Goal: Task Accomplishment & Management: Use online tool/utility

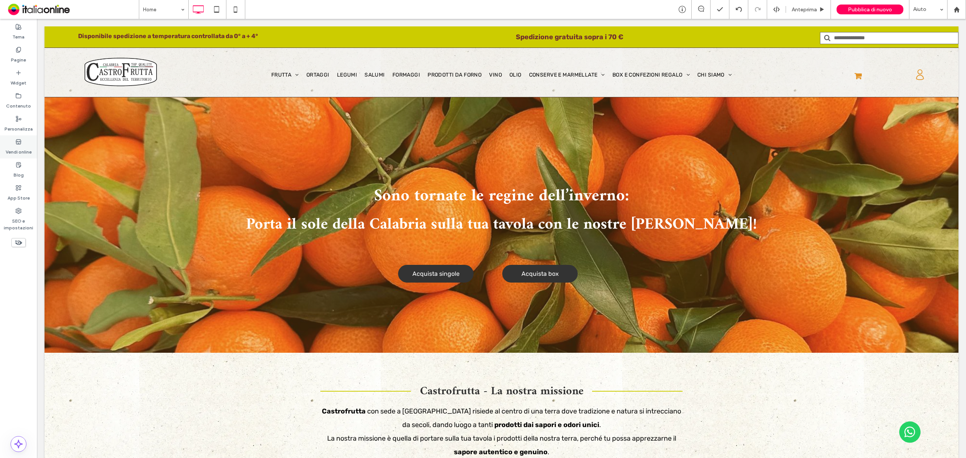
click at [22, 144] on div "Vendi online" at bounding box center [18, 146] width 37 height 23
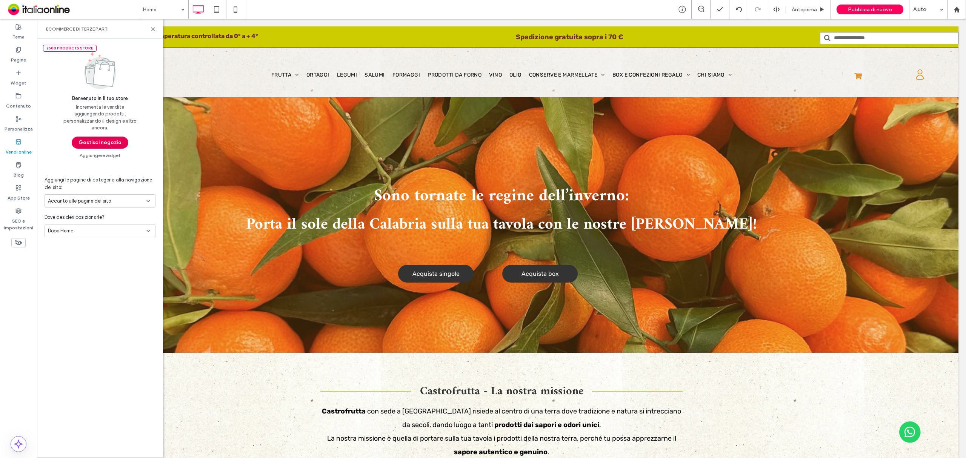
click at [109, 139] on button "Gestisci negozio" at bounding box center [100, 143] width 57 height 12
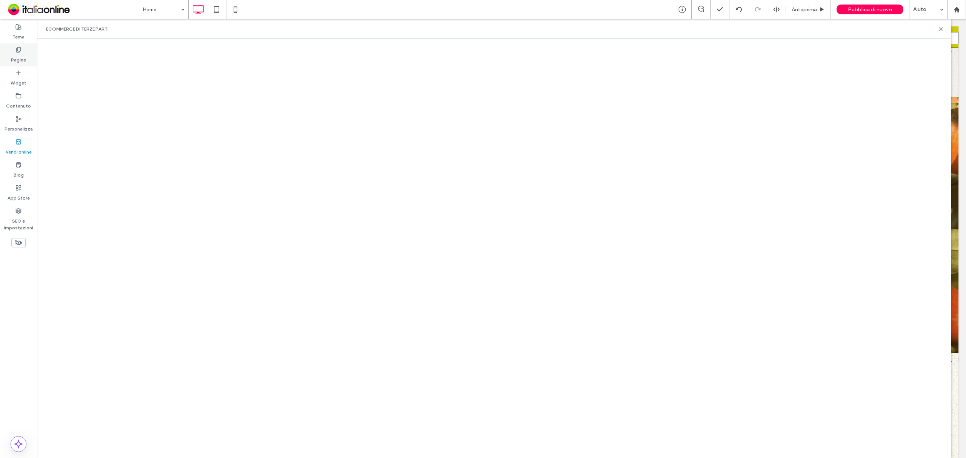
click at [31, 51] on div "Pagine" at bounding box center [18, 54] width 37 height 23
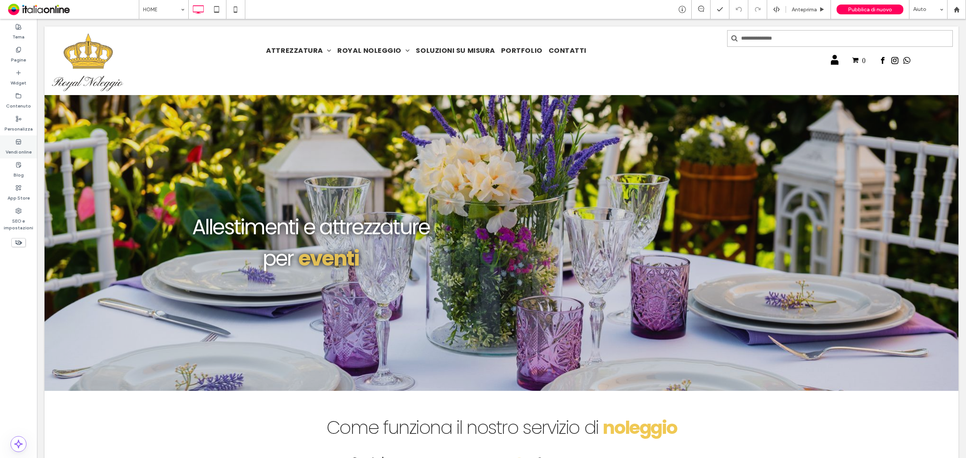
click at [20, 145] on label "Vendi online" at bounding box center [19, 150] width 26 height 11
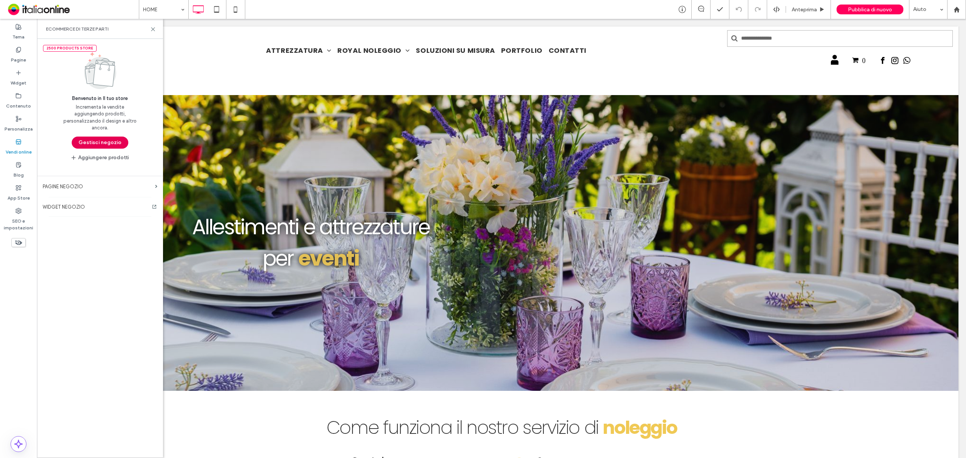
click at [85, 140] on button "Gestisci negozio" at bounding box center [100, 143] width 57 height 12
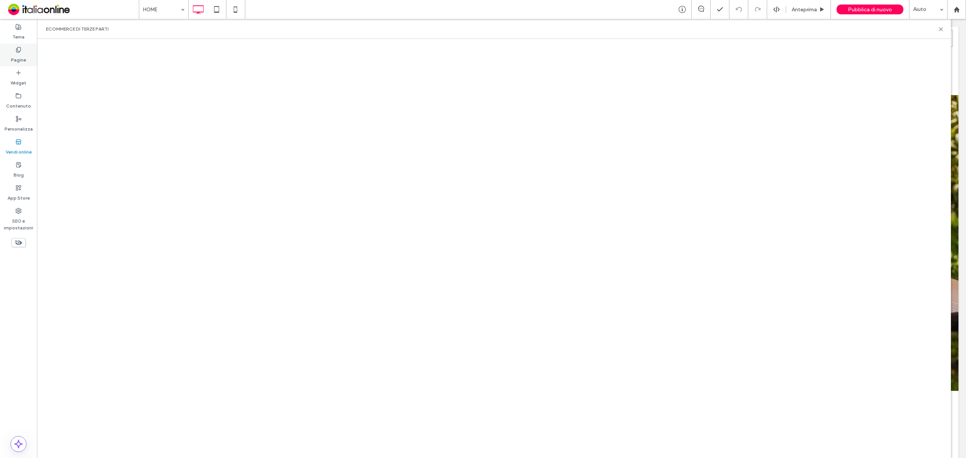
click at [28, 53] on div "Pagine" at bounding box center [18, 54] width 37 height 23
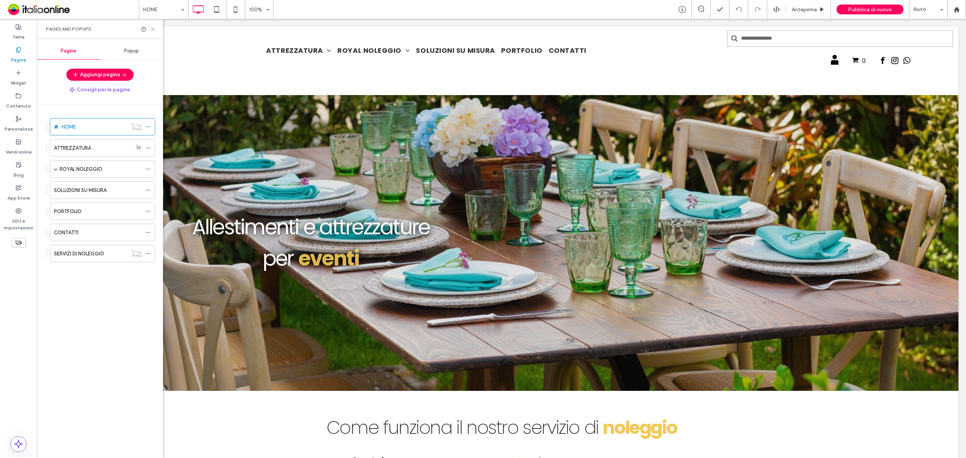
click at [153, 29] on use at bounding box center [152, 29] width 3 height 3
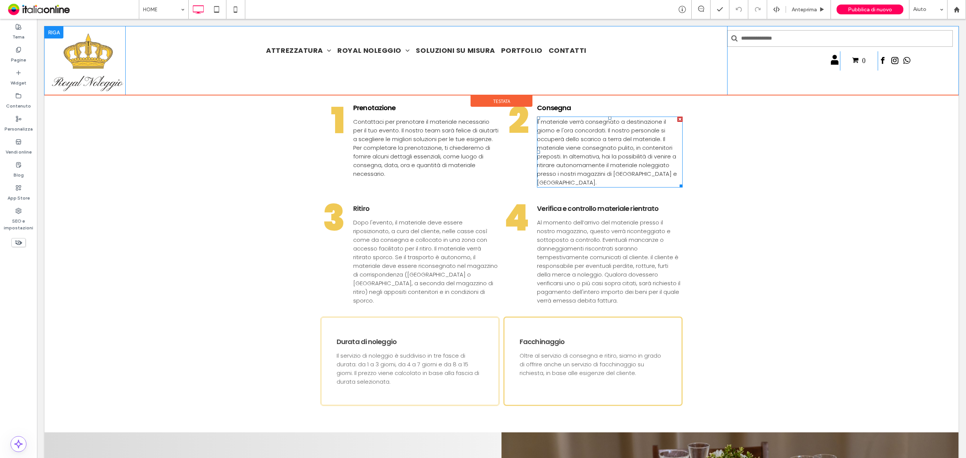
scroll to position [151, 0]
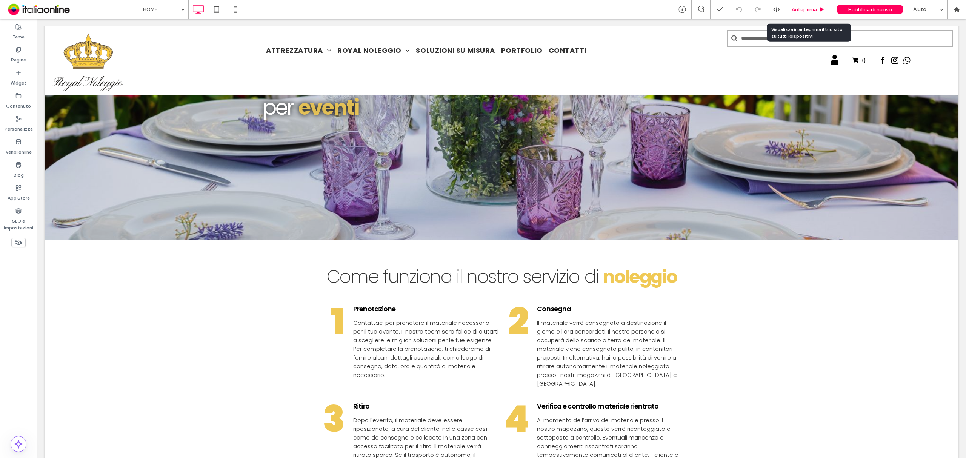
click at [796, 12] on span "Anteprima" at bounding box center [804, 9] width 25 height 6
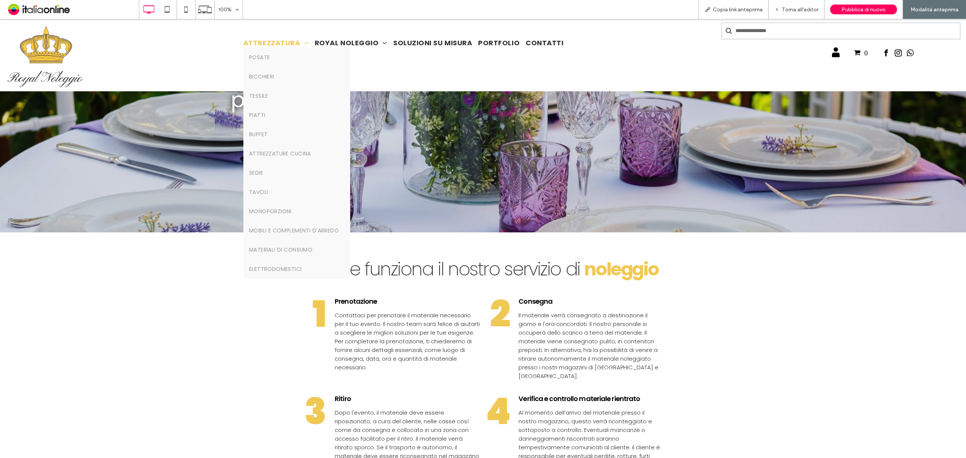
click at [274, 41] on span "ATTREZZATURA" at bounding box center [275, 43] width 65 height 10
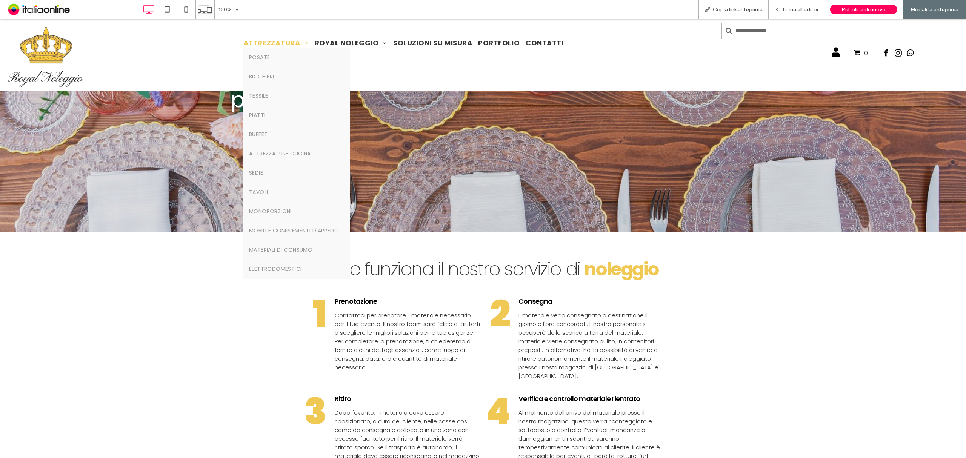
scroll to position [154, 0]
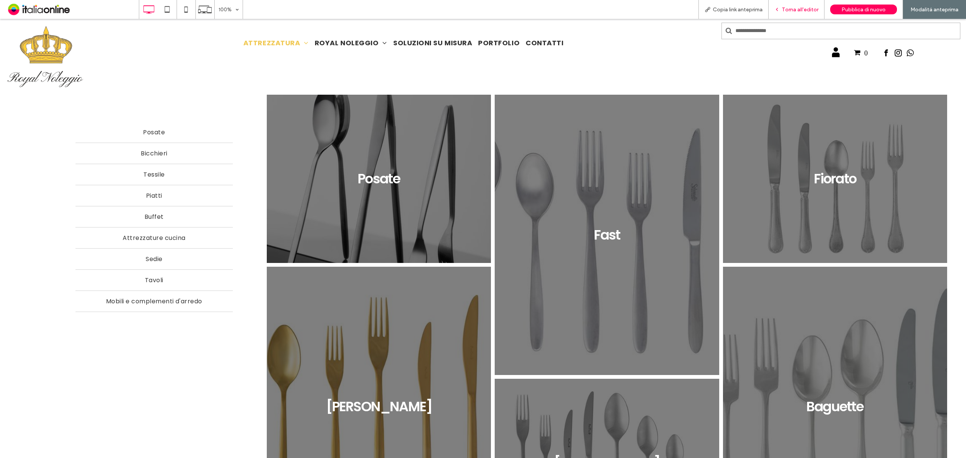
click at [797, 11] on span "Torna all'editor" at bounding box center [800, 9] width 37 height 6
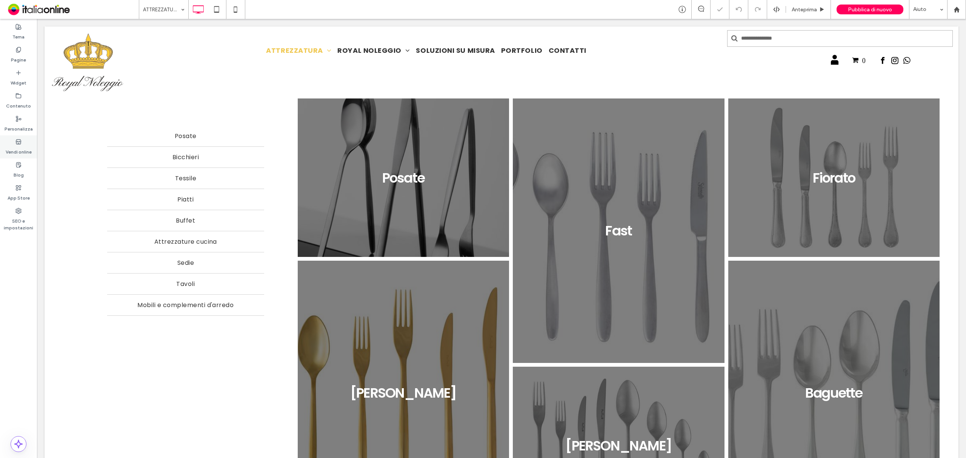
click at [16, 143] on use at bounding box center [18, 141] width 5 height 5
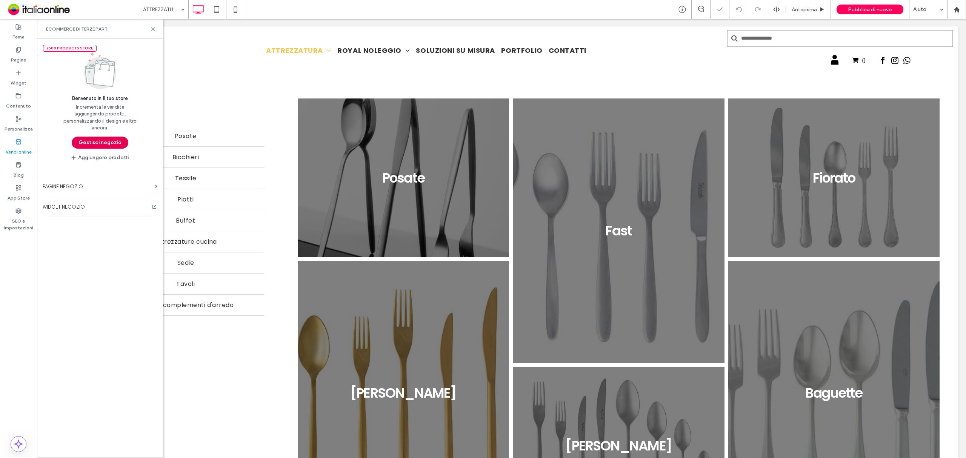
click at [94, 145] on button "Gestisci negozio" at bounding box center [100, 143] width 57 height 12
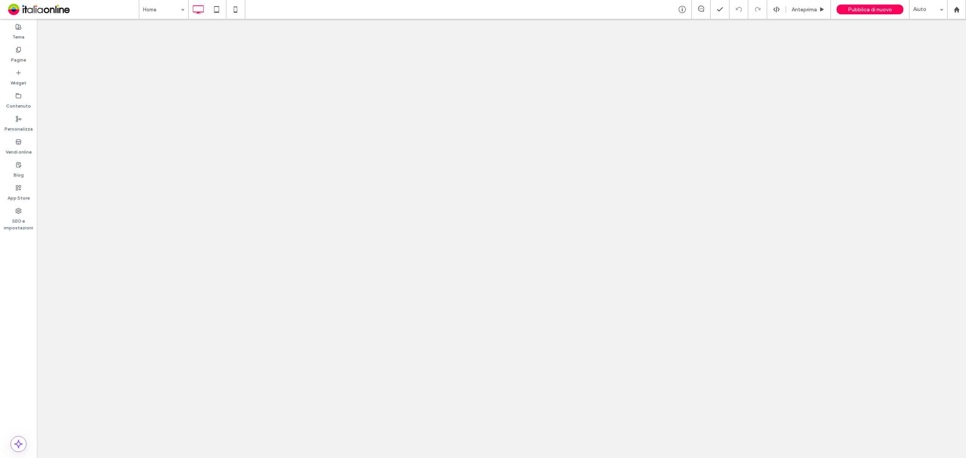
click at [22, 146] on div at bounding box center [483, 229] width 966 height 458
click at [17, 148] on div at bounding box center [483, 229] width 966 height 458
click at [17, 148] on label "Vendi online" at bounding box center [19, 150] width 26 height 11
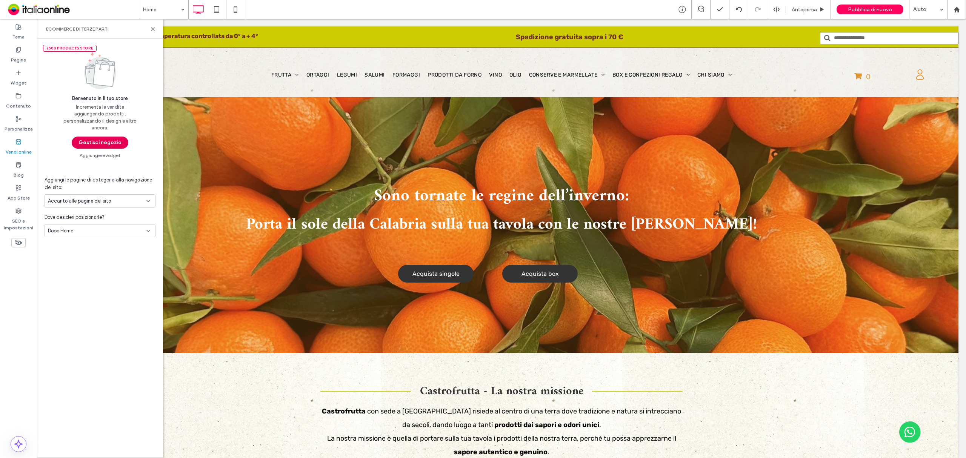
click at [100, 143] on button "Gestisci negozio" at bounding box center [100, 143] width 57 height 12
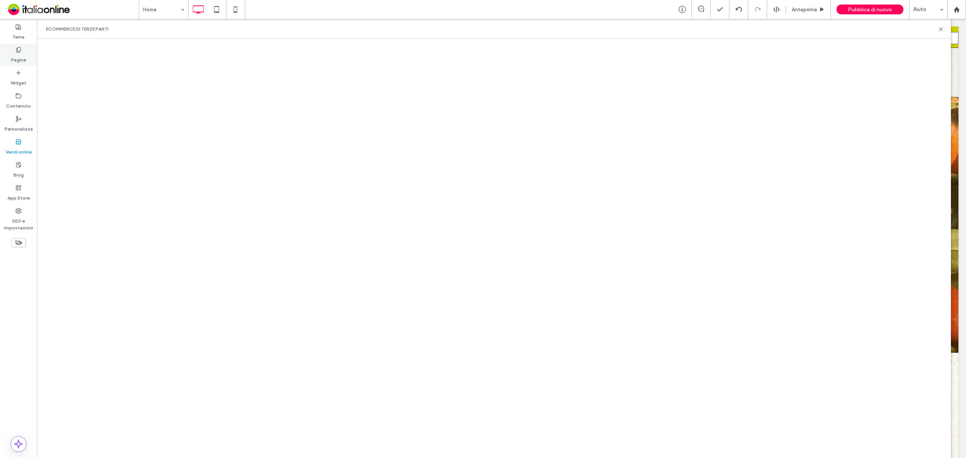
click at [35, 53] on div "Pagine" at bounding box center [18, 54] width 37 height 23
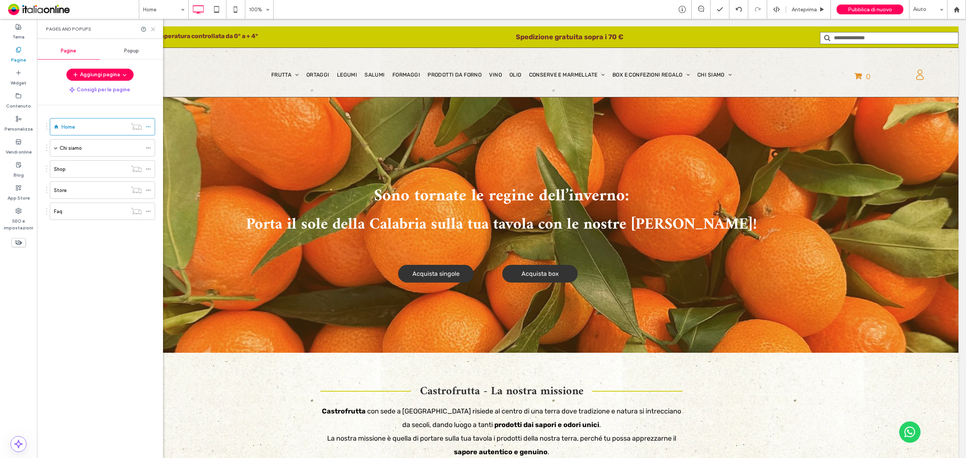
click at [153, 30] on icon at bounding box center [153, 29] width 6 height 6
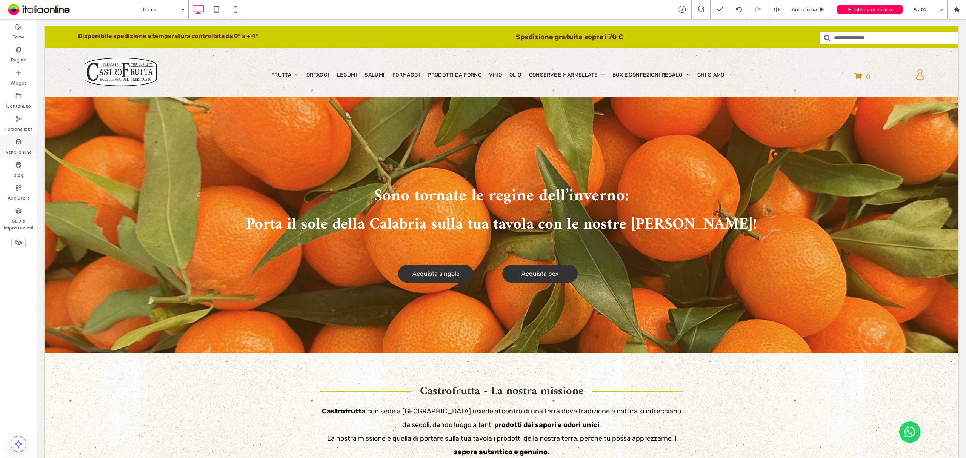
click at [20, 144] on icon at bounding box center [18, 142] width 6 height 6
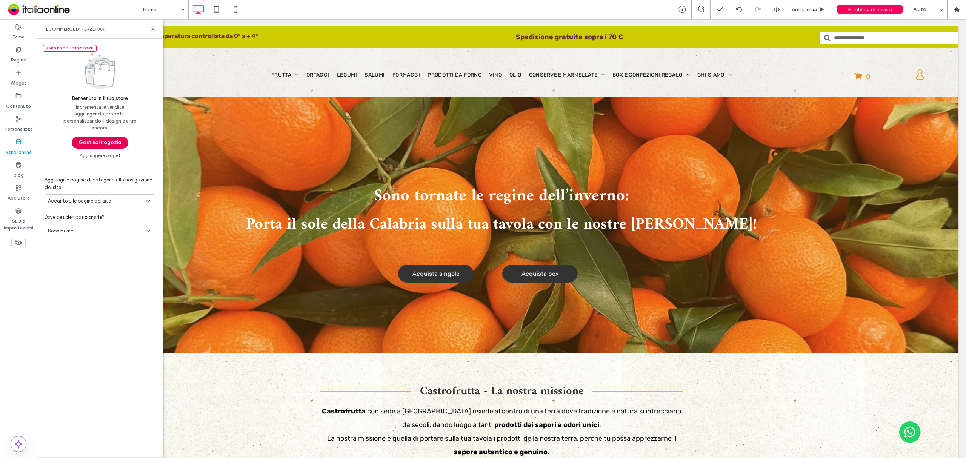
click at [103, 145] on button "Gestisci negozio" at bounding box center [100, 143] width 57 height 12
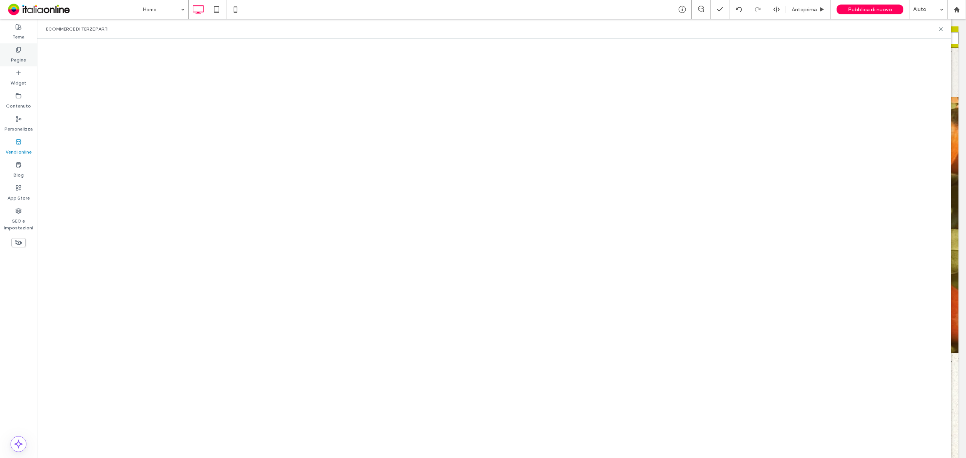
click at [29, 59] on div "Pagine" at bounding box center [18, 54] width 37 height 23
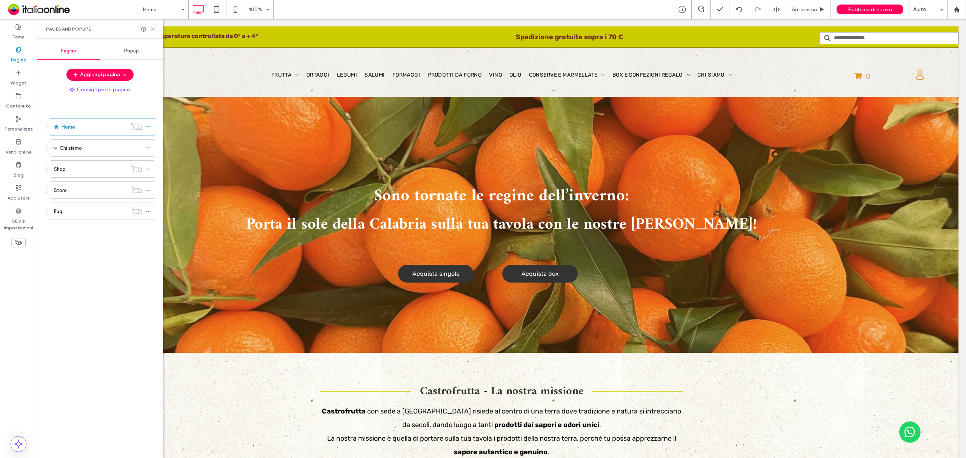
click at [153, 28] on icon at bounding box center [153, 29] width 6 height 6
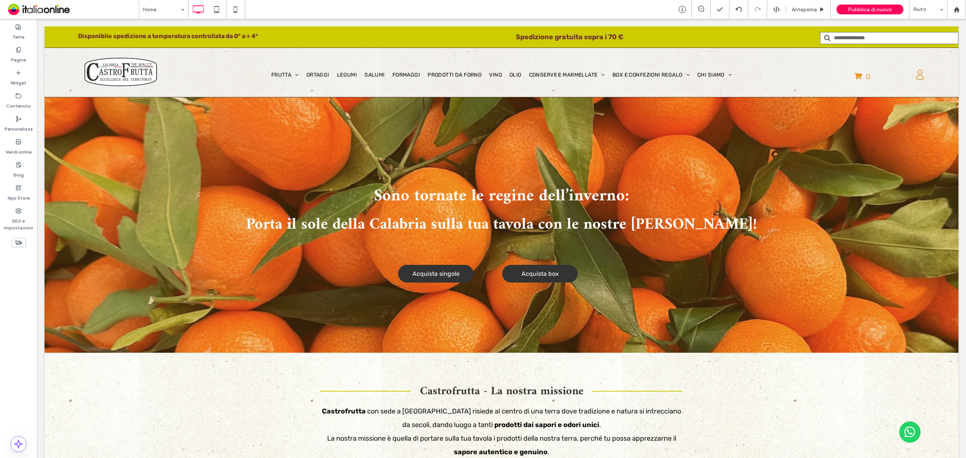
click at [328, 11] on div "Home Anteprima Pubblica di nuovo Aiuto" at bounding box center [552, 9] width 827 height 19
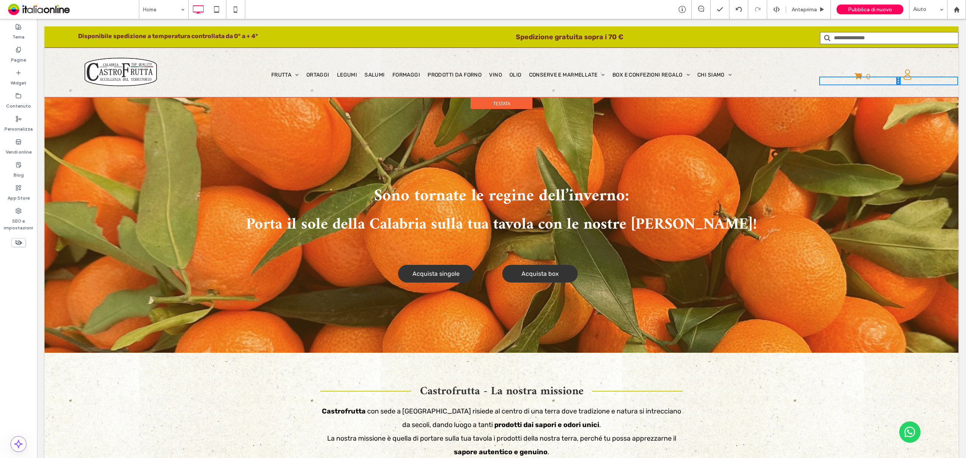
drag, startPoint x: 904, startPoint y: 78, endPoint x: 888, endPoint y: 78, distance: 16.6
click at [888, 78] on div "0 Click To Paste" at bounding box center [860, 81] width 80 height 8
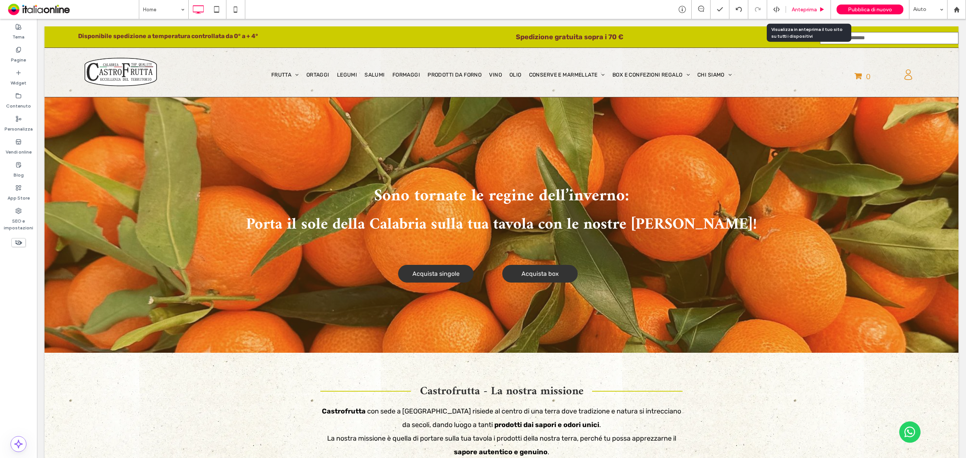
click at [790, 18] on div "Anteprima" at bounding box center [808, 9] width 45 height 19
click at [795, 14] on div "Anteprima" at bounding box center [808, 9] width 45 height 19
drag, startPoint x: 802, startPoint y: 9, endPoint x: 616, endPoint y: 14, distance: 185.7
click at [802, 9] on span "Anteprima" at bounding box center [804, 9] width 25 height 6
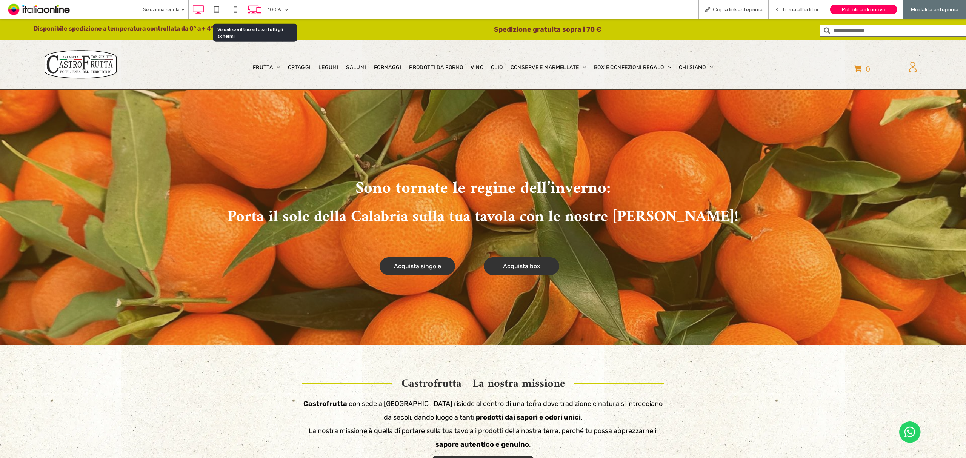
click at [257, 7] on use at bounding box center [254, 10] width 14 height 8
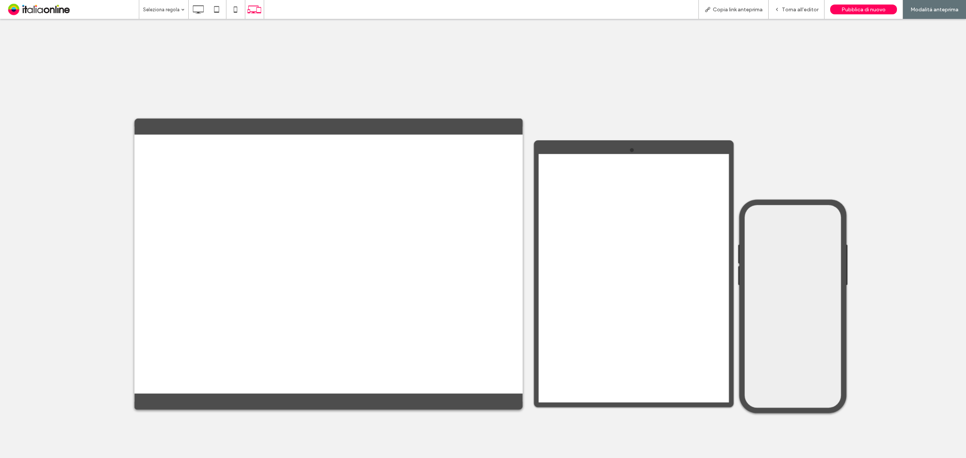
drag, startPoint x: 722, startPoint y: 10, endPoint x: 707, endPoint y: 43, distance: 36.3
click at [723, 10] on div at bounding box center [483, 229] width 966 height 458
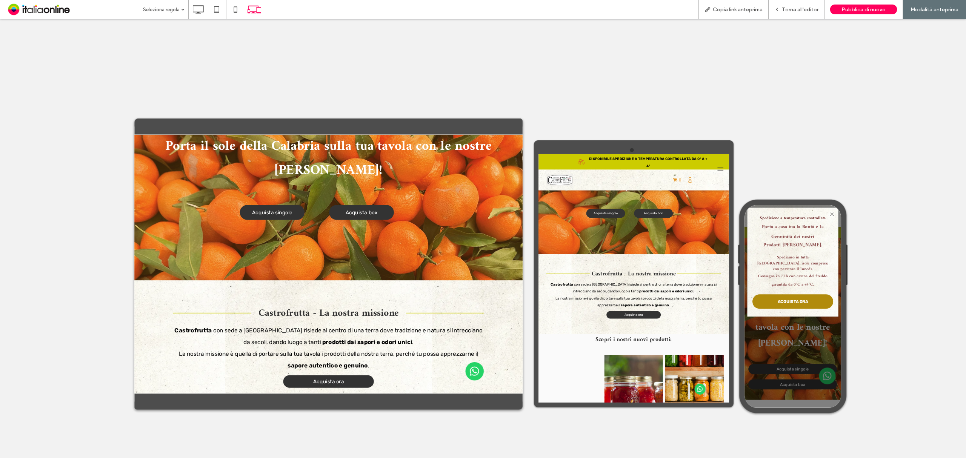
scroll to position [151, 0]
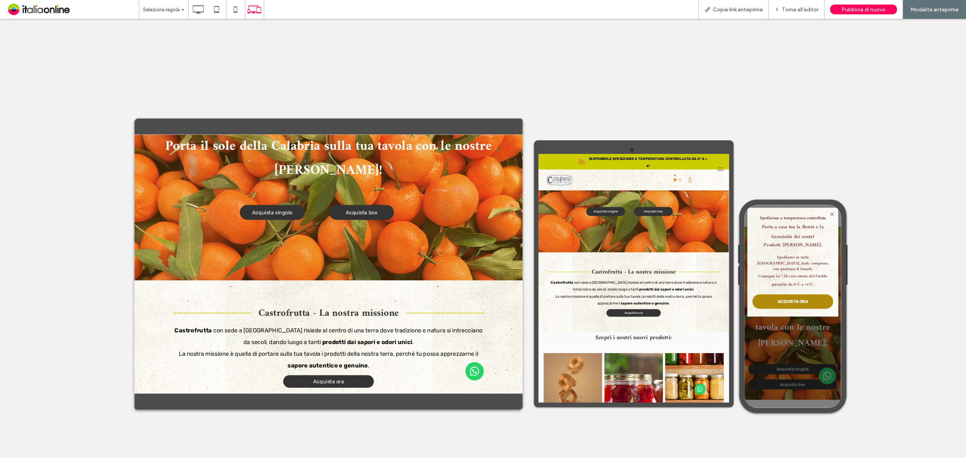
click at [885, 184] on button "menu" at bounding box center [892, 183] width 20 height 20
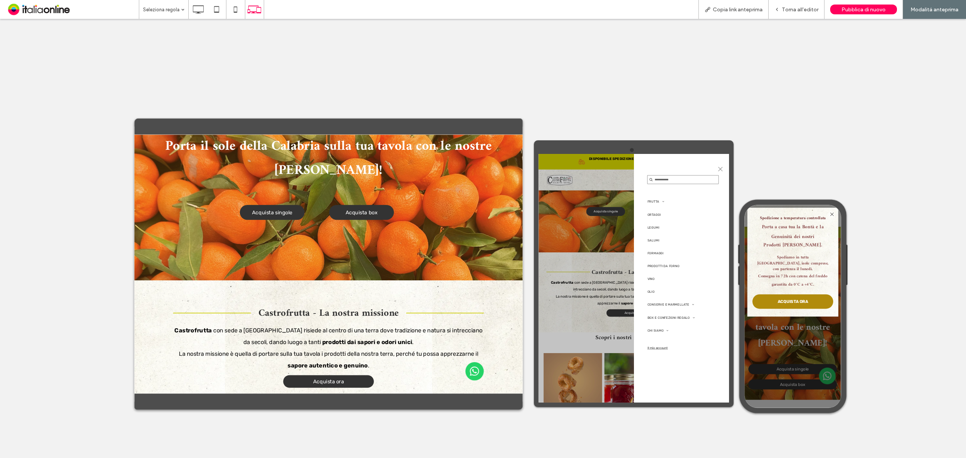
click at [888, 180] on span "menu" at bounding box center [891, 183] width 9 height 9
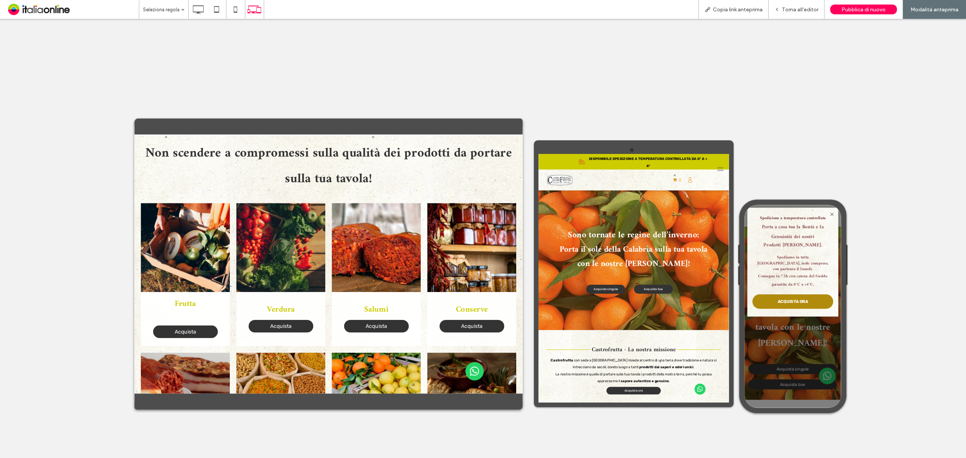
scroll to position [0, 0]
drag, startPoint x: 809, startPoint y: 6, endPoint x: 776, endPoint y: 11, distance: 33.1
click at [809, 6] on span "Torna all'editor" at bounding box center [800, 9] width 37 height 6
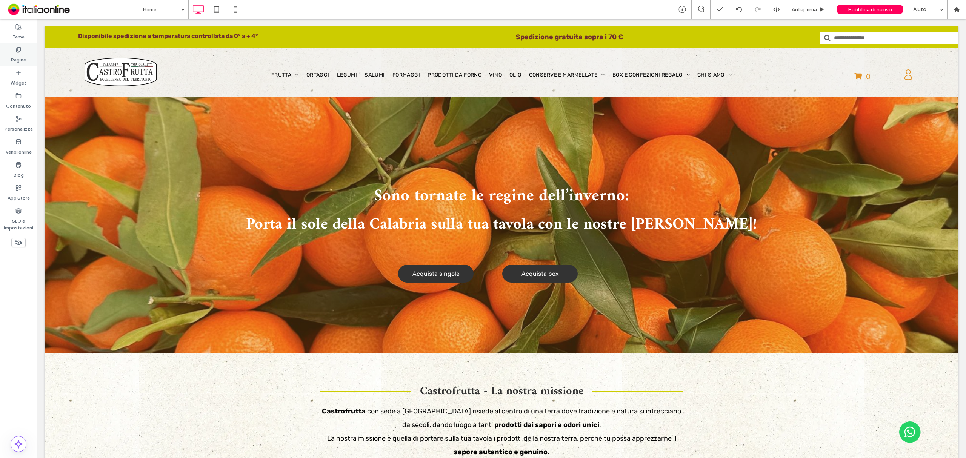
drag, startPoint x: 130, startPoint y: 1, endPoint x: 17, endPoint y: 56, distance: 125.7
click at [17, 56] on label "Pagine" at bounding box center [18, 58] width 15 height 11
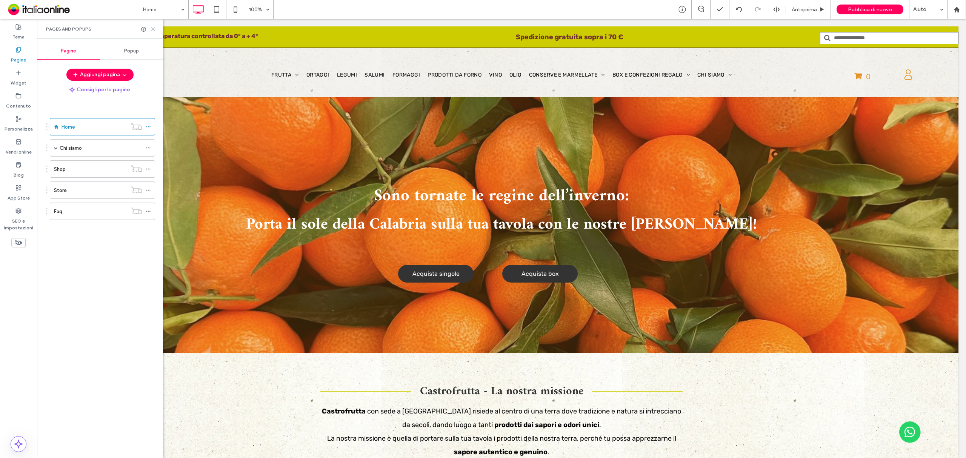
click at [155, 29] on icon at bounding box center [153, 29] width 6 height 6
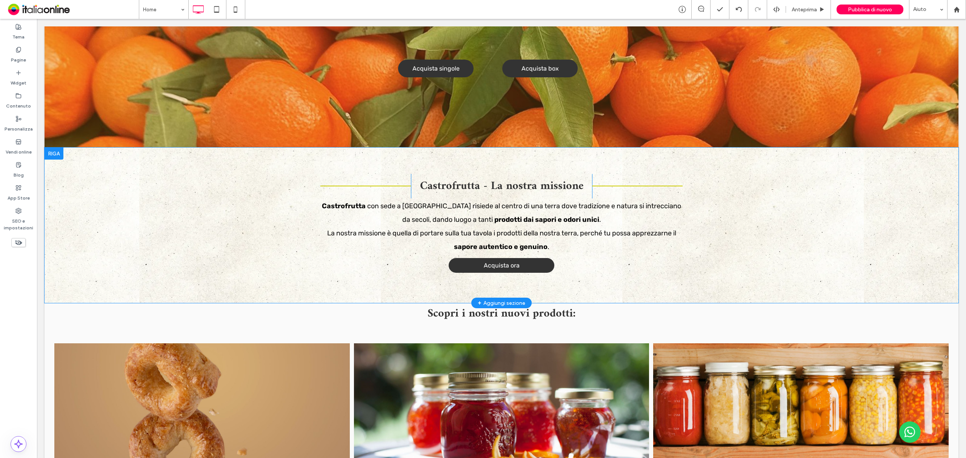
scroll to position [201, 0]
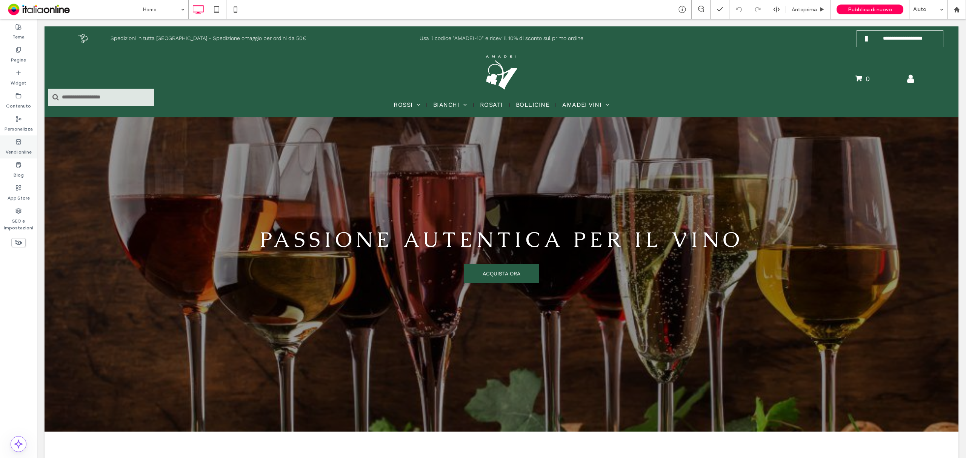
click at [22, 144] on div "Vendi online" at bounding box center [18, 146] width 37 height 23
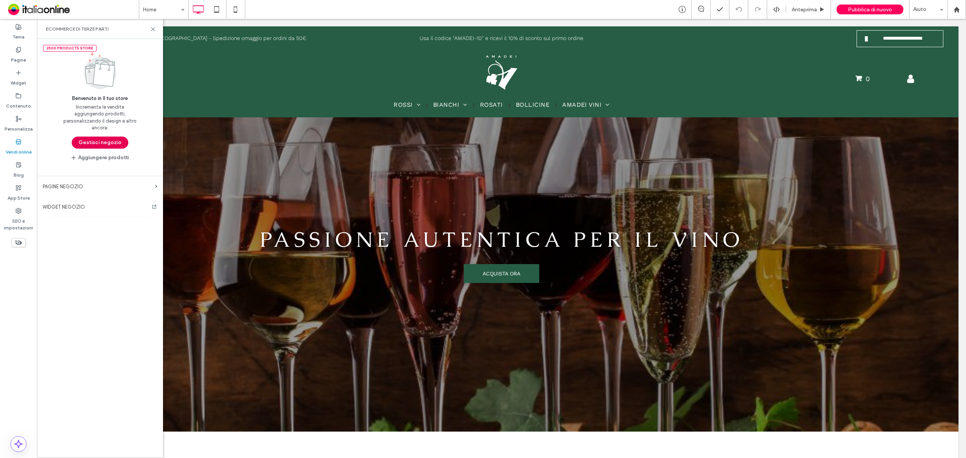
click at [100, 143] on button "Gestisci negozio" at bounding box center [100, 143] width 57 height 12
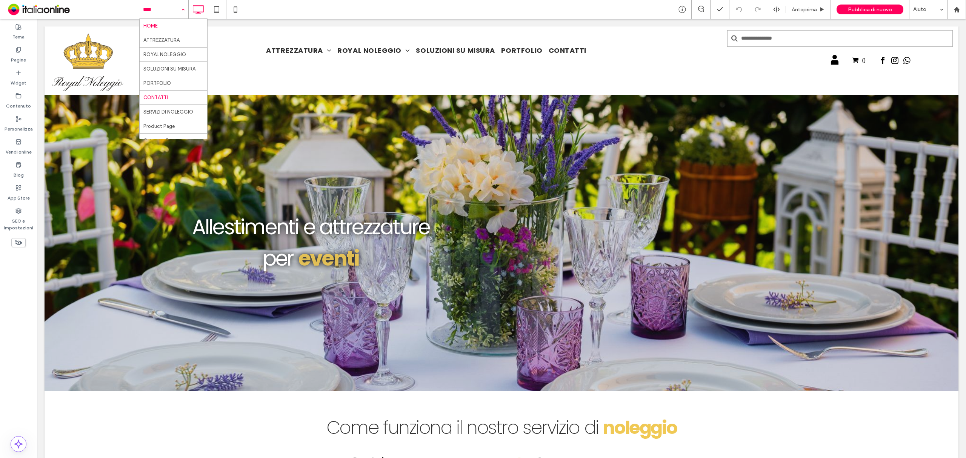
scroll to position [22, 0]
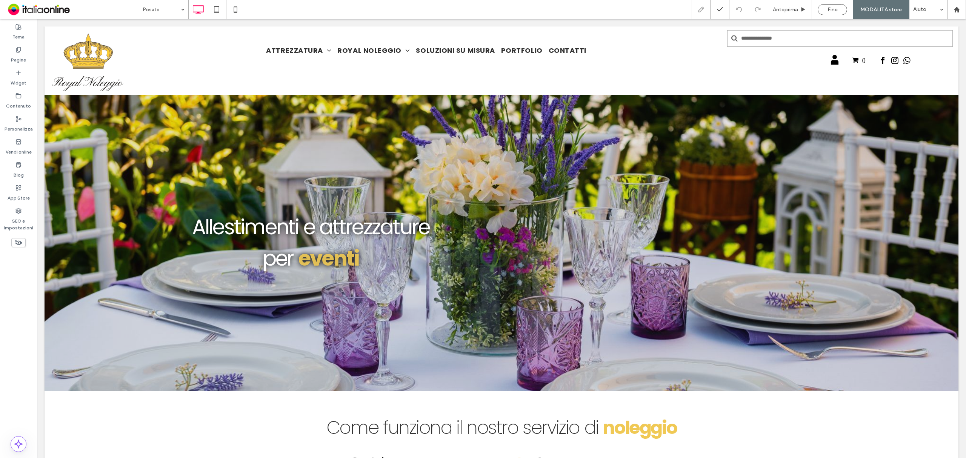
click at [431, 15] on div at bounding box center [483, 229] width 966 height 458
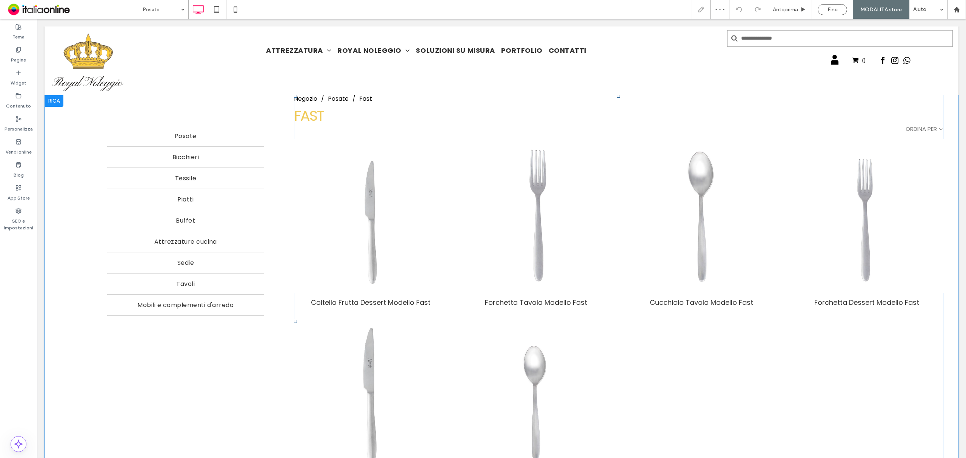
click at [438, 227] on span at bounding box center [618, 322] width 649 height 454
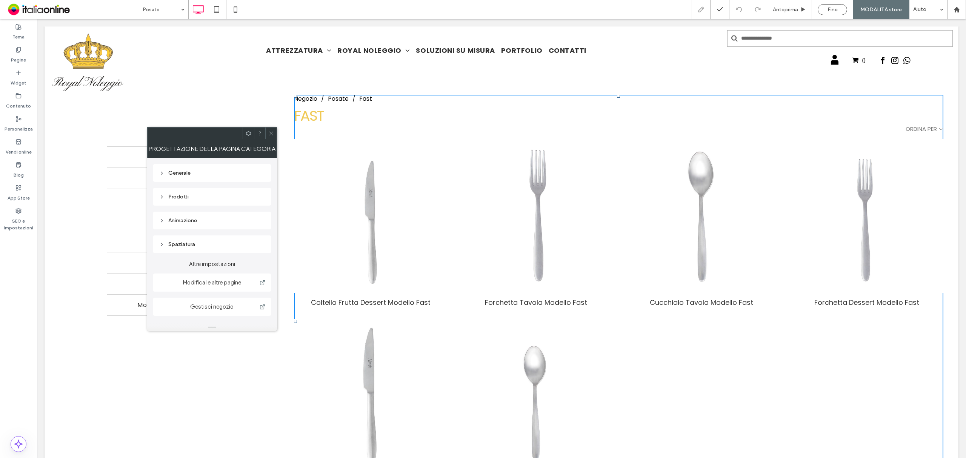
click at [269, 136] on span at bounding box center [271, 133] width 6 height 11
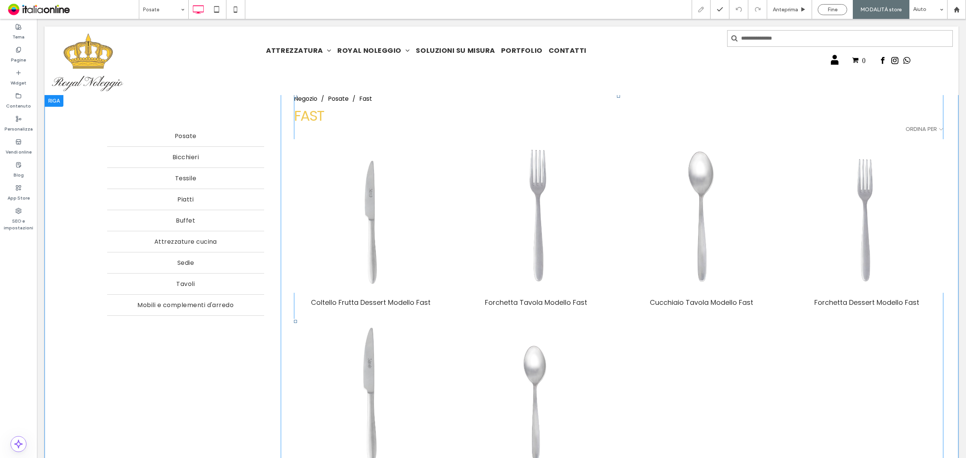
click at [340, 98] on link "Posate" at bounding box center [338, 98] width 21 height 9
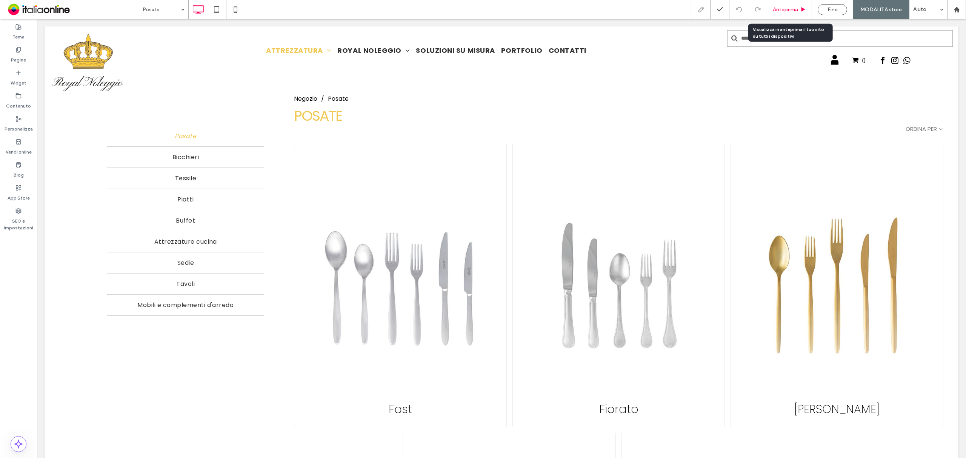
click at [786, 9] on span "Anteprima" at bounding box center [785, 9] width 25 height 6
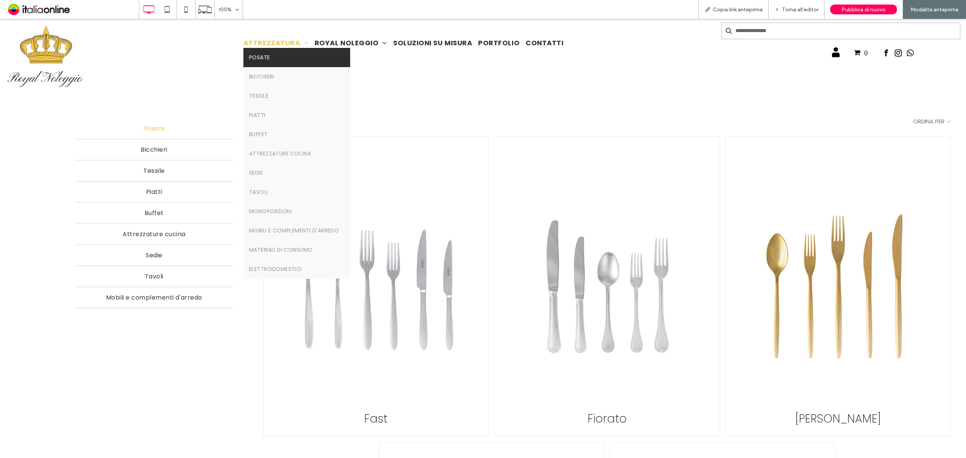
click at [274, 57] on link "Posate" at bounding box center [296, 57] width 107 height 19
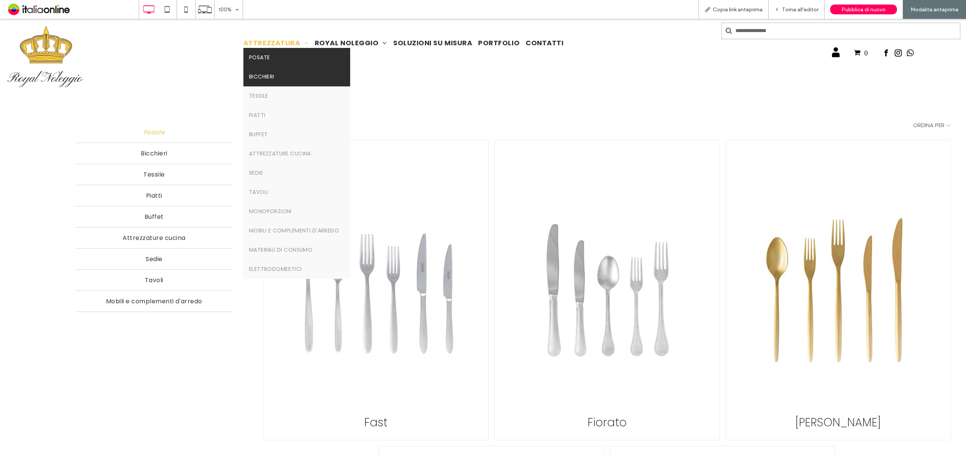
click at [294, 77] on link "Bicchieri" at bounding box center [296, 76] width 107 height 19
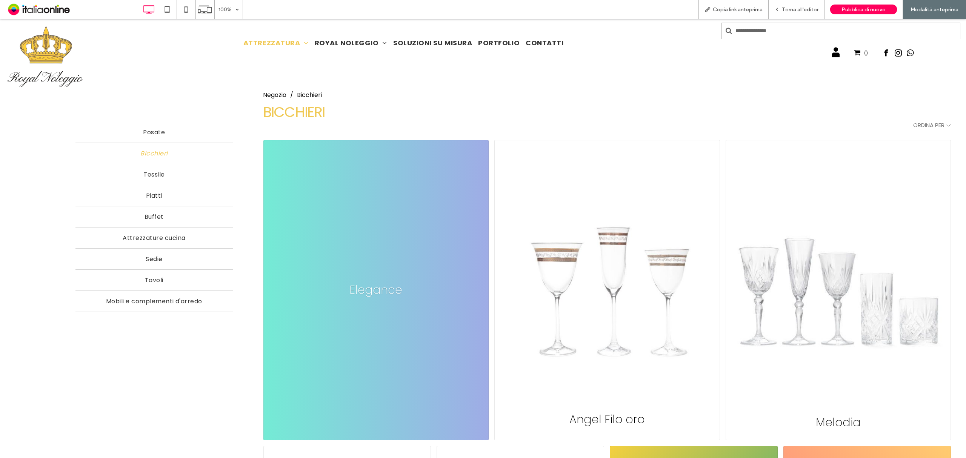
click at [594, 295] on div "Angel Filo oro" at bounding box center [606, 290] width 225 height 301
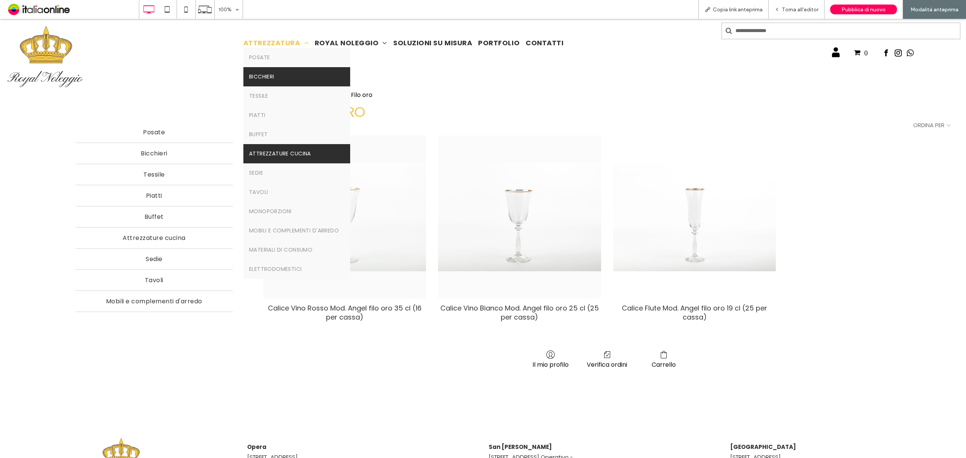
click at [301, 154] on span "Attrezzature Cucina" at bounding box center [280, 154] width 62 height 8
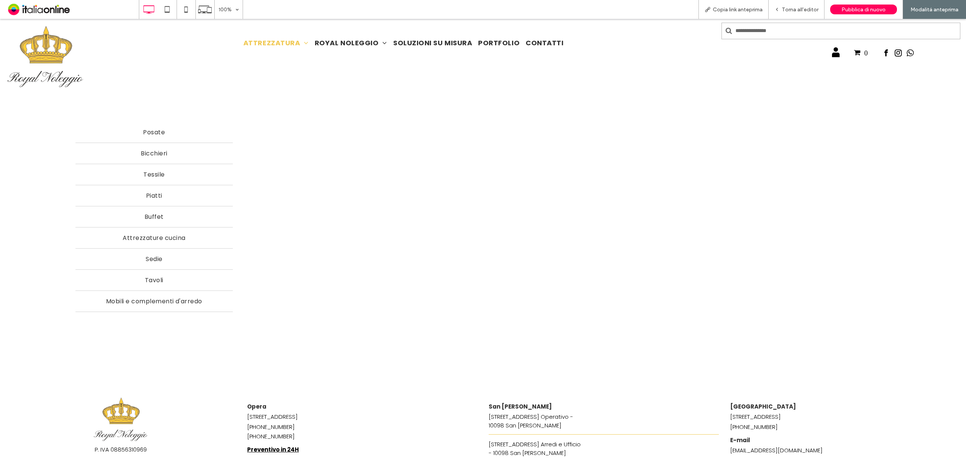
click at [610, 17] on div "100% Copia link anteprima Torna all'editor Pubblica di nuovo Modalità anteprima" at bounding box center [552, 9] width 827 height 19
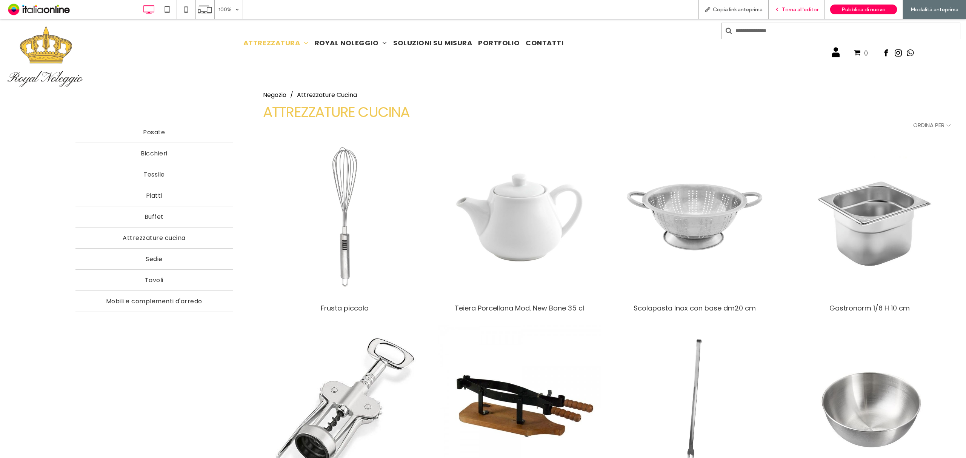
click at [803, 12] on span "Torna all'editor" at bounding box center [800, 9] width 37 height 6
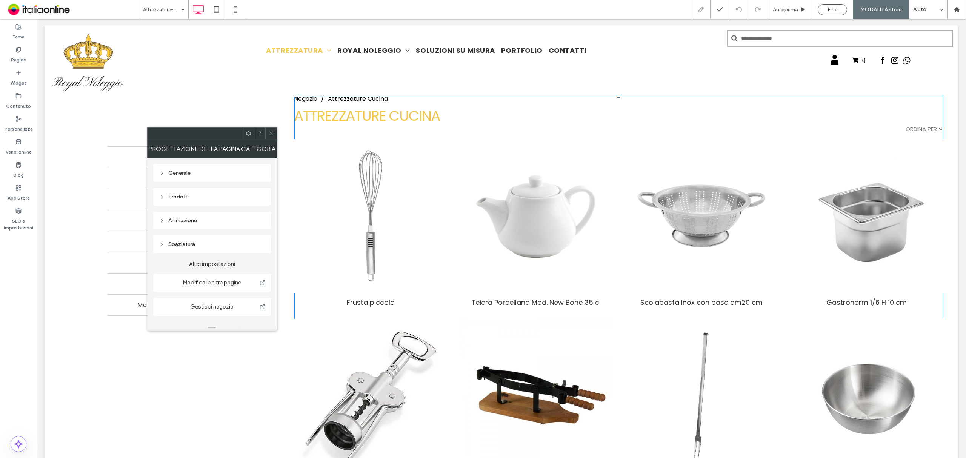
click at [184, 198] on div "Prodotti" at bounding box center [212, 197] width 106 height 6
click at [196, 176] on div "Generale" at bounding box center [212, 173] width 106 height 6
click at [214, 248] on div "Prodotti" at bounding box center [212, 253] width 106 height 10
click at [180, 286] on span "N. di articoli nella pagina" at bounding box center [191, 285] width 65 height 8
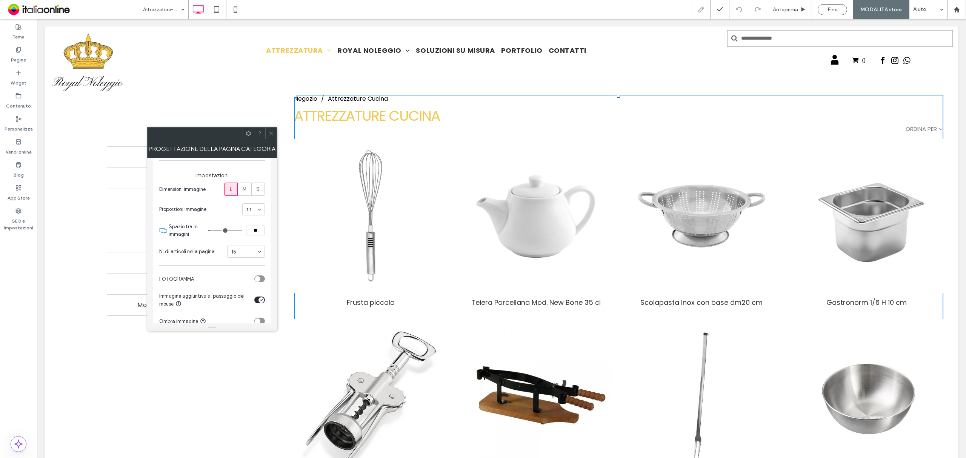
scroll to position [151, 0]
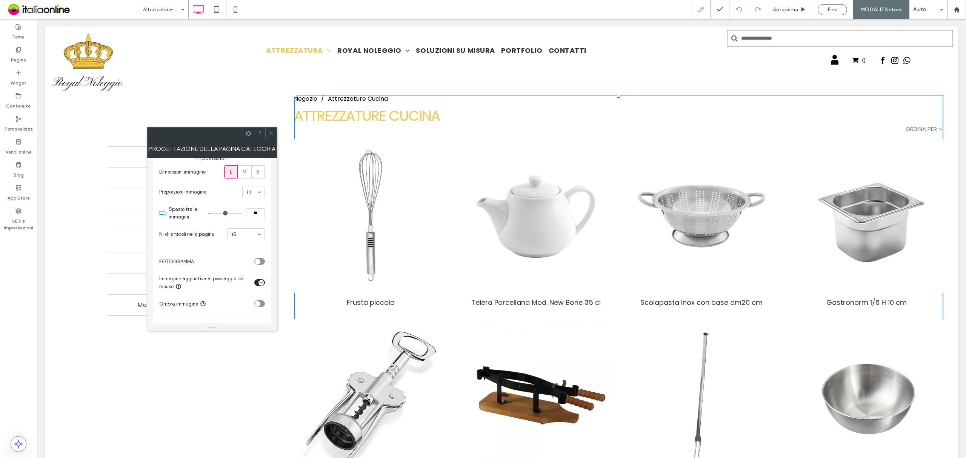
click at [260, 262] on div "toggle" at bounding box center [258, 262] width 6 height 6
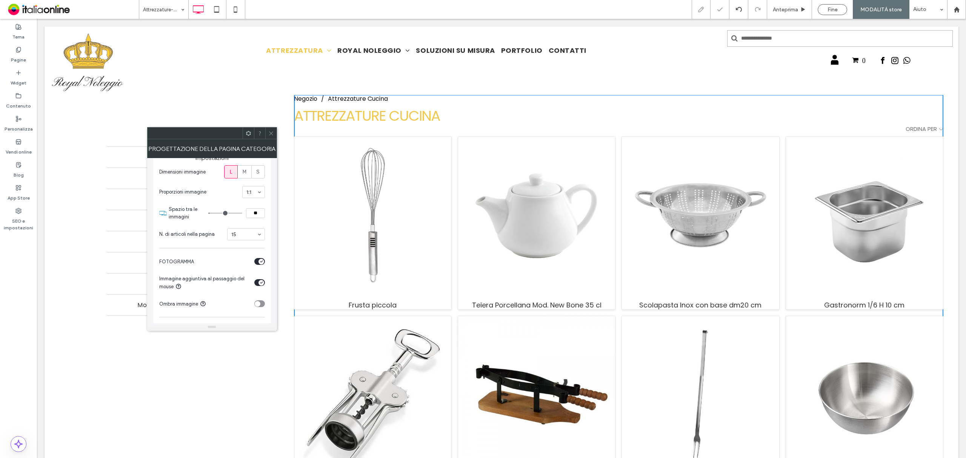
click at [260, 262] on icon "toggle" at bounding box center [261, 261] width 3 height 2
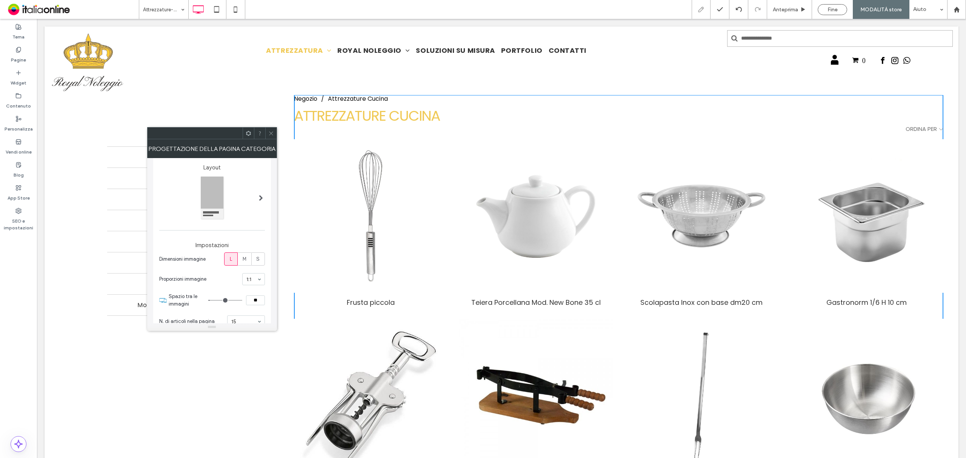
scroll to position [48, 0]
click at [244, 274] on span "M" at bounding box center [245, 275] width 4 height 8
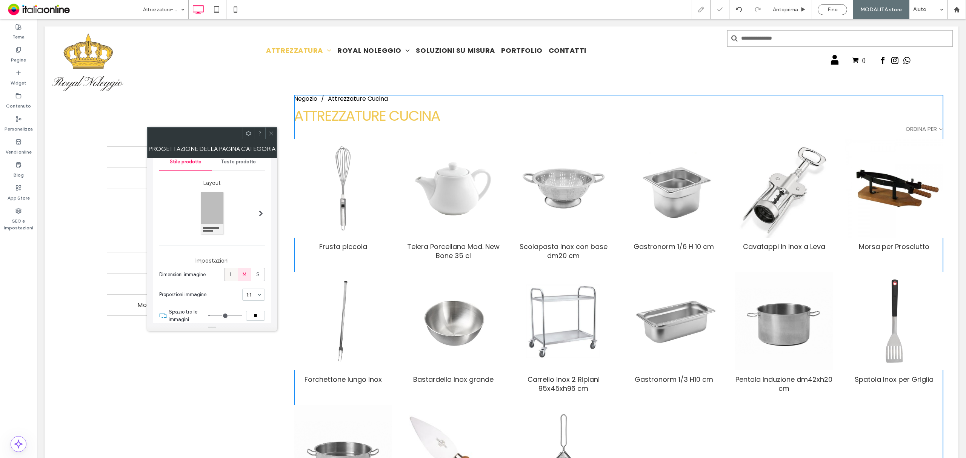
click at [230, 274] on span "L" at bounding box center [231, 275] width 2 height 8
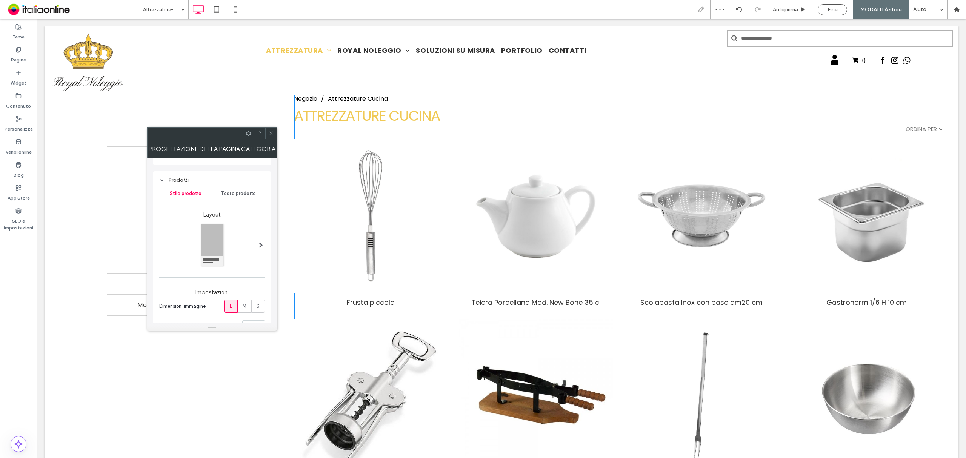
scroll to position [0, 0]
click at [172, 174] on div "Generale" at bounding box center [212, 173] width 106 height 6
click at [269, 136] on span at bounding box center [271, 133] width 6 height 11
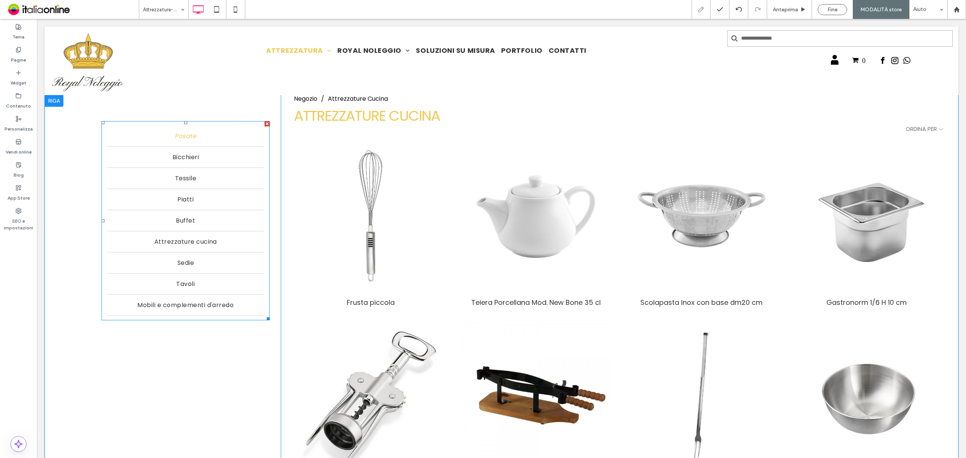
click at [137, 140] on link "Posate" at bounding box center [185, 136] width 157 height 21
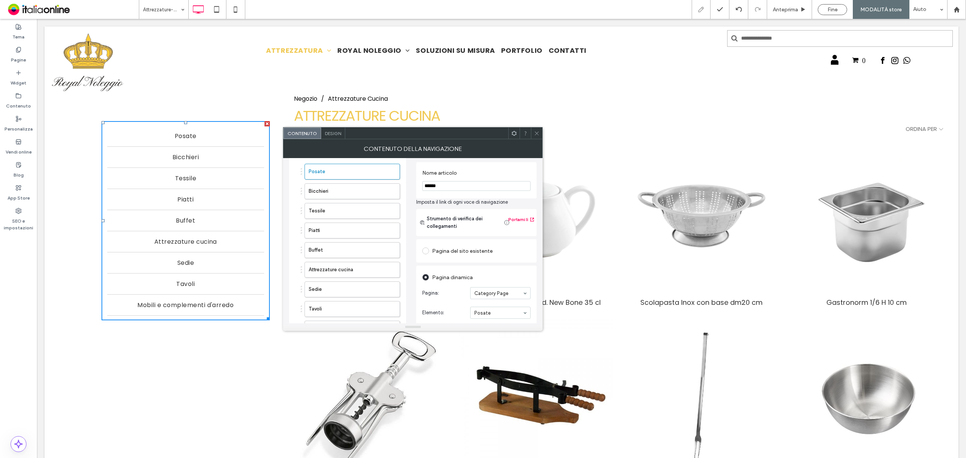
scroll to position [50, 0]
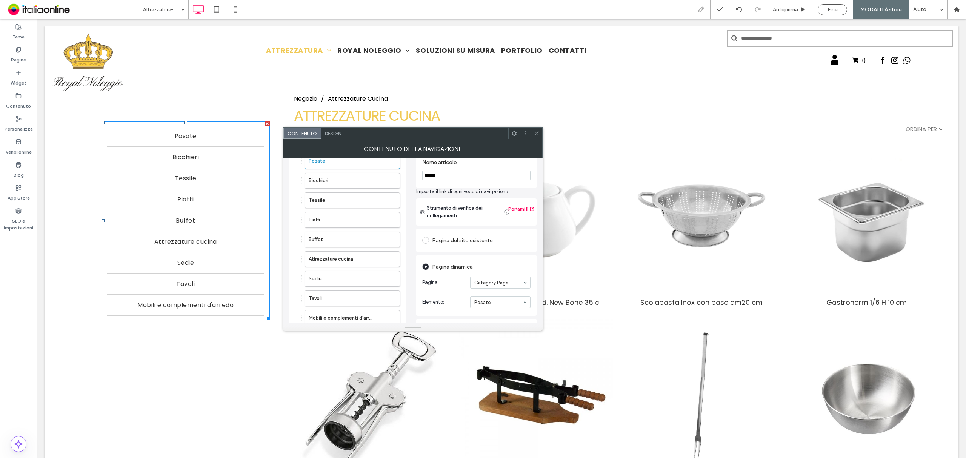
click at [537, 132] on icon at bounding box center [537, 134] width 6 height 6
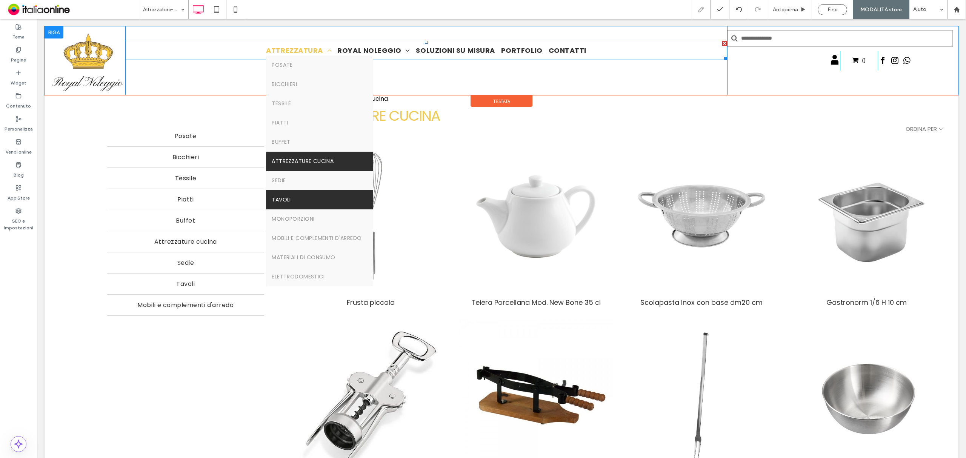
click at [295, 203] on link "Tavoli" at bounding box center [319, 199] width 107 height 19
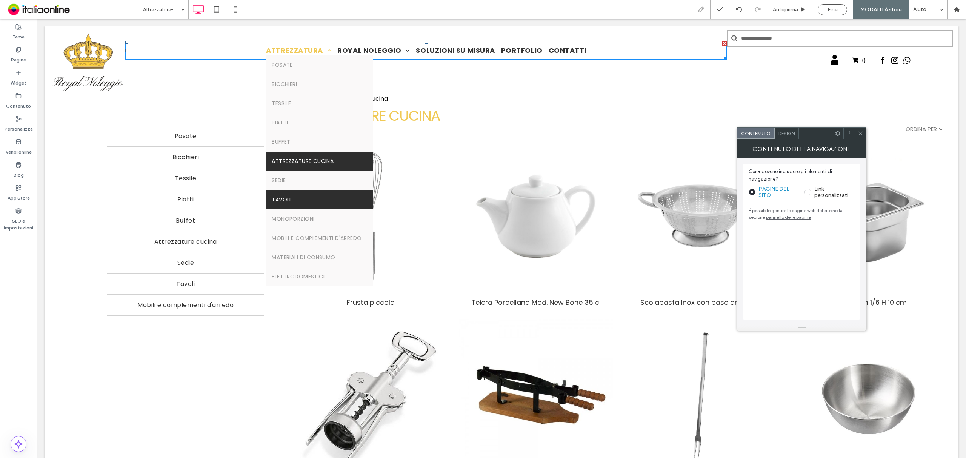
click at [286, 203] on span "Tavoli" at bounding box center [281, 200] width 19 height 8
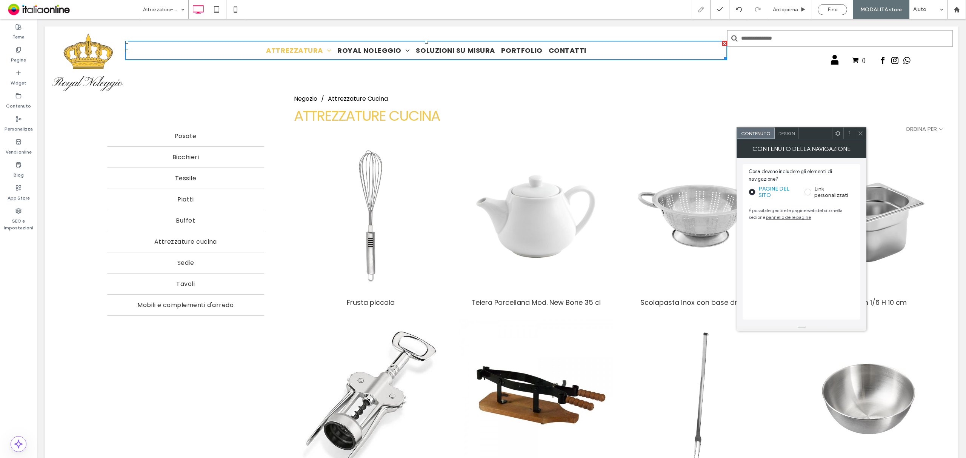
click at [856, 134] on div at bounding box center [860, 133] width 11 height 11
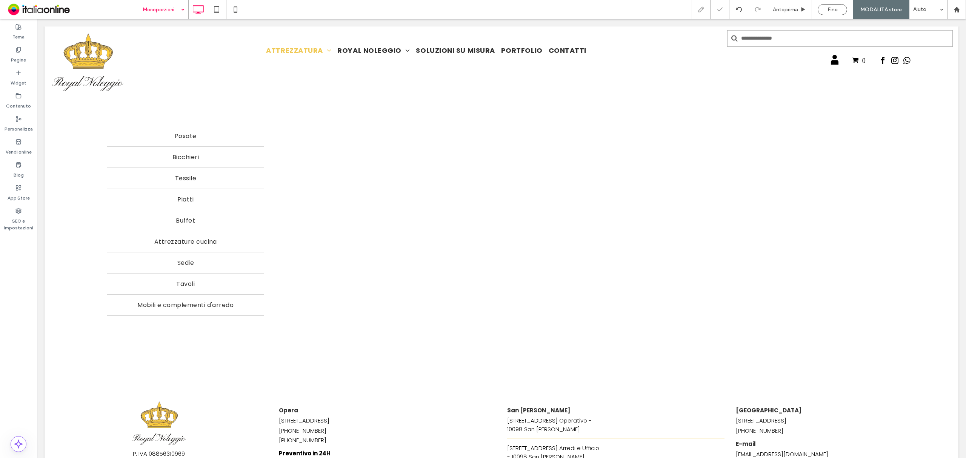
scroll to position [0, 0]
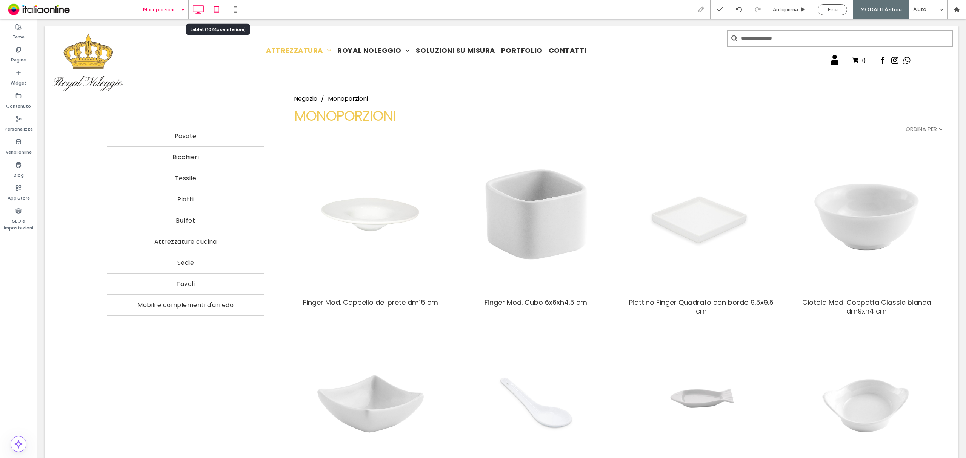
click at [217, 14] on icon at bounding box center [216, 9] width 15 height 15
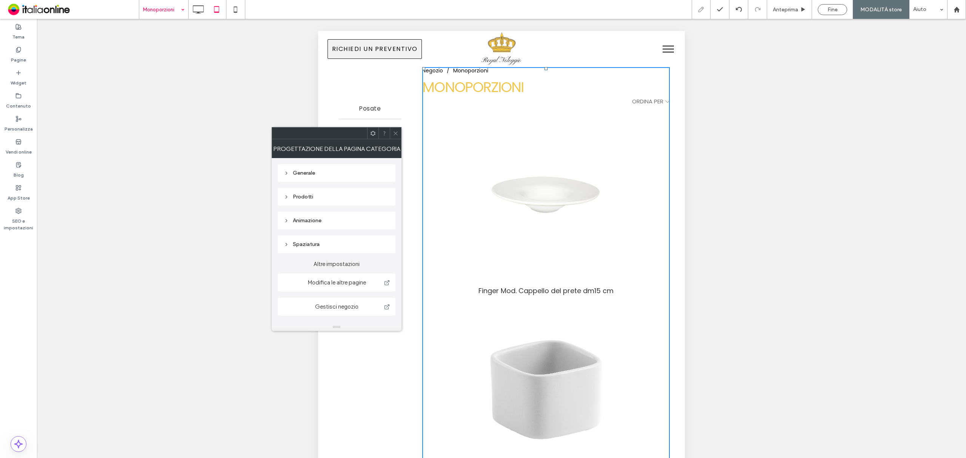
click at [303, 197] on div "Prodotti" at bounding box center [337, 197] width 106 height 6
click at [370, 225] on label "M" at bounding box center [369, 222] width 14 height 13
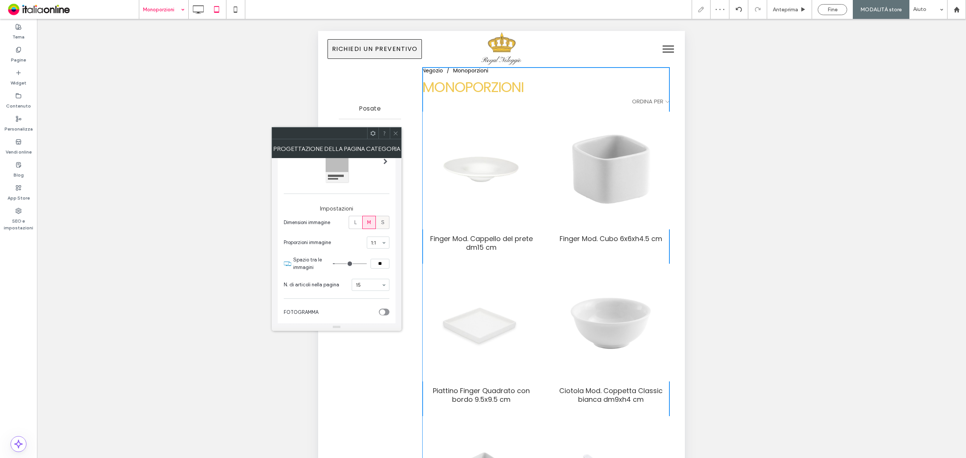
click at [382, 224] on span "S" at bounding box center [382, 223] width 3 height 8
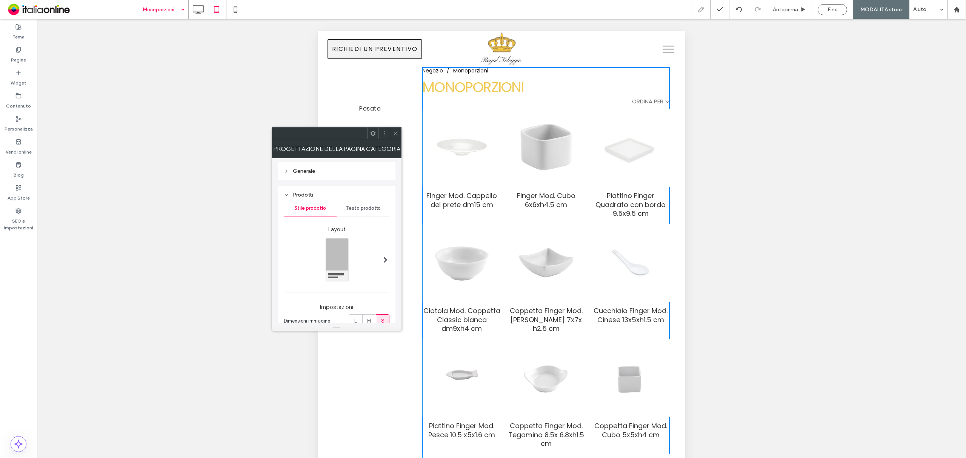
scroll to position [0, 0]
click at [287, 171] on icon at bounding box center [286, 173] width 5 height 5
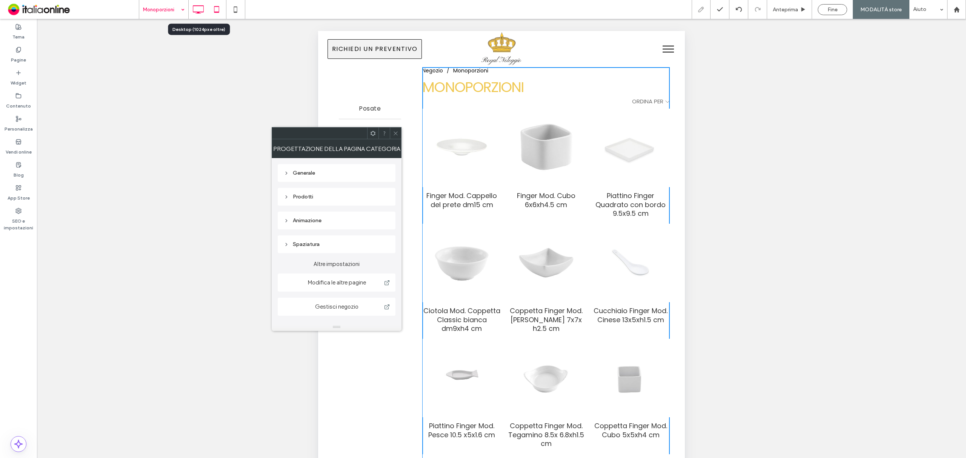
click at [195, 13] on icon at bounding box center [198, 9] width 15 height 15
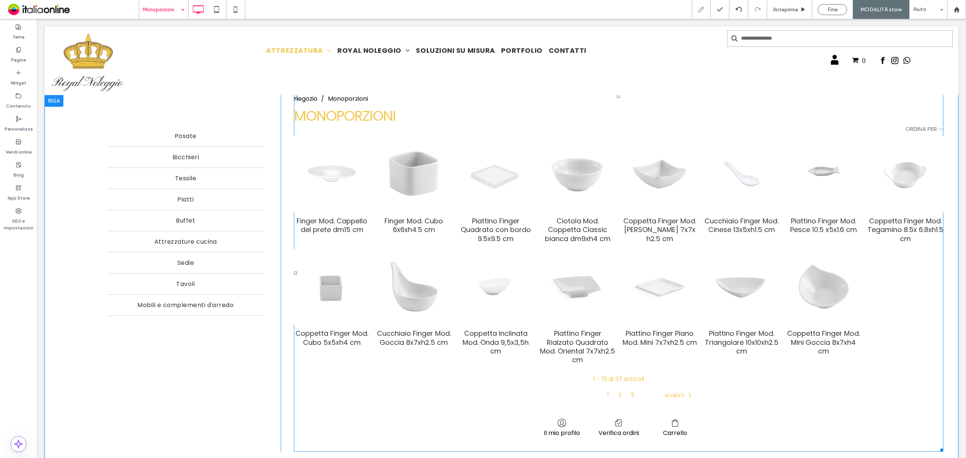
click at [385, 169] on span at bounding box center [618, 273] width 649 height 357
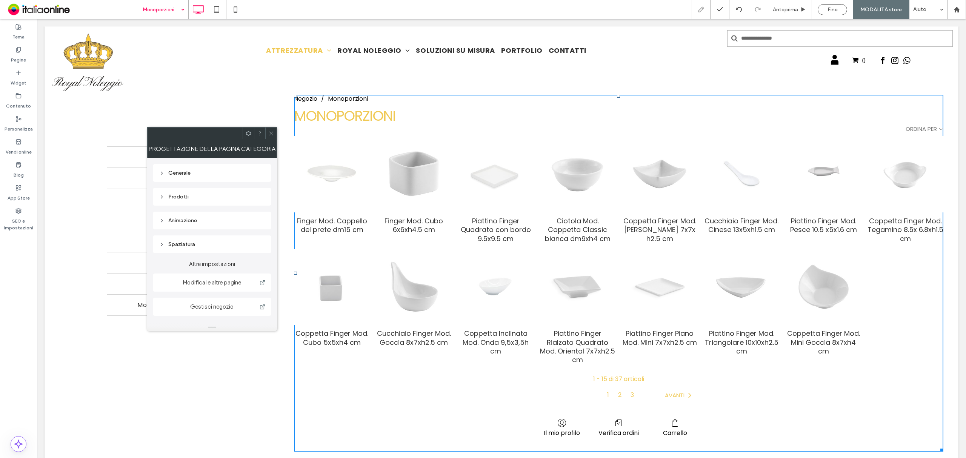
click at [198, 197] on div "Prodotti" at bounding box center [212, 197] width 106 height 6
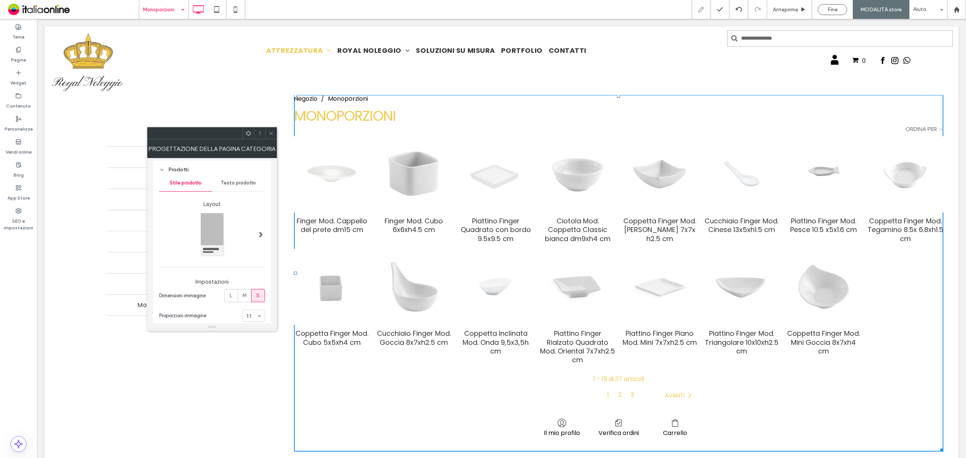
scroll to position [50, 0]
click at [231, 271] on label "L" at bounding box center [231, 272] width 14 height 13
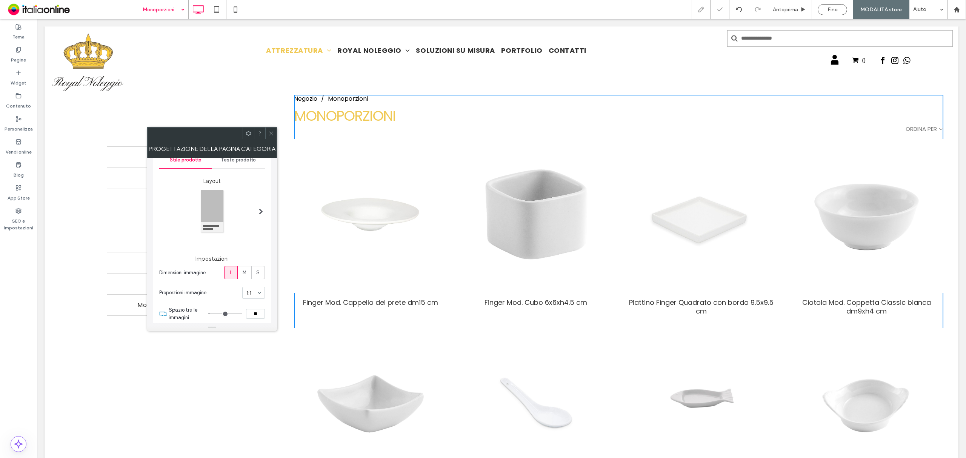
click at [271, 132] on icon at bounding box center [271, 134] width 6 height 6
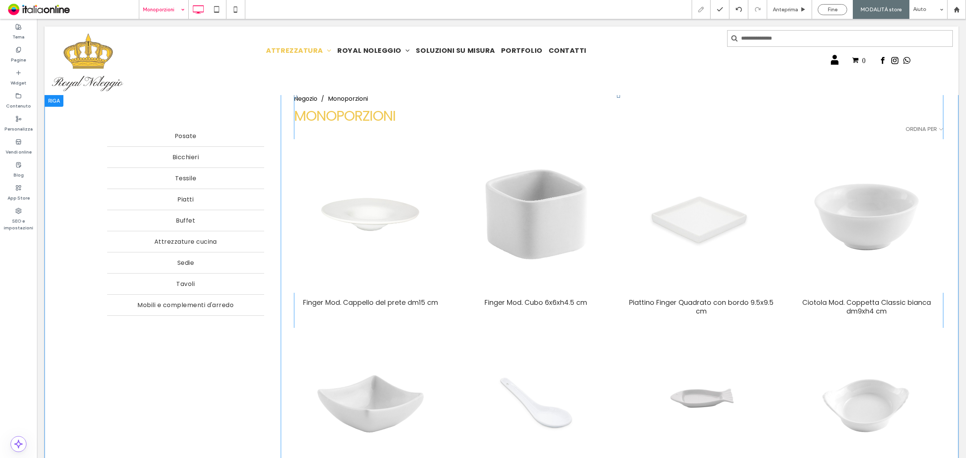
click at [487, 17] on div "Tavoli Anteprima Fine MODALITÀ store Aiuto Commenti sito Commenti sito Automati…" at bounding box center [483, 229] width 966 height 458
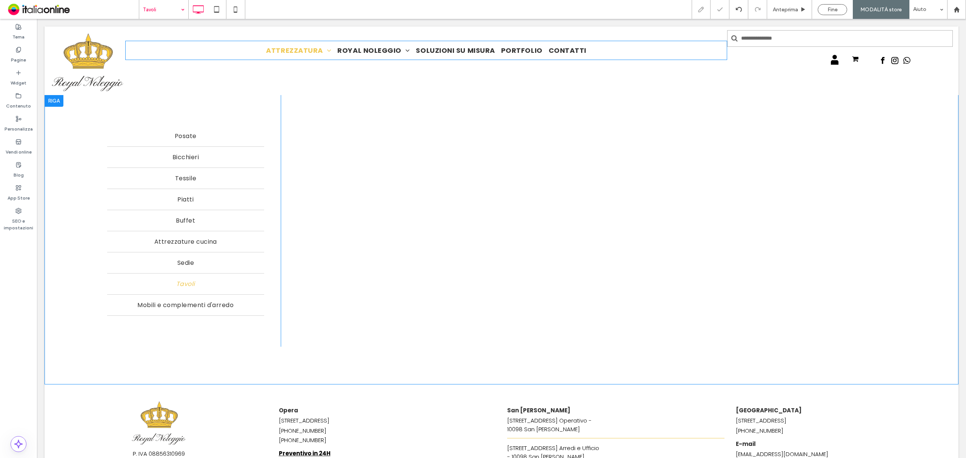
scroll to position [0, 0]
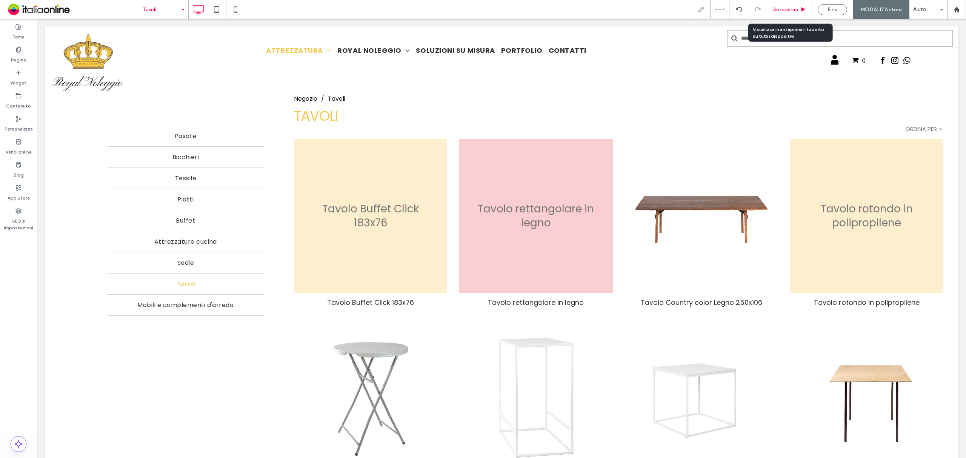
drag, startPoint x: 793, startPoint y: 8, endPoint x: 487, endPoint y: 162, distance: 342.2
click at [793, 8] on span "Anteprima" at bounding box center [785, 9] width 25 height 6
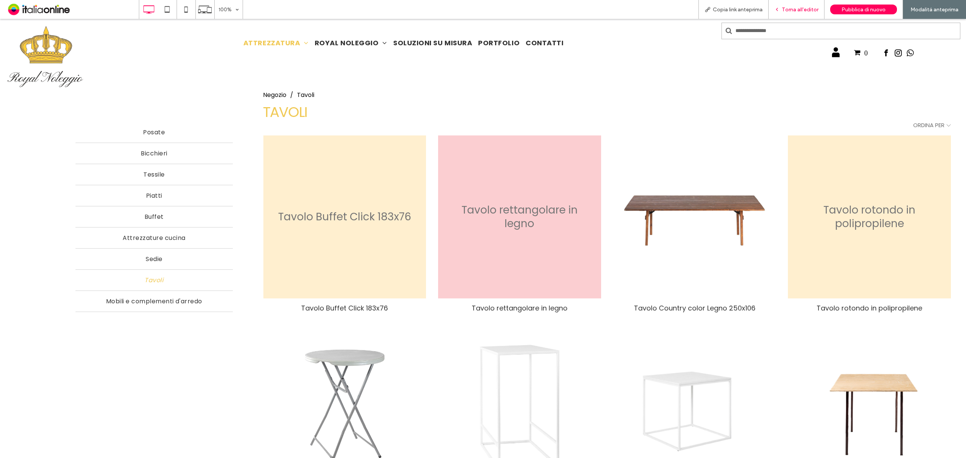
click at [802, 6] on span "Torna all'editor" at bounding box center [800, 9] width 37 height 6
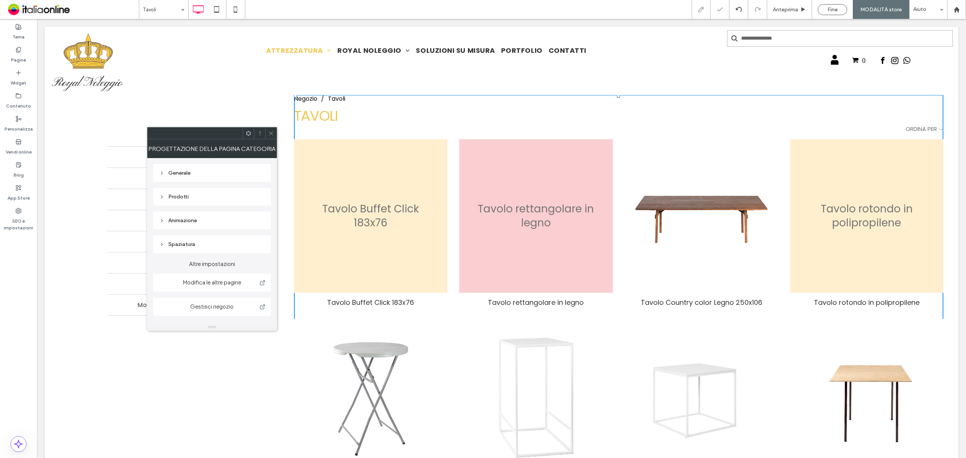
click at [170, 197] on div "Prodotti" at bounding box center [212, 197] width 106 height 6
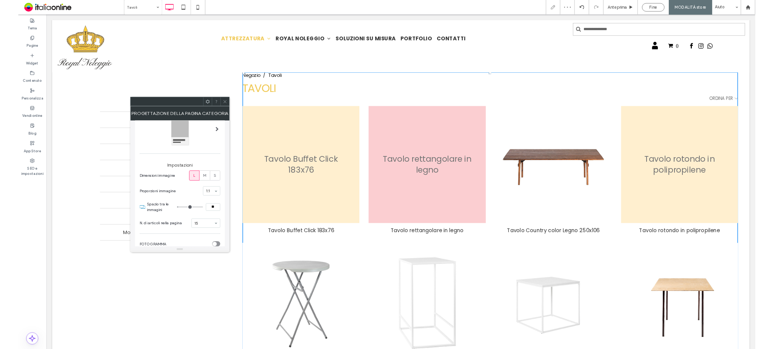
scroll to position [100, 0]
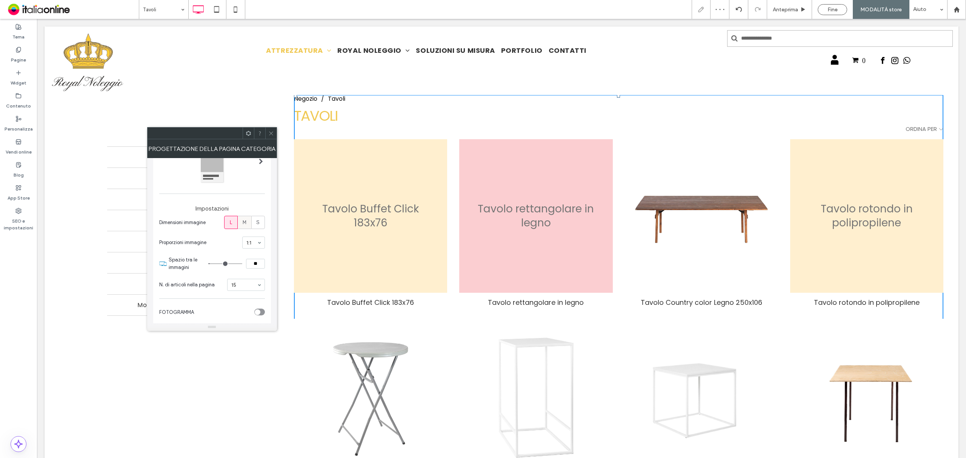
click at [243, 223] on span "M" at bounding box center [245, 223] width 4 height 8
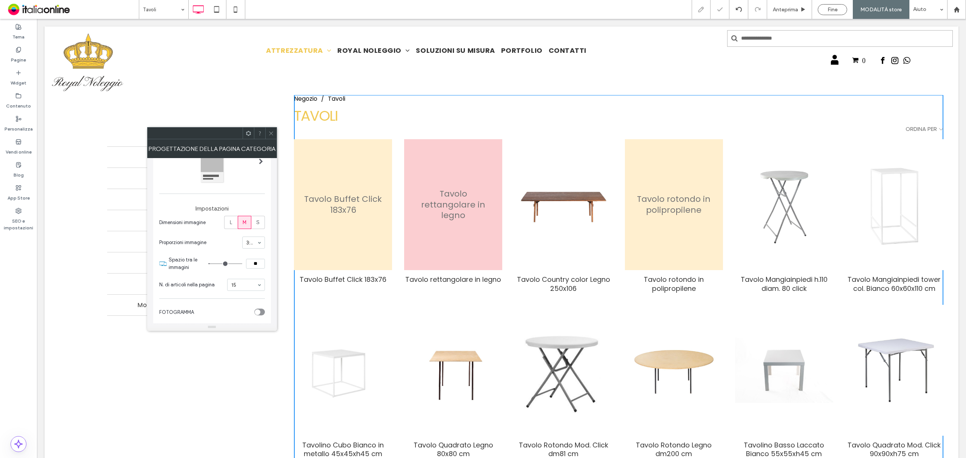
click at [252, 239] on div at bounding box center [254, 242] width 22 height 11
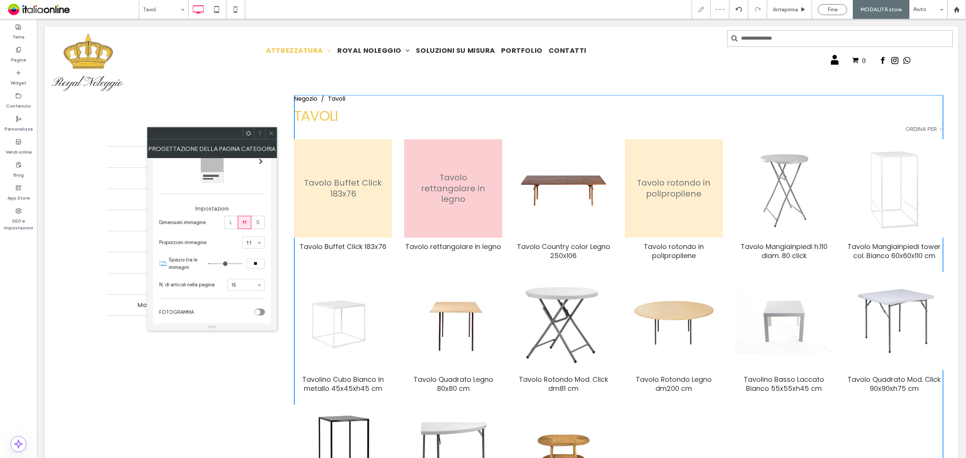
click at [272, 134] on icon at bounding box center [271, 134] width 6 height 6
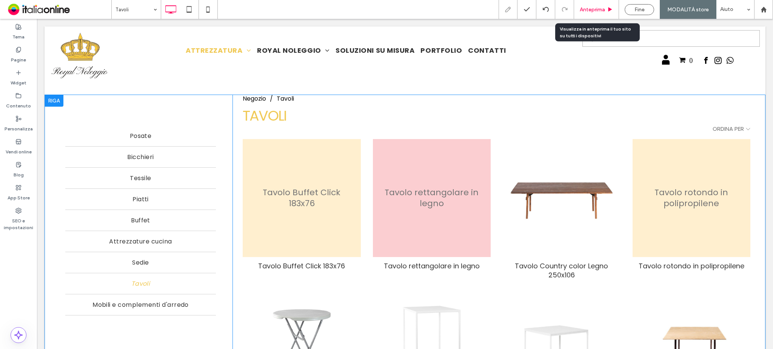
click at [591, 14] on div "Anteprima" at bounding box center [596, 9] width 45 height 19
click at [587, 11] on span "Anteprima" at bounding box center [591, 9] width 25 height 6
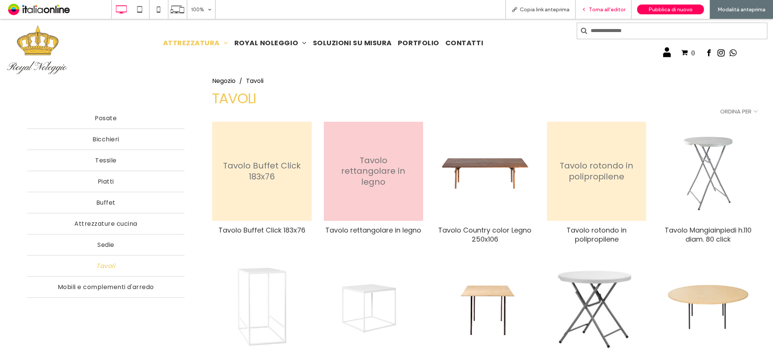
click at [593, 8] on span "Torna all'editor" at bounding box center [607, 9] width 37 height 6
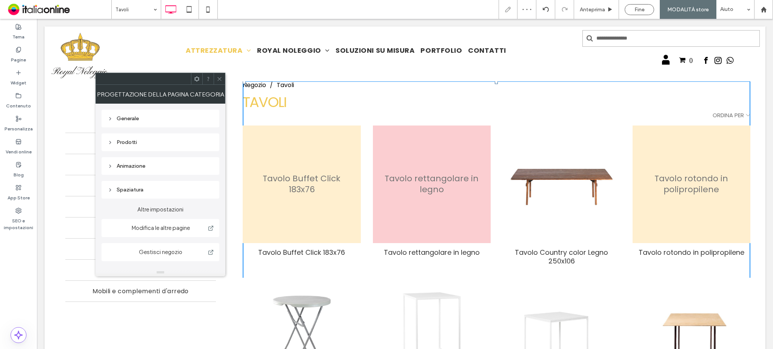
click at [148, 144] on div "Prodotti" at bounding box center [161, 142] width 106 height 6
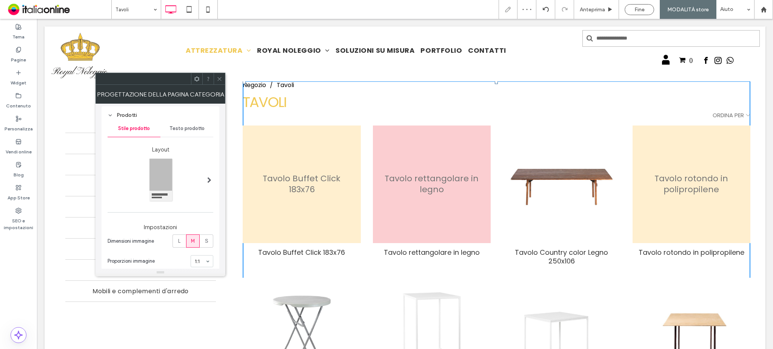
scroll to position [50, 0]
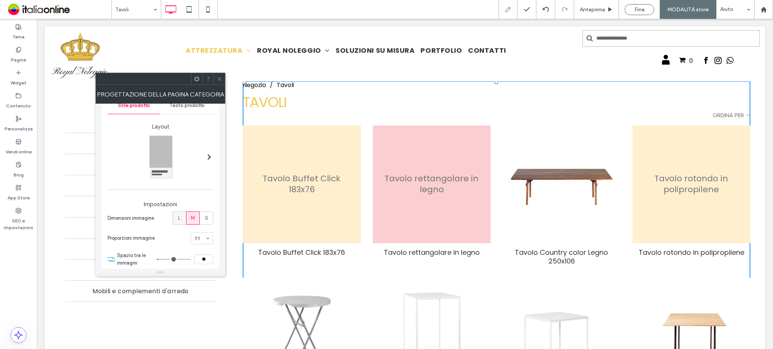
click at [180, 220] on label "L" at bounding box center [179, 218] width 14 height 13
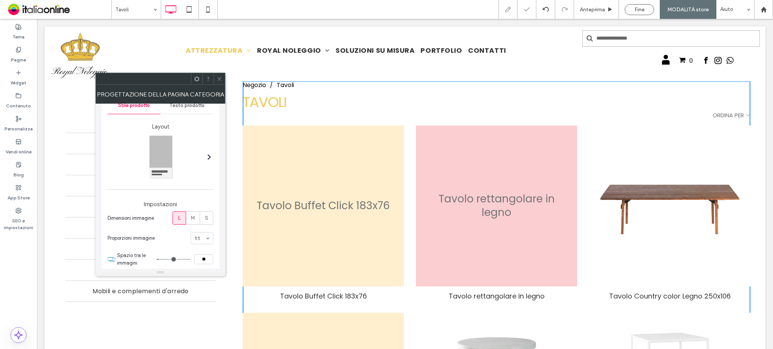
drag, startPoint x: 217, startPoint y: 81, endPoint x: 189, endPoint y: 61, distance: 34.7
click at [218, 81] on use at bounding box center [220, 79] width 4 height 4
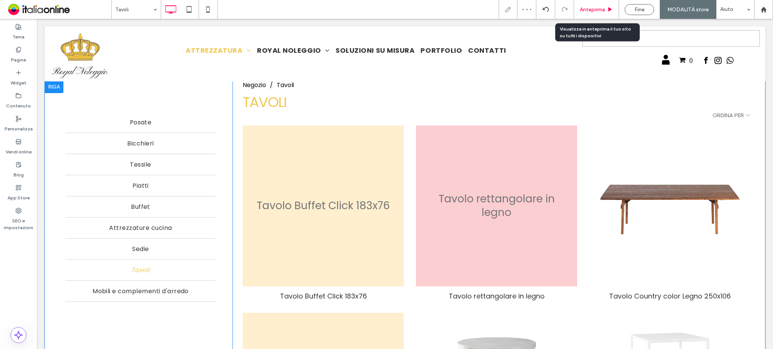
drag, startPoint x: 593, startPoint y: 11, endPoint x: 529, endPoint y: 26, distance: 66.3
click at [593, 11] on span "Anteprima" at bounding box center [591, 9] width 25 height 6
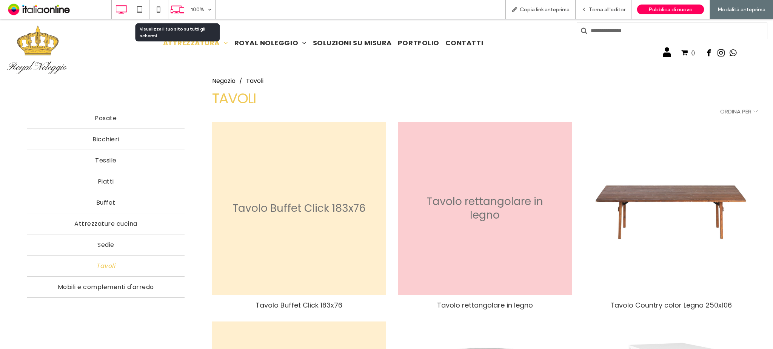
click at [178, 12] on icon at bounding box center [177, 9] width 14 height 14
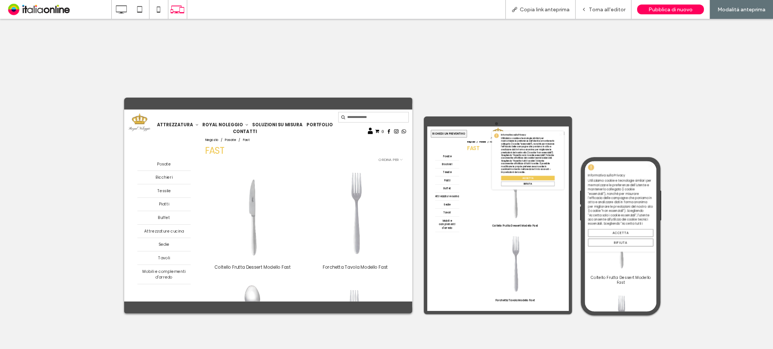
click at [679, 261] on span "Accetta" at bounding box center [690, 262] width 29 height 8
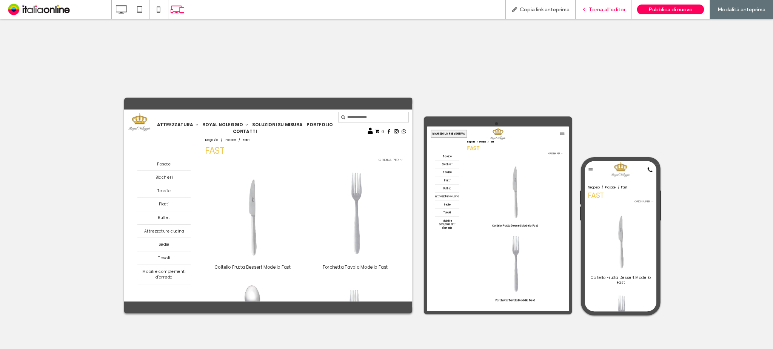
click at [607, 9] on span "Torna all'editor" at bounding box center [607, 9] width 37 height 6
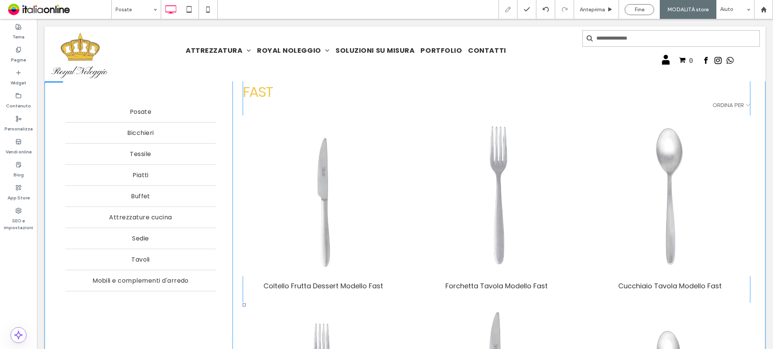
click at [353, 187] on span at bounding box center [496, 305] width 507 height 469
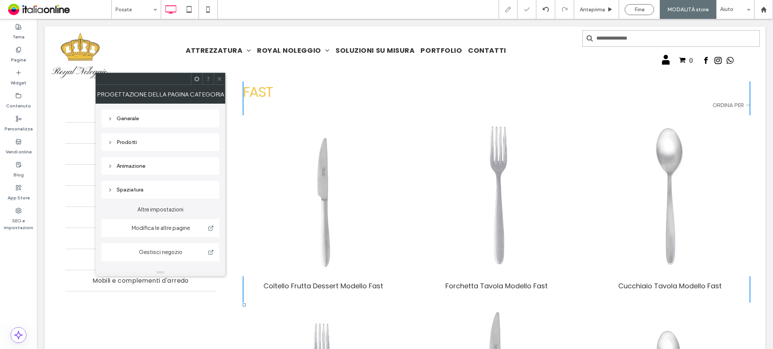
click at [151, 143] on div "Prodotti" at bounding box center [161, 142] width 106 height 6
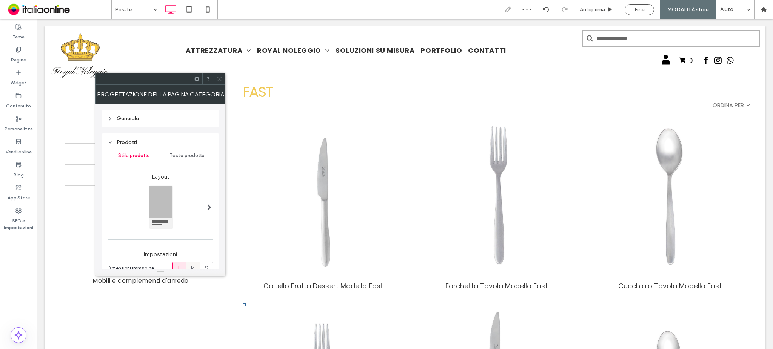
click at [191, 265] on span "M" at bounding box center [193, 269] width 4 height 8
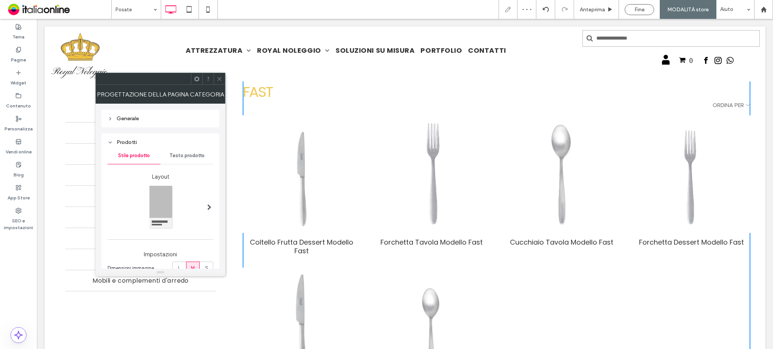
click at [219, 78] on use at bounding box center [220, 79] width 4 height 4
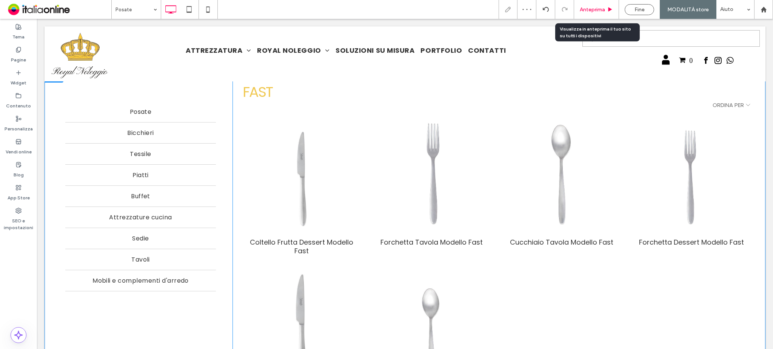
click at [598, 10] on span "Anteprima" at bounding box center [591, 9] width 25 height 6
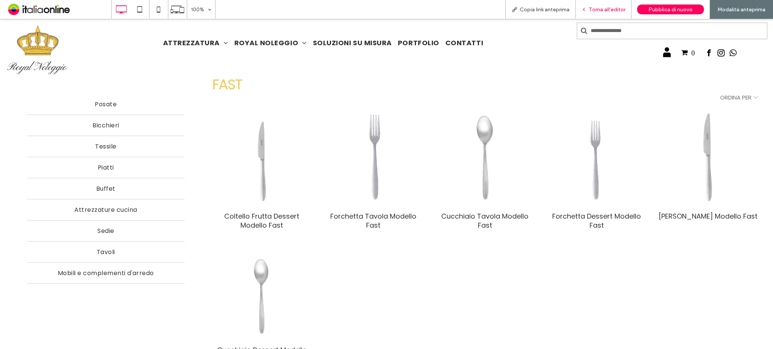
click at [595, 13] on div "Torna all'editor" at bounding box center [603, 9] width 56 height 19
drag, startPoint x: 596, startPoint y: 7, endPoint x: 559, endPoint y: 45, distance: 53.1
click at [596, 7] on span "Torna all'editor" at bounding box center [607, 9] width 37 height 6
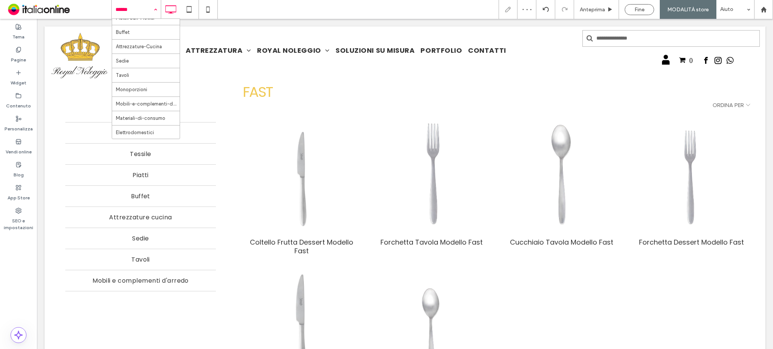
scroll to position [778, 0]
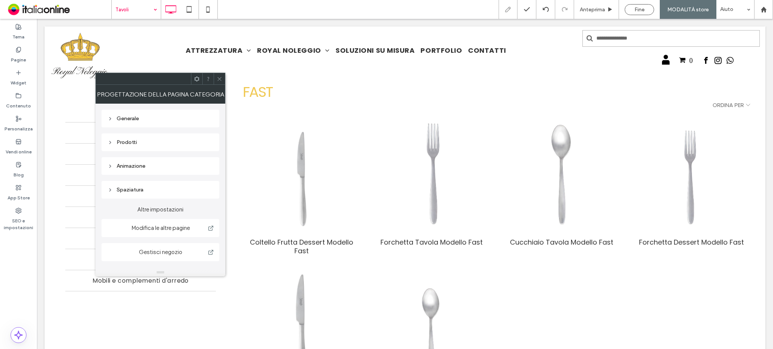
click at [221, 78] on icon at bounding box center [220, 79] width 6 height 6
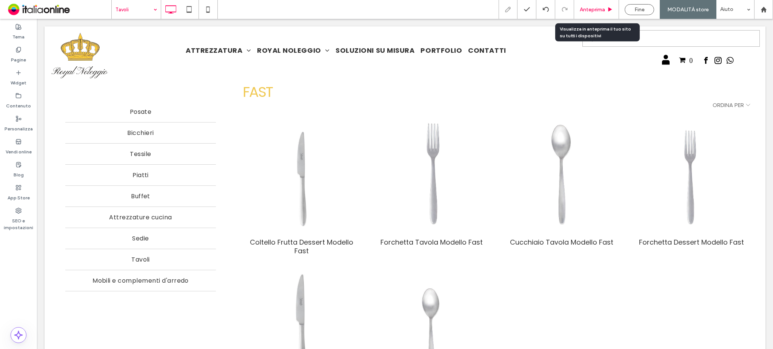
click at [596, 17] on div "Anteprima" at bounding box center [596, 9] width 45 height 19
click at [594, 11] on span "Anteprima" at bounding box center [591, 9] width 25 height 6
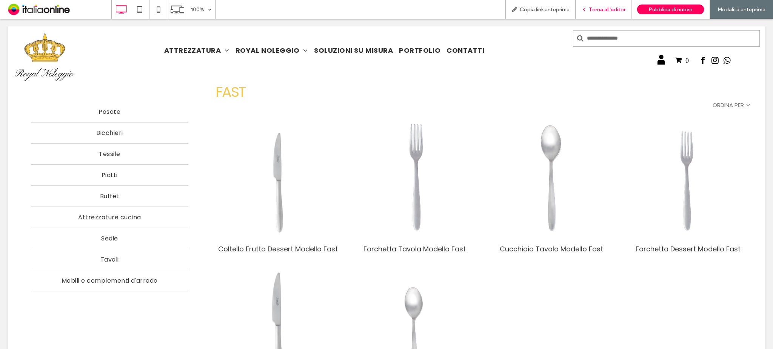
click at [598, 9] on span "Torna all'editor" at bounding box center [607, 9] width 37 height 6
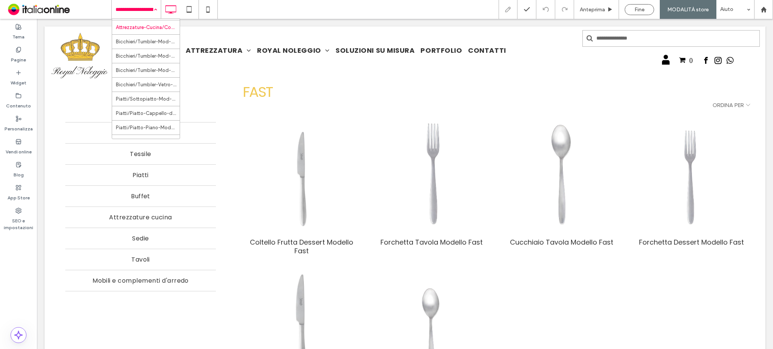
scroll to position [100, 0]
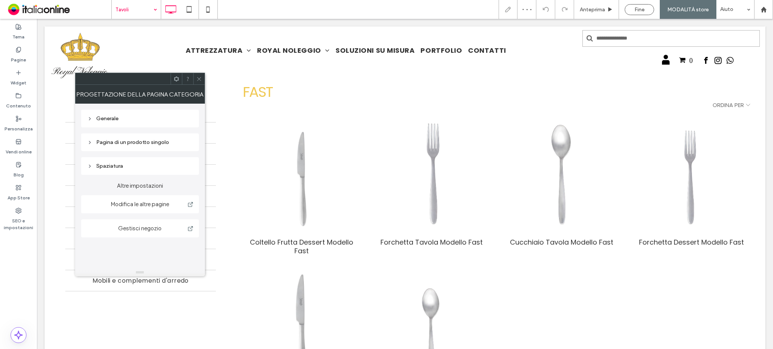
click at [198, 78] on use at bounding box center [199, 79] width 4 height 4
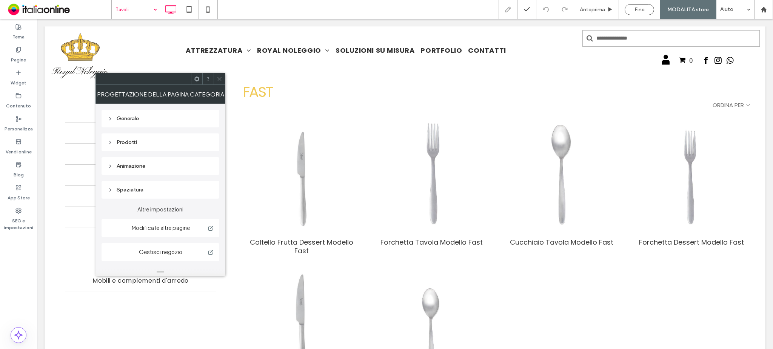
click at [146, 143] on div "Prodotti" at bounding box center [161, 142] width 106 height 6
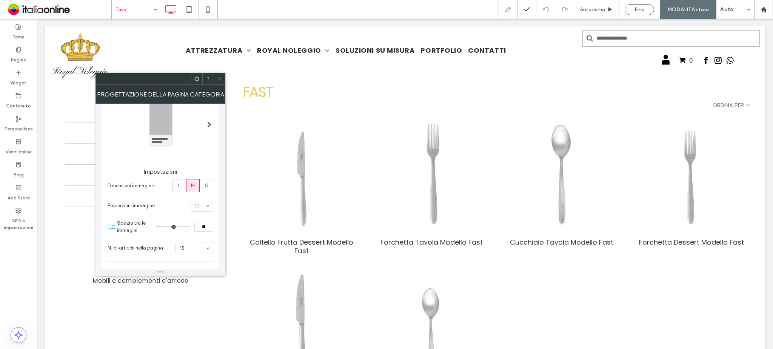
scroll to position [100, 0]
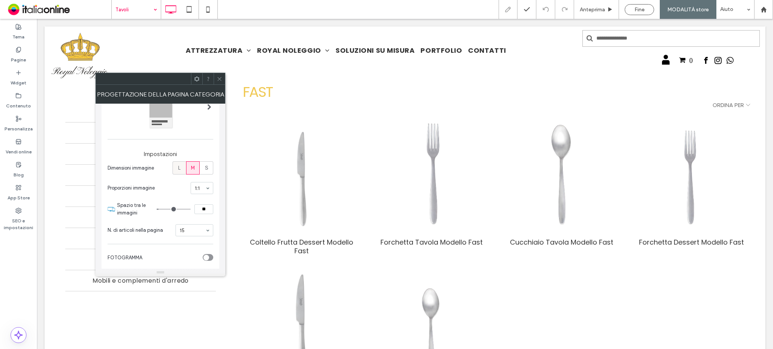
click at [180, 166] on div "L" at bounding box center [179, 168] width 4 height 12
type input "*"
type input "**"
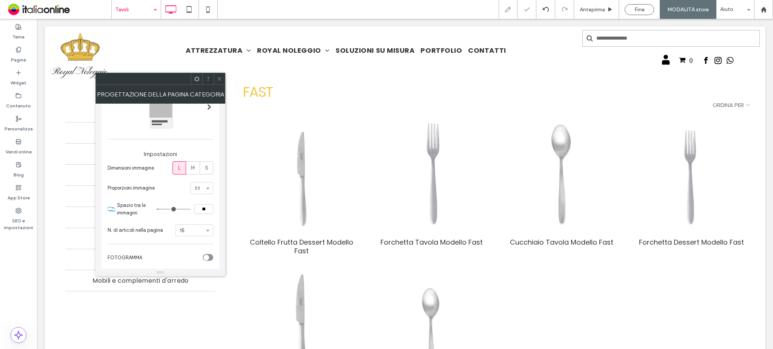
type input "**"
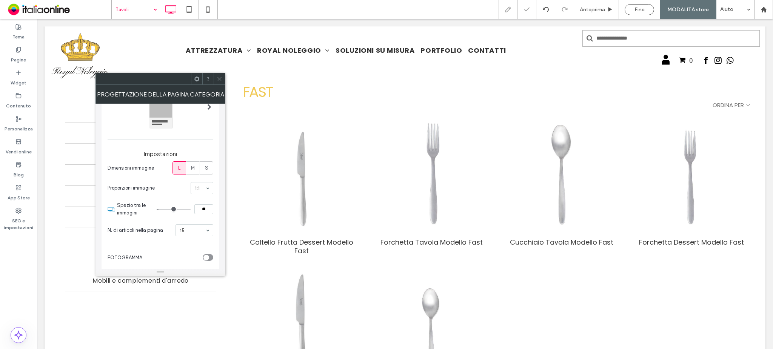
type input "**"
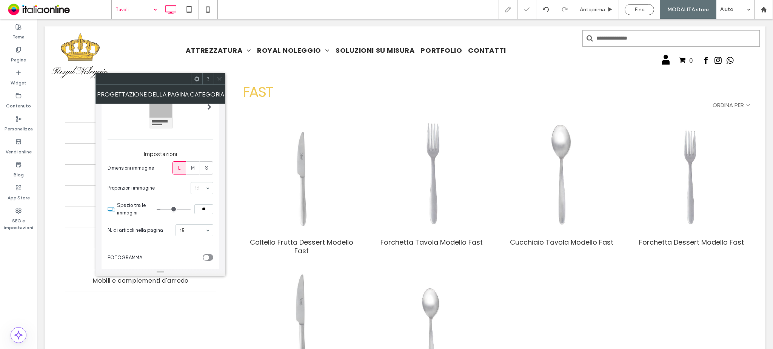
type input "**"
drag, startPoint x: 160, startPoint y: 209, endPoint x: 164, endPoint y: 209, distance: 3.8
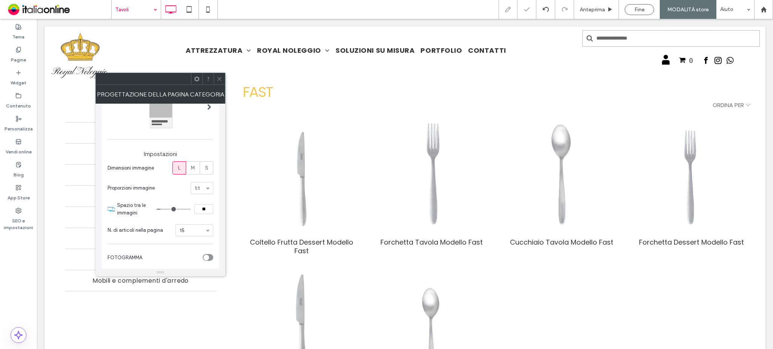
click at [164, 209] on input "range" at bounding box center [174, 209] width 34 height 1
type input "**"
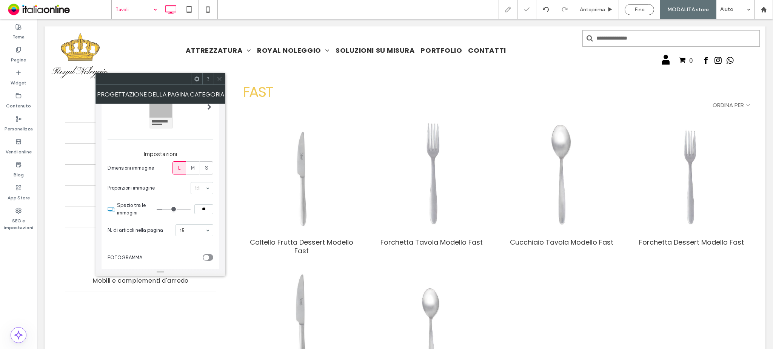
type input "**"
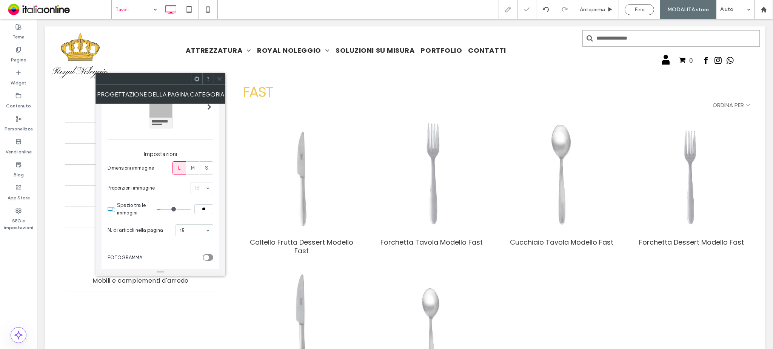
type input "**"
click at [161, 209] on input "range" at bounding box center [174, 209] width 34 height 1
type input "**"
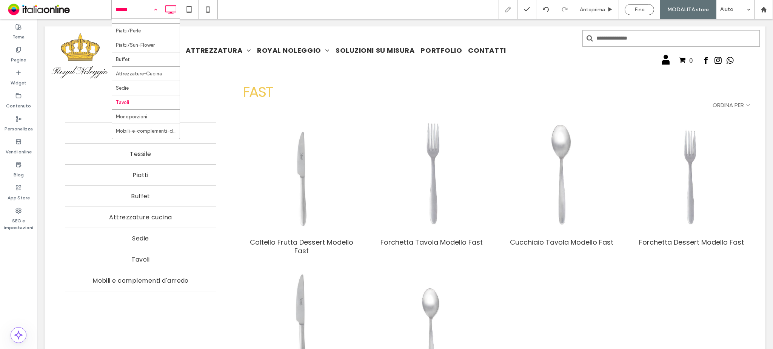
scroll to position [755, 0]
click at [276, 17] on div "Posate Posate/Fast Posate/Fiorato Posate/Olivia-Gold Posate/Olivia-Inox Posate/…" at bounding box center [441, 9] width 661 height 19
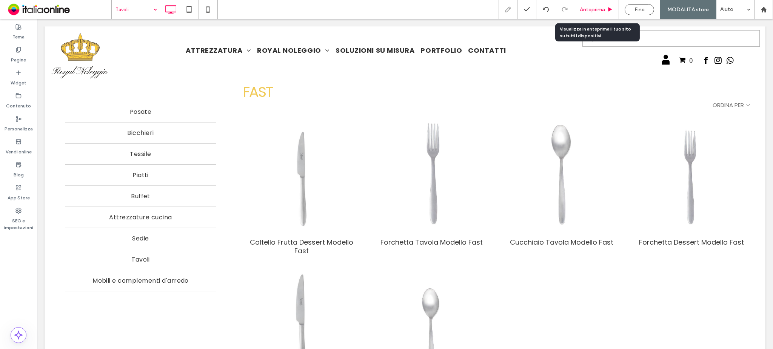
click at [583, 8] on span "Anteprima" at bounding box center [591, 9] width 25 height 6
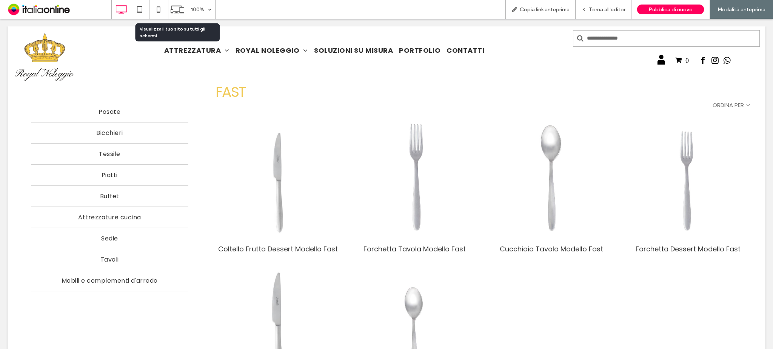
drag, startPoint x: 177, startPoint y: 14, endPoint x: 319, endPoint y: 128, distance: 181.7
click at [177, 14] on icon at bounding box center [177, 9] width 14 height 14
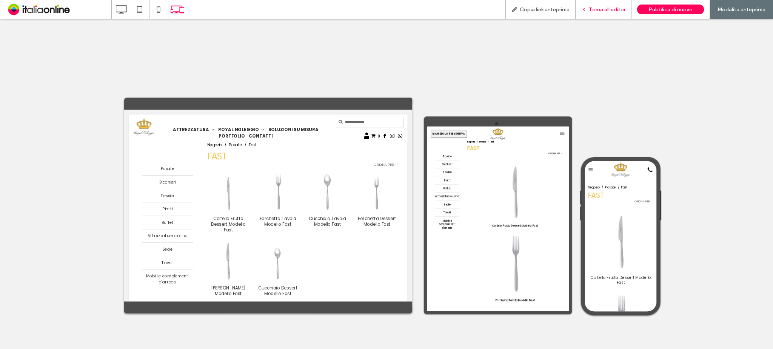
click at [604, 15] on div "Torna all'editor" at bounding box center [603, 9] width 56 height 19
click at [596, 13] on div "Torna all'editor" at bounding box center [603, 9] width 56 height 19
click at [605, 6] on span "Torna all'editor" at bounding box center [607, 9] width 37 height 6
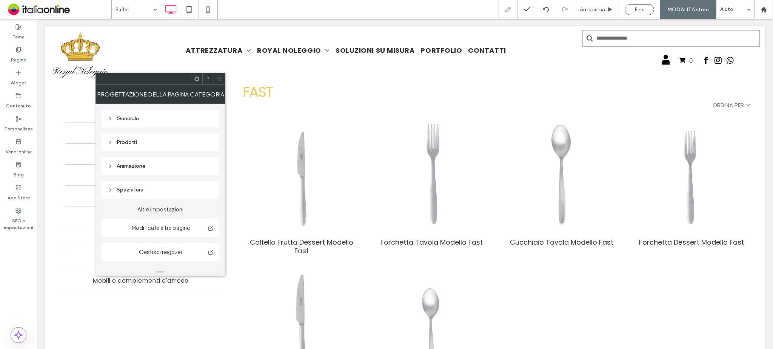
click at [155, 141] on div "Prodotti" at bounding box center [161, 142] width 106 height 6
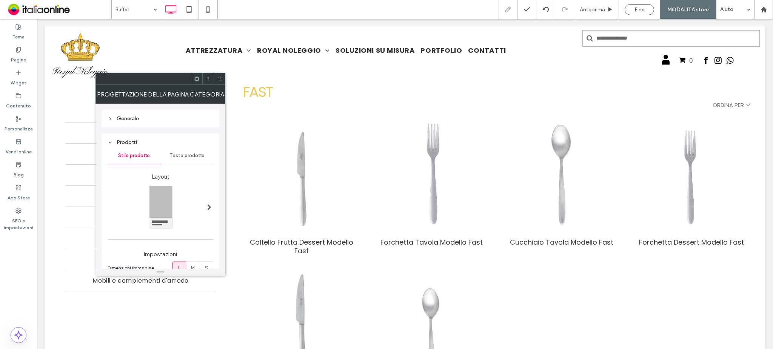
scroll to position [50, 0]
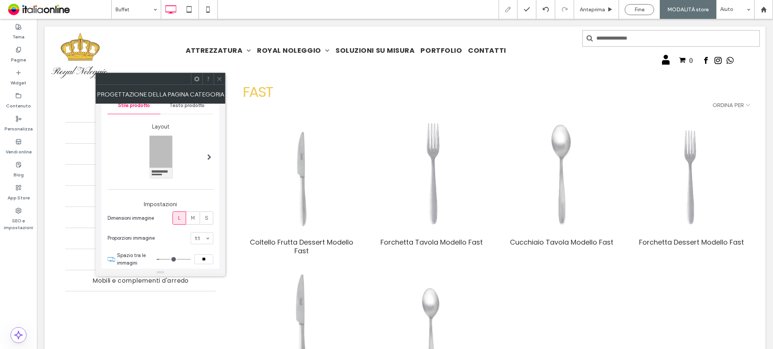
click at [208, 155] on span at bounding box center [209, 157] width 4 height 6
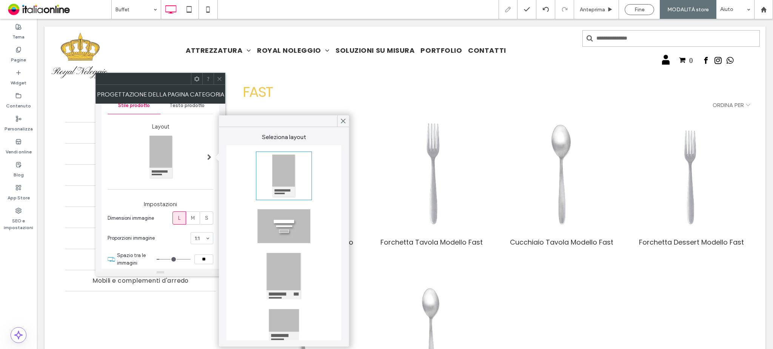
click at [208, 155] on span at bounding box center [209, 157] width 4 height 6
click at [178, 168] on div at bounding box center [161, 157] width 107 height 46
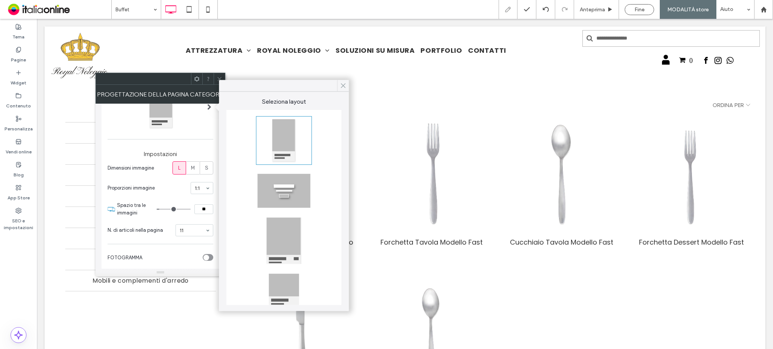
click at [339, 85] on div at bounding box center [343, 85] width 12 height 11
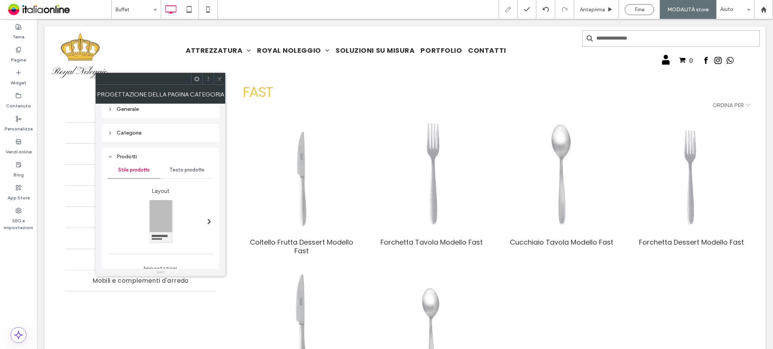
scroll to position [0, 0]
click at [153, 123] on div "Generale" at bounding box center [161, 119] width 106 height 10
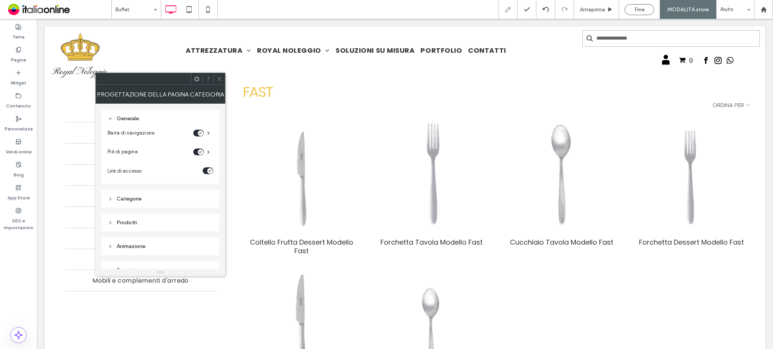
click at [147, 199] on div "Categorie" at bounding box center [161, 199] width 106 height 6
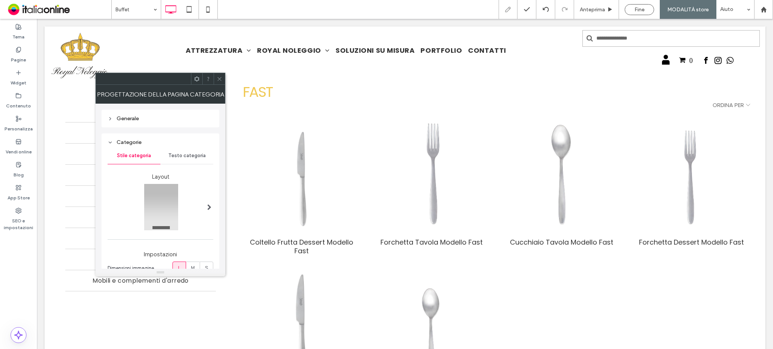
click at [166, 120] on div "Generale" at bounding box center [161, 118] width 106 height 6
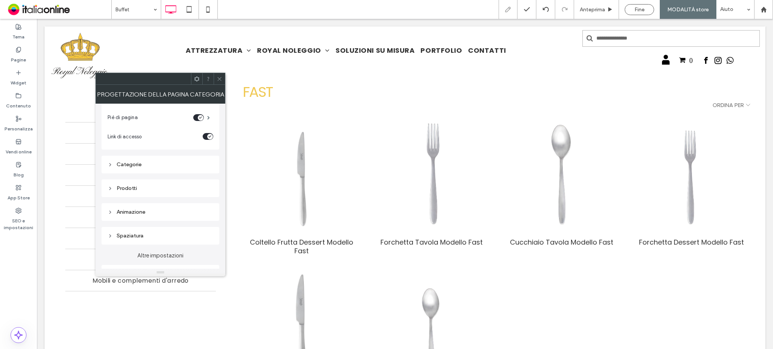
scroll to position [73, 0]
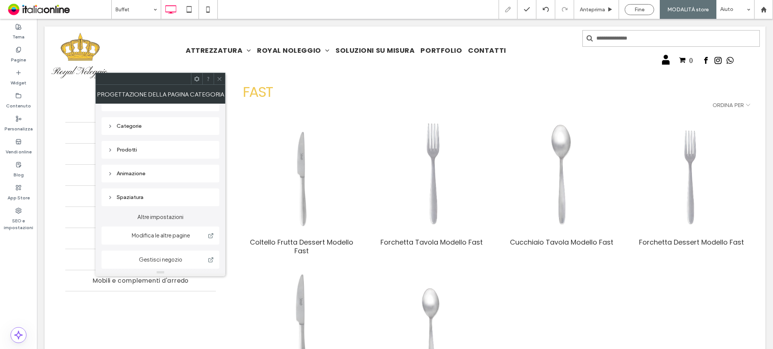
click at [166, 151] on div "Prodotti" at bounding box center [161, 150] width 106 height 6
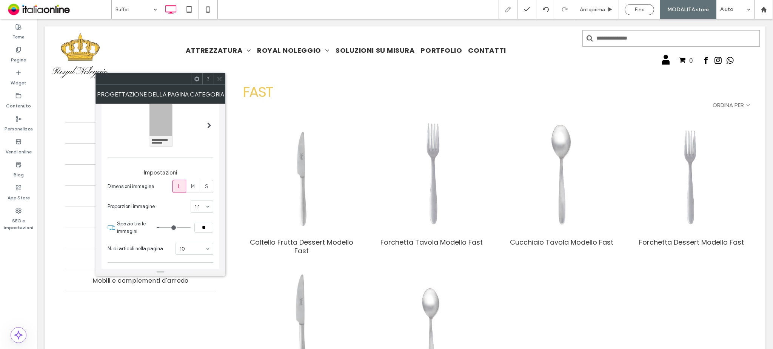
scroll to position [117, 0]
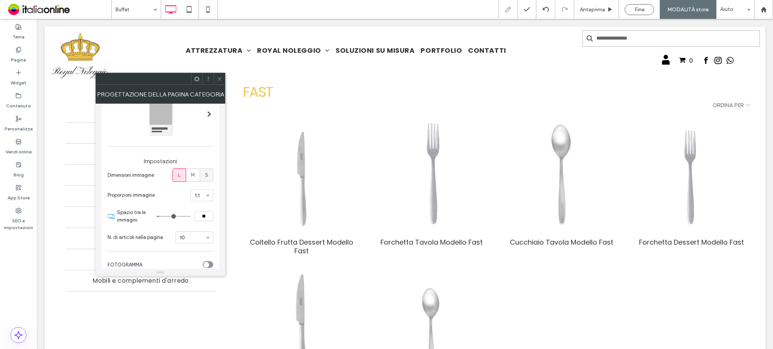
click at [206, 175] on span "S" at bounding box center [206, 176] width 3 height 8
click at [175, 175] on label "L" at bounding box center [179, 175] width 14 height 13
click at [202, 215] on input "**" at bounding box center [203, 217] width 19 height 10
type input "**"
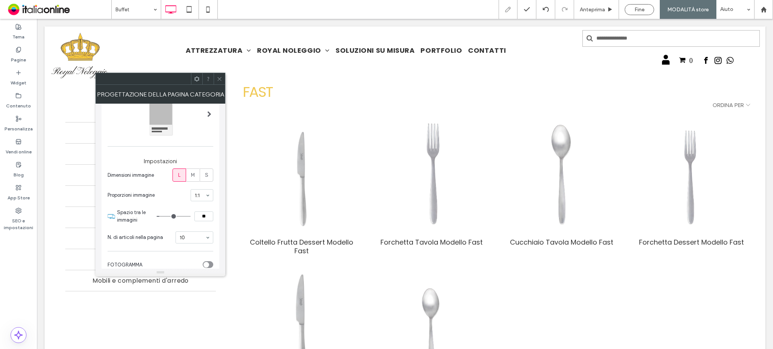
type input "**"
click at [592, 15] on div "Anteprima" at bounding box center [596, 9] width 45 height 19
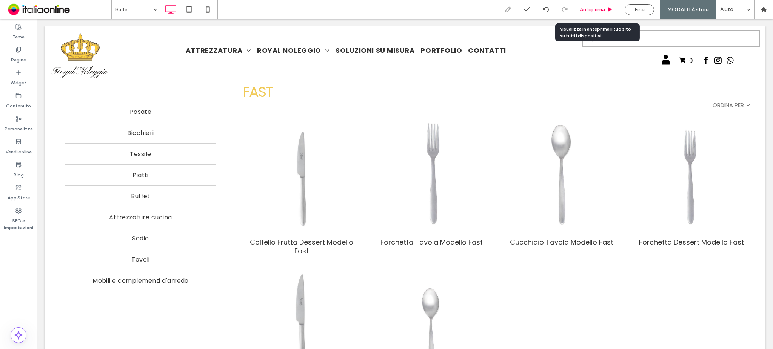
click at [586, 14] on div "Anteprima" at bounding box center [596, 9] width 45 height 19
click at [598, 6] on span "Anteprima" at bounding box center [591, 9] width 25 height 6
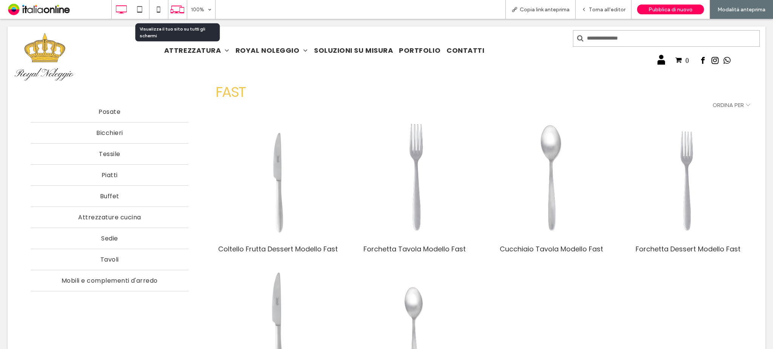
click at [183, 10] on icon at bounding box center [177, 9] width 14 height 14
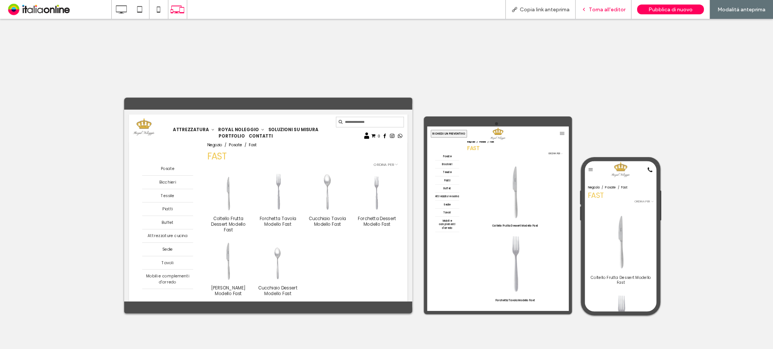
click at [606, 10] on span "Torna all'editor" at bounding box center [607, 9] width 37 height 6
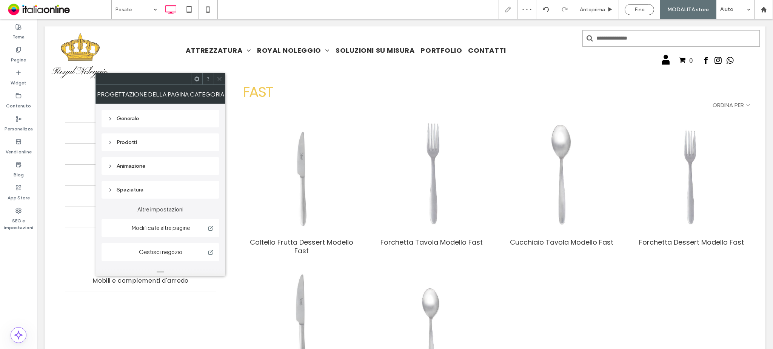
click at [159, 140] on div "Prodotti" at bounding box center [161, 142] width 106 height 6
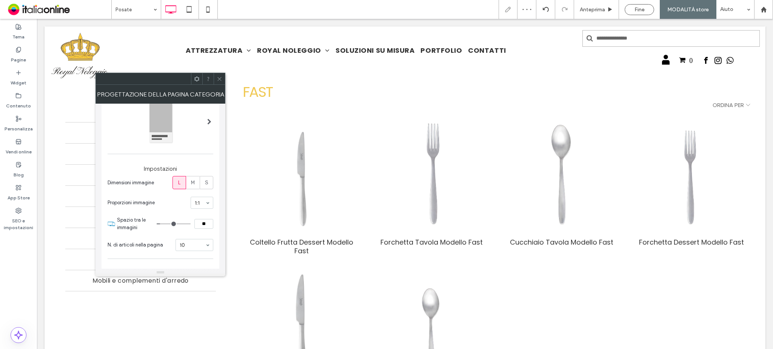
scroll to position [100, 0]
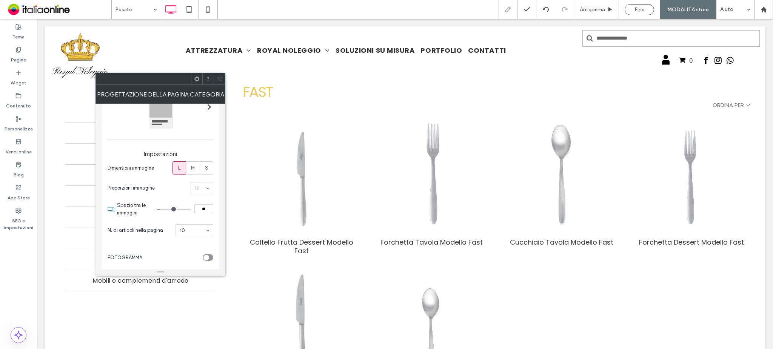
click at [201, 208] on input "**" at bounding box center [203, 209] width 19 height 10
type input "**"
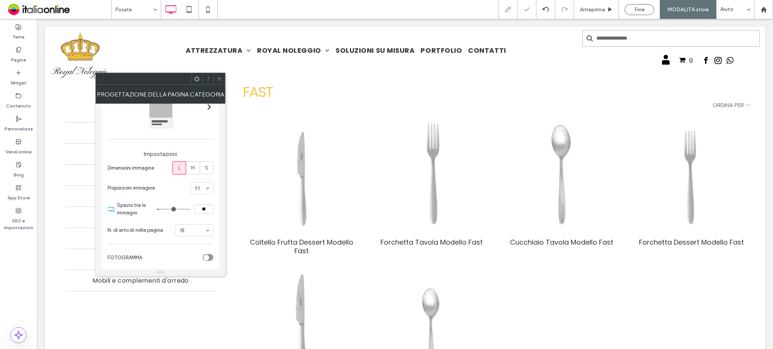
click at [201, 207] on input "**" at bounding box center [203, 209] width 19 height 10
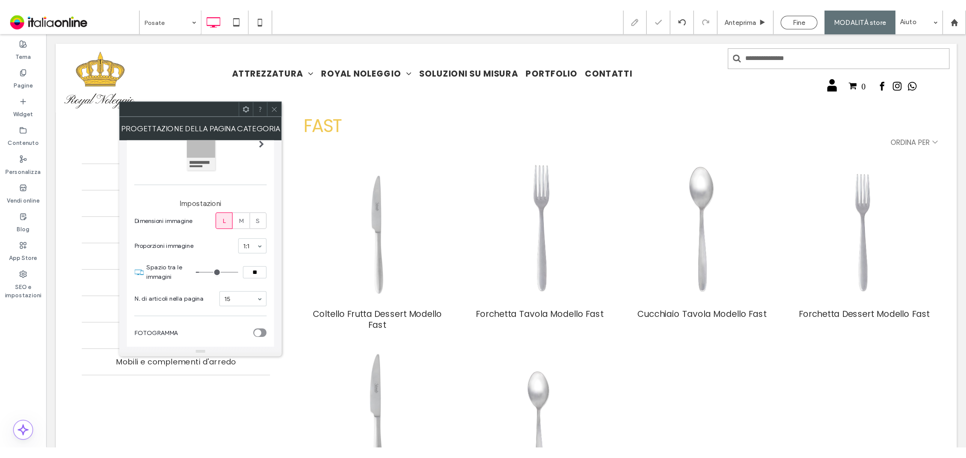
scroll to position [124, 0]
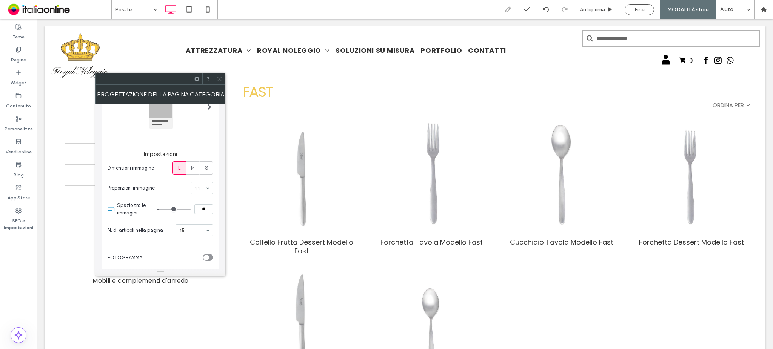
type input "**"
click at [217, 77] on icon at bounding box center [220, 79] width 6 height 6
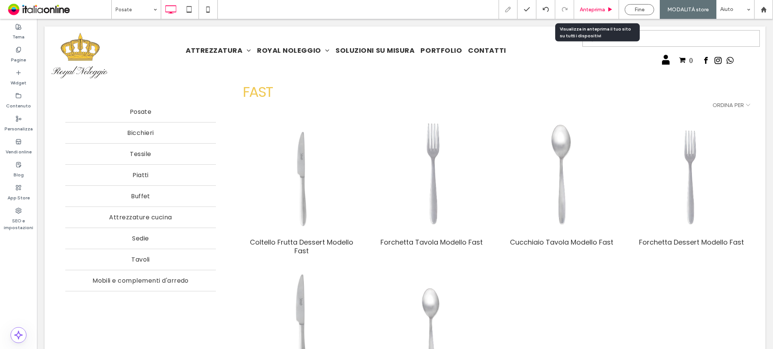
click at [595, 9] on span "Anteprima" at bounding box center [591, 9] width 25 height 6
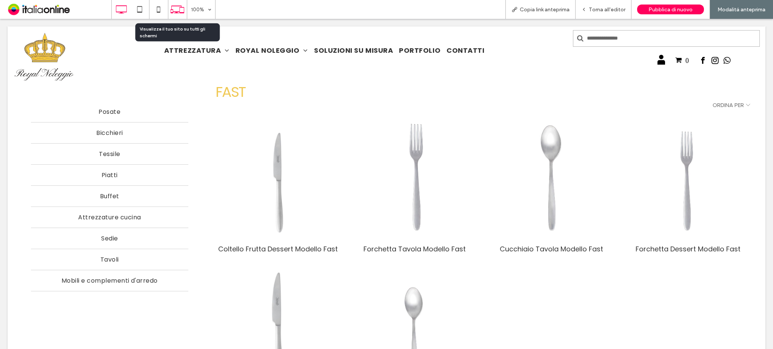
click at [180, 7] on use at bounding box center [178, 10] width 14 height 8
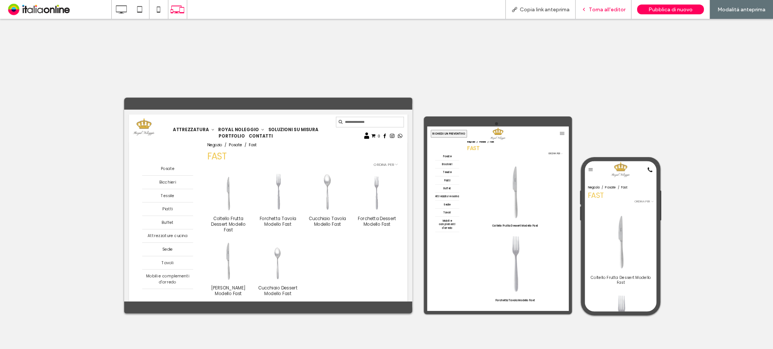
click at [601, 14] on div "Torna all'editor" at bounding box center [603, 9] width 56 height 19
click at [593, 10] on span "Torna all'editor" at bounding box center [607, 9] width 37 height 6
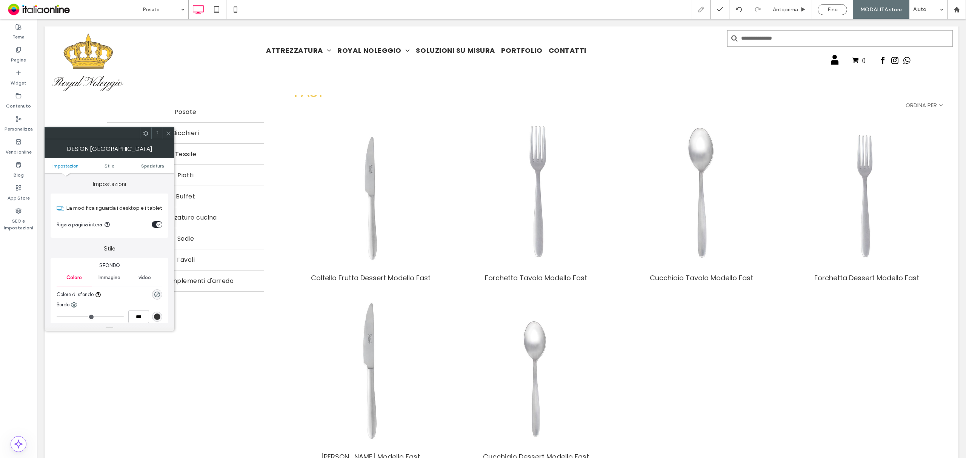
click at [169, 132] on icon at bounding box center [169, 134] width 6 height 6
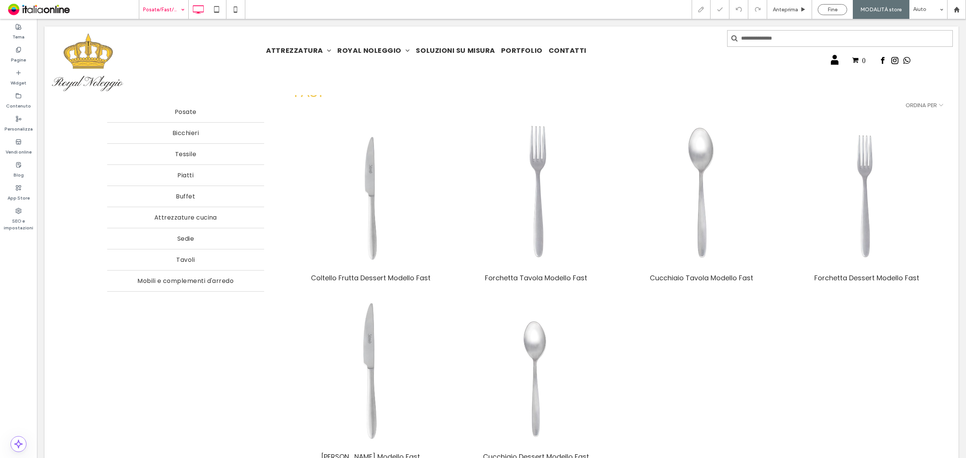
drag, startPoint x: 167, startPoint y: 6, endPoint x: 167, endPoint y: 12, distance: 6.0
click at [7, 60] on div "Pagine" at bounding box center [18, 54] width 37 height 23
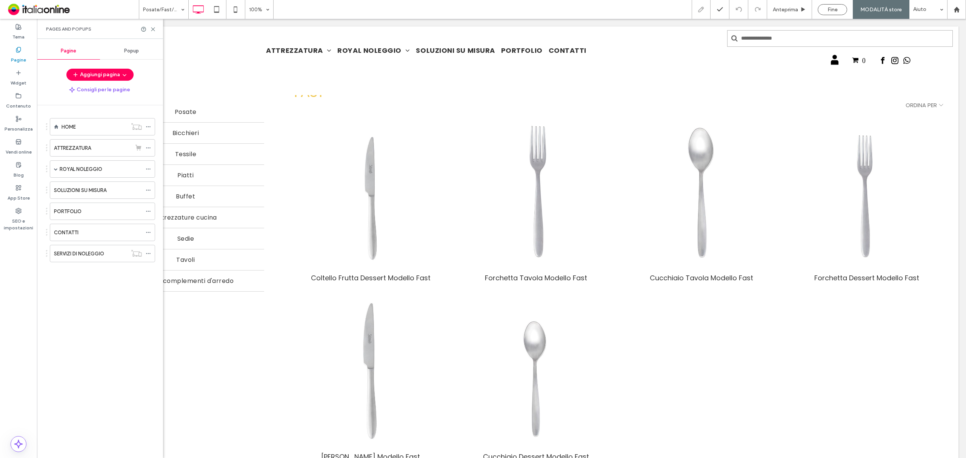
drag, startPoint x: 106, startPoint y: 126, endPoint x: 23, endPoint y: 150, distance: 86.9
click at [105, 125] on div "HOME" at bounding box center [94, 127] width 66 height 8
click at [154, 28] on use at bounding box center [152, 29] width 3 height 3
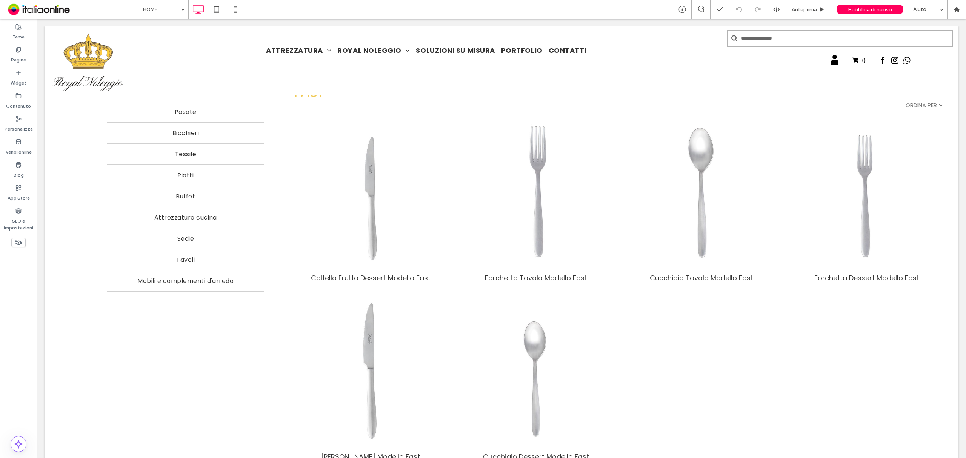
click at [349, 8] on div "HOME Anteprima Pubblica di nuovo Aiuto" at bounding box center [552, 9] width 827 height 19
click at [354, 15] on div "HOME Anteprima Pubblica di nuovo Aiuto" at bounding box center [552, 9] width 827 height 19
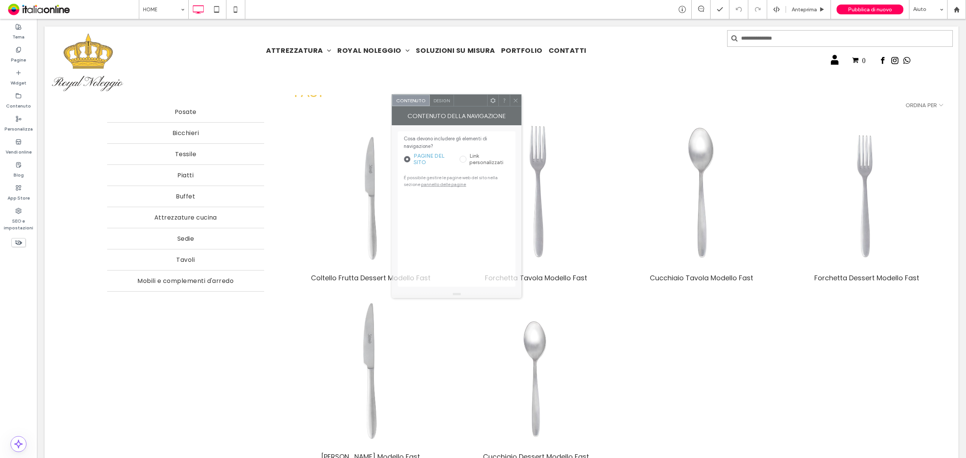
drag, startPoint x: 820, startPoint y: 136, endPoint x: 473, endPoint y: 103, distance: 349.0
click at [475, 103] on div at bounding box center [470, 100] width 33 height 11
click at [436, 98] on span "Design" at bounding box center [441, 101] width 16 height 6
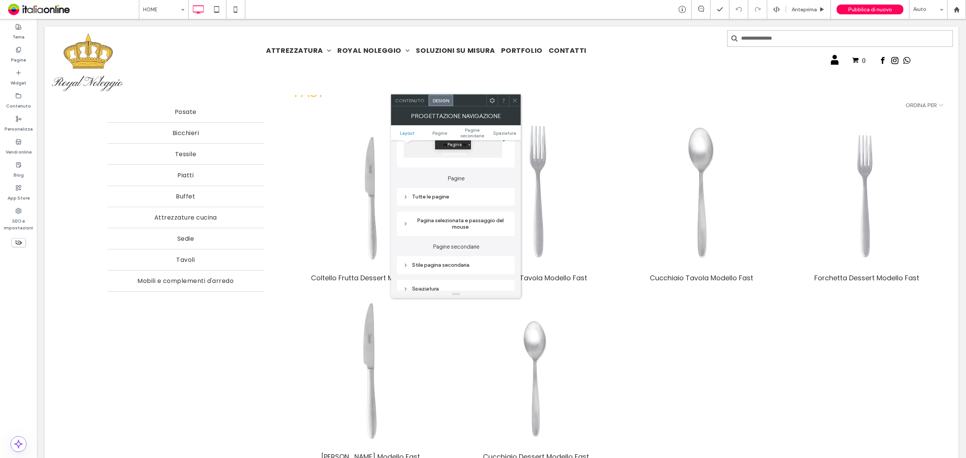
scroll to position [201, 0]
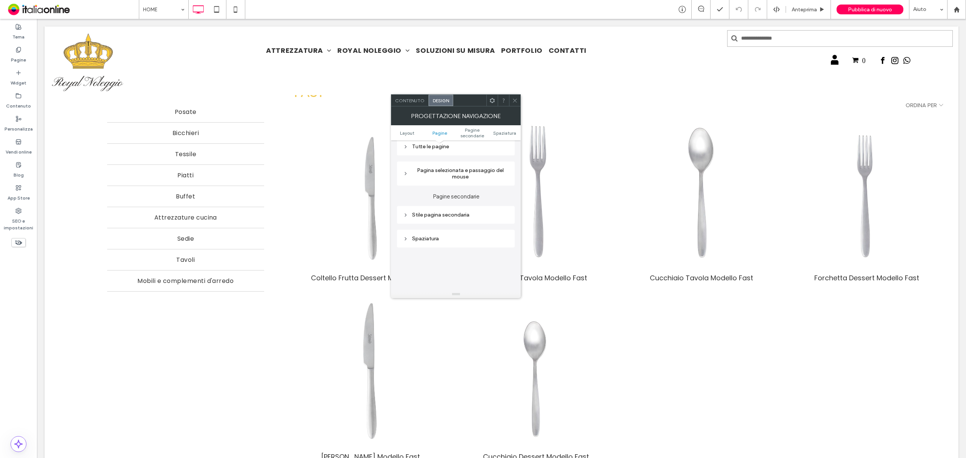
click at [474, 172] on div "Pagina selezionata e passaggio del mouse" at bounding box center [456, 173] width 106 height 13
click at [452, 199] on div "Tutte le pagine" at bounding box center [456, 197] width 106 height 6
click at [489, 161] on span "Testo collegamento" at bounding box center [481, 160] width 47 height 6
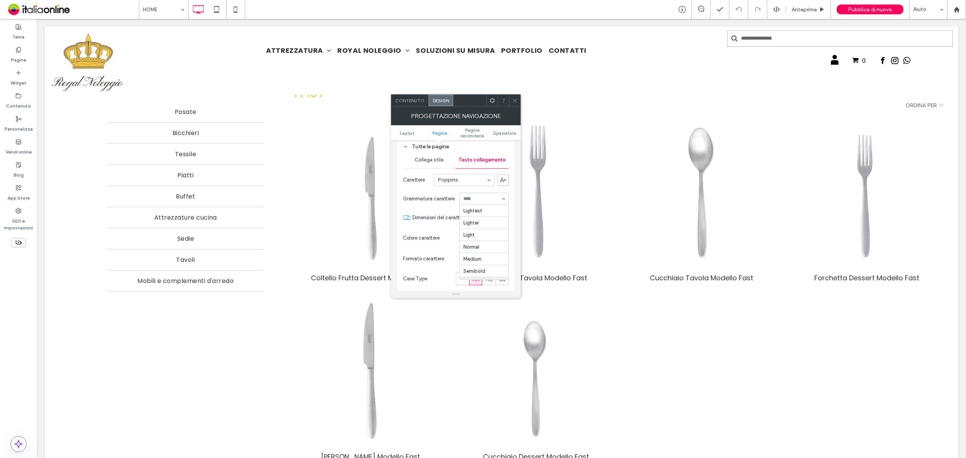
scroll to position [33, 0]
drag, startPoint x: 515, startPoint y: 99, endPoint x: 514, endPoint y: 103, distance: 4.3
click at [515, 100] on icon at bounding box center [515, 101] width 6 height 6
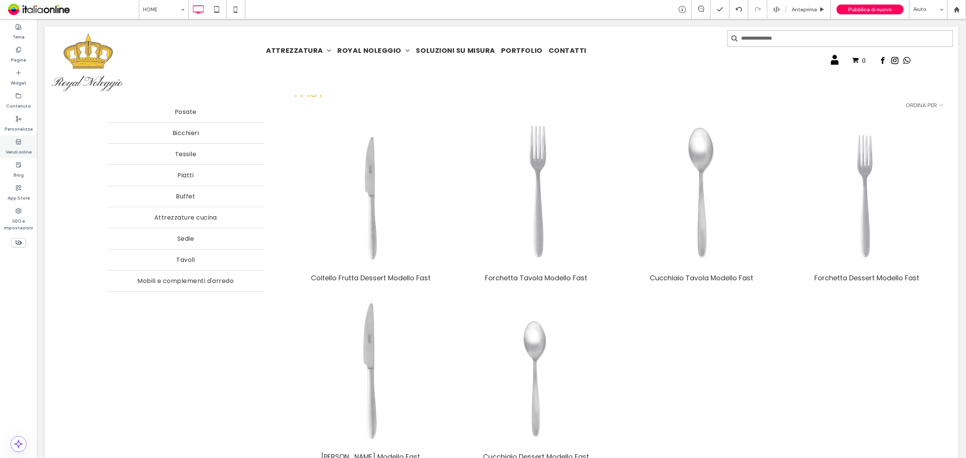
click at [14, 145] on label "Vendi online" at bounding box center [19, 150] width 26 height 11
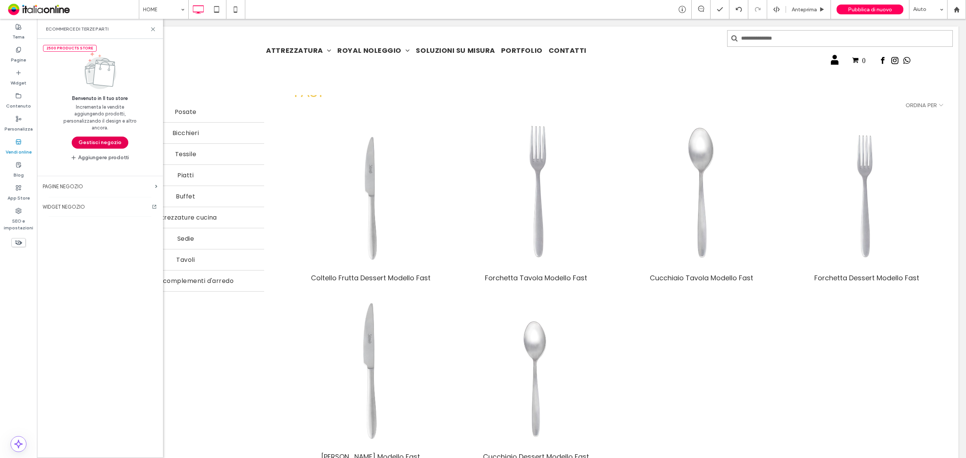
click at [86, 141] on button "Gestisci negozio" at bounding box center [100, 143] width 57 height 12
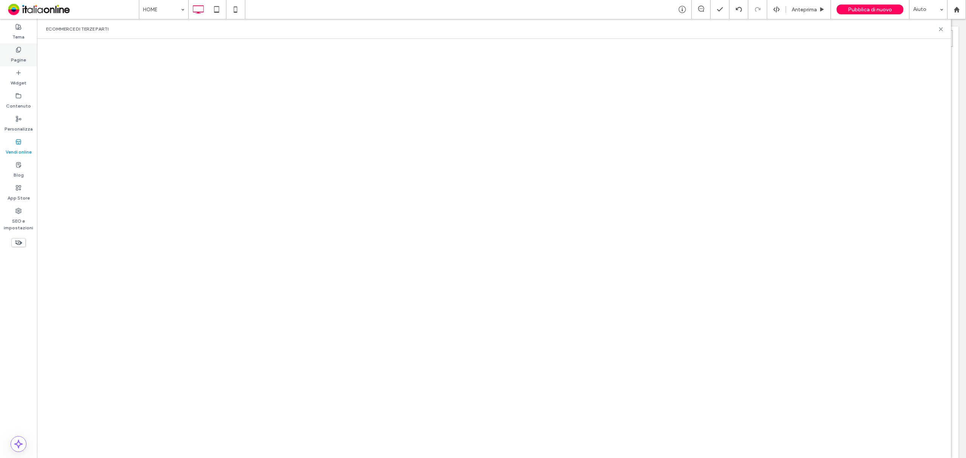
click at [18, 58] on label "Pagine" at bounding box center [18, 58] width 15 height 11
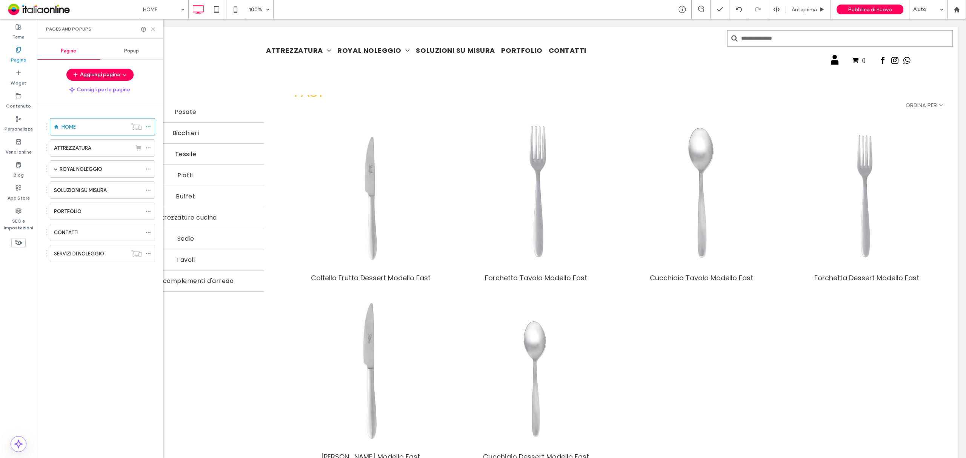
click at [154, 29] on icon at bounding box center [153, 29] width 6 height 6
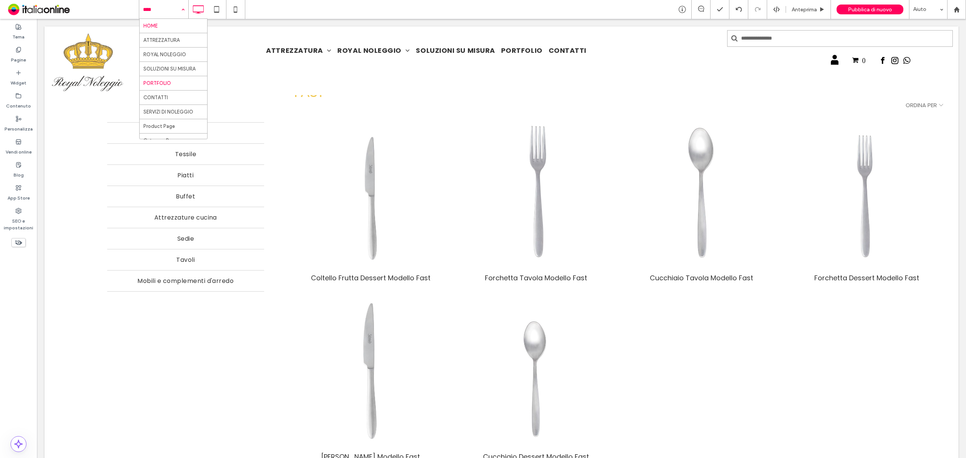
scroll to position [22, 0]
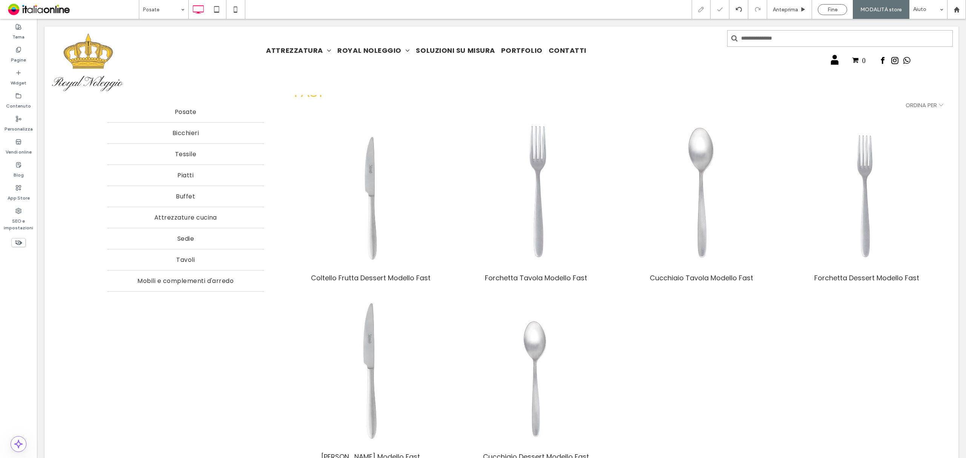
click at [175, 10] on div at bounding box center [483, 229] width 966 height 458
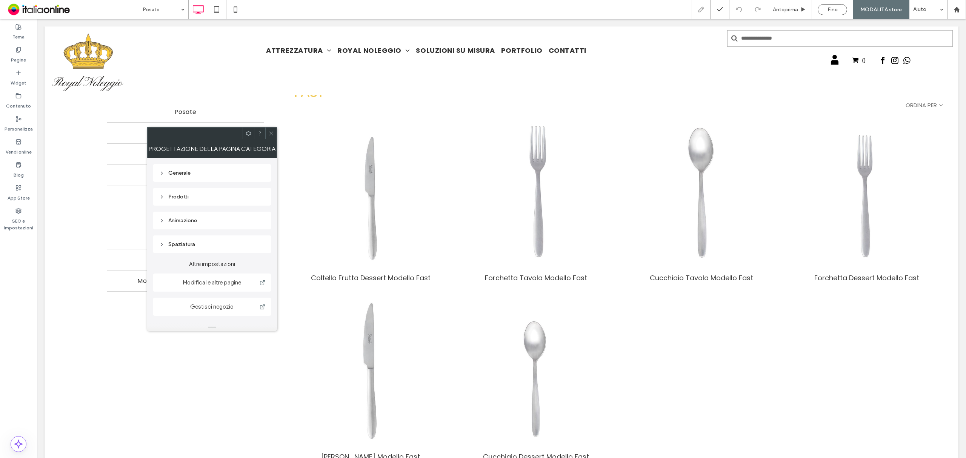
click at [189, 222] on div "Animazione" at bounding box center [212, 220] width 106 height 6
click at [228, 223] on div "Ingresso" at bounding box center [209, 222] width 93 height 8
click at [217, 233] on div "Nessuna" at bounding box center [211, 235] width 105 height 13
click at [271, 134] on icon at bounding box center [271, 134] width 6 height 6
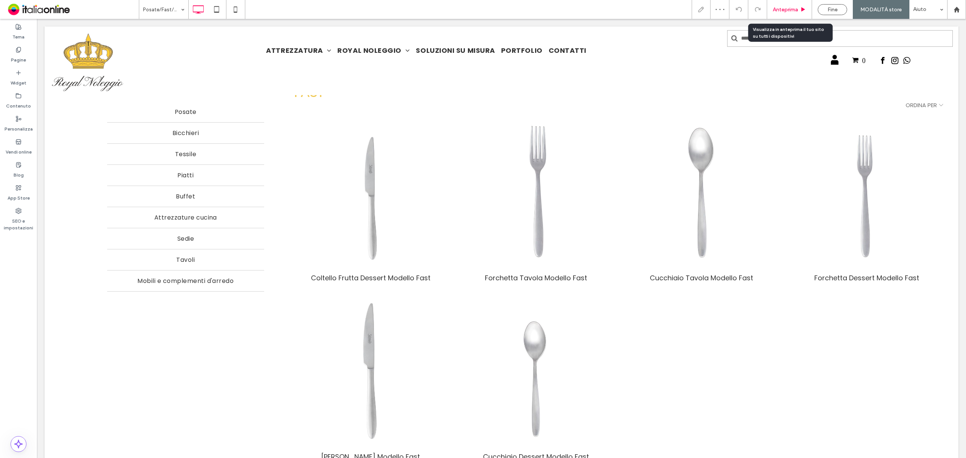
click at [772, 8] on span "Anteprima" at bounding box center [785, 9] width 25 height 6
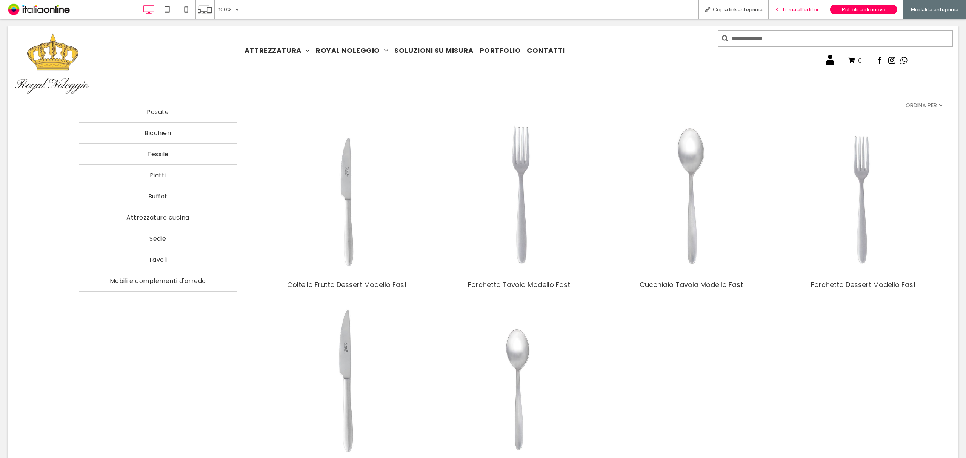
click at [772, 12] on span "Torna all'editor" at bounding box center [800, 9] width 37 height 6
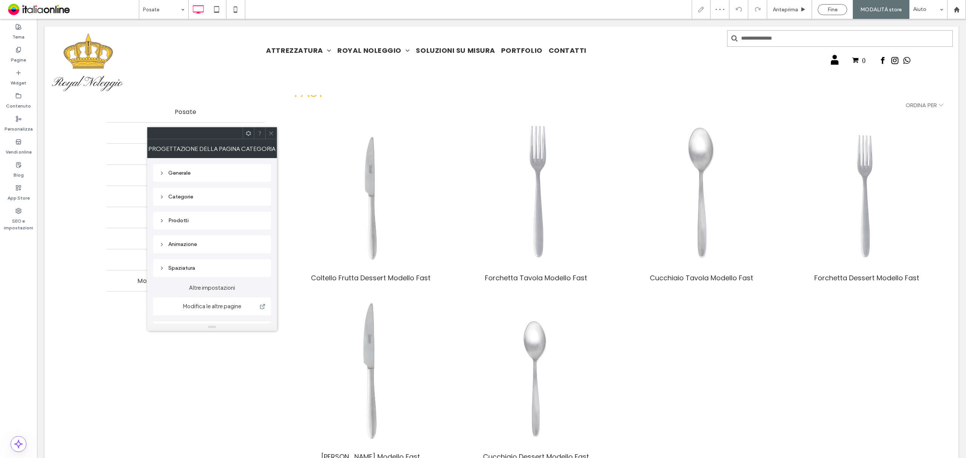
click at [205, 246] on div "Animazione" at bounding box center [212, 244] width 106 height 6
click at [218, 221] on div "Prodotti" at bounding box center [212, 220] width 106 height 6
click at [257, 209] on div "toggle" at bounding box center [259, 206] width 11 height 7
click at [261, 209] on div "toggle" at bounding box center [259, 206] width 11 height 7
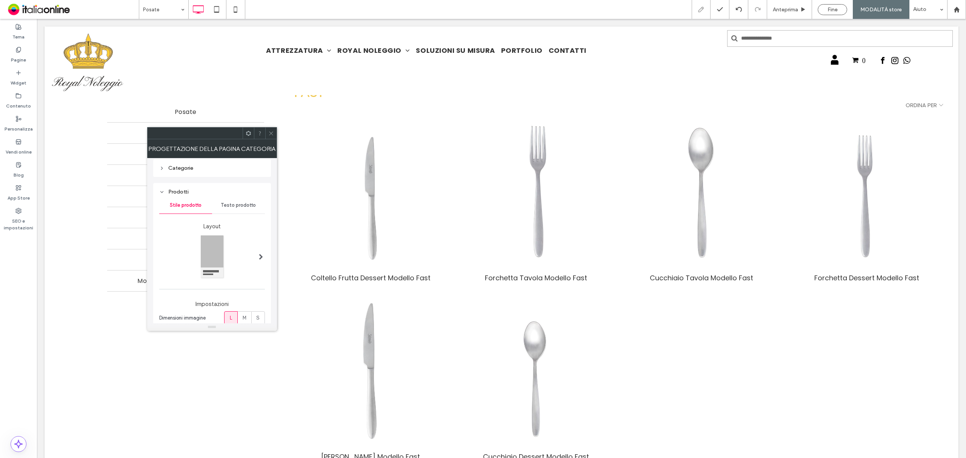
scroll to position [0, 0]
click at [209, 176] on div "Generale" at bounding box center [212, 173] width 106 height 6
click at [214, 277] on div "Prodotti" at bounding box center [212, 277] width 106 height 6
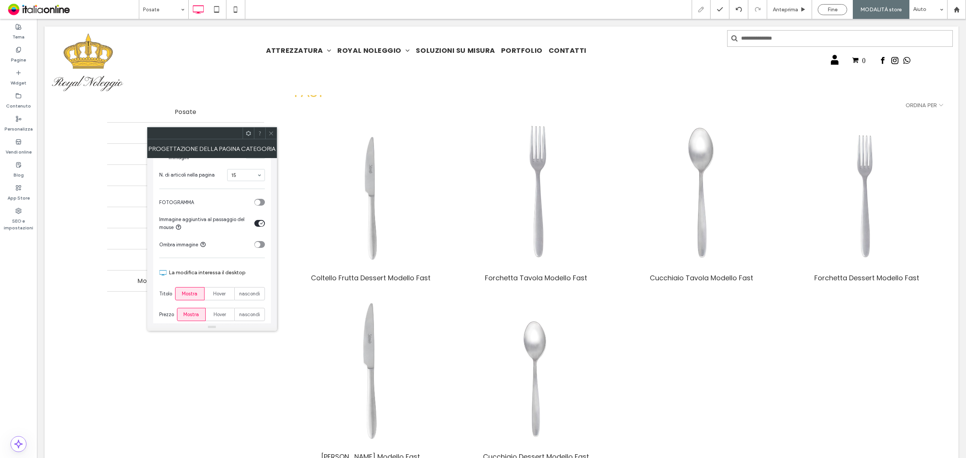
scroll to position [251, 0]
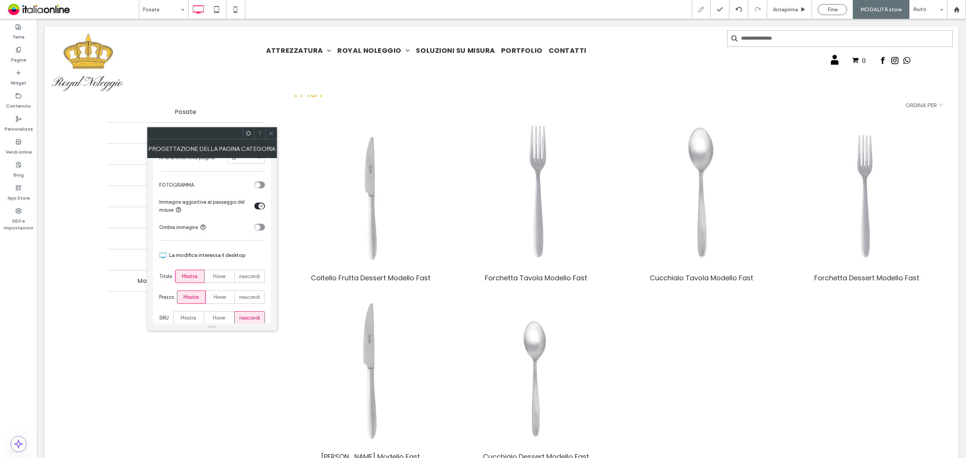
click at [257, 209] on div "toggle" at bounding box center [259, 206] width 11 height 7
click at [257, 204] on section "Immagine aggiuntiva al passaggio del mouse" at bounding box center [212, 205] width 106 height 23
click at [260, 209] on div "toggle" at bounding box center [258, 206] width 6 height 6
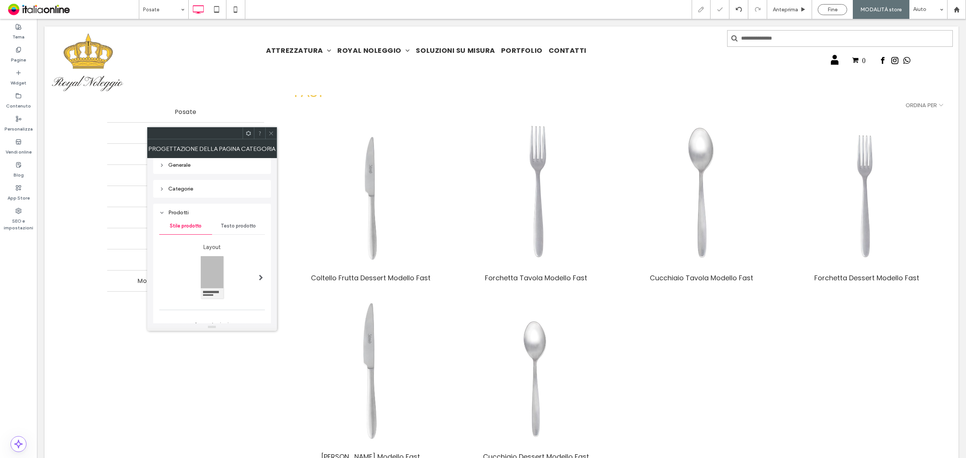
scroll to position [0, 0]
click at [242, 234] on span "Testo prodotto" at bounding box center [238, 234] width 35 height 6
click at [259, 247] on span at bounding box center [260, 248] width 3 height 4
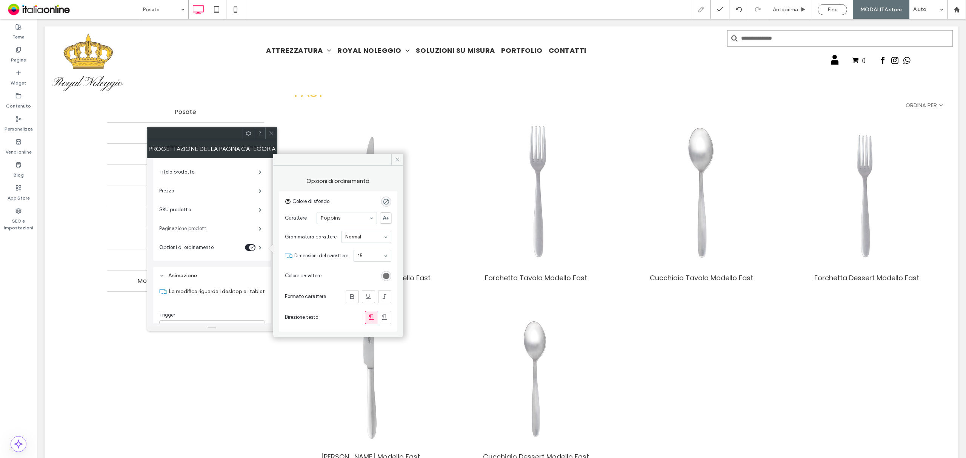
click at [237, 230] on label "Paginazione prodotti" at bounding box center [209, 228] width 100 height 15
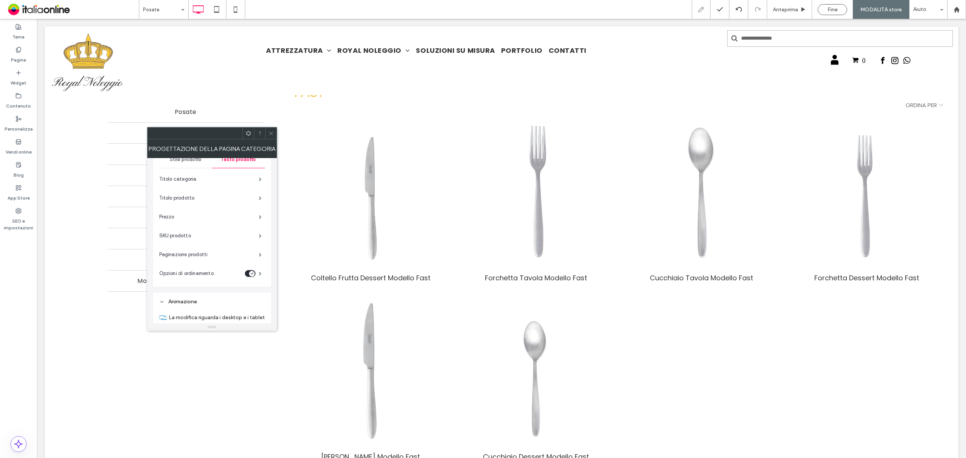
scroll to position [50, 0]
click at [242, 201] on label "Titolo categoria" at bounding box center [209, 203] width 100 height 15
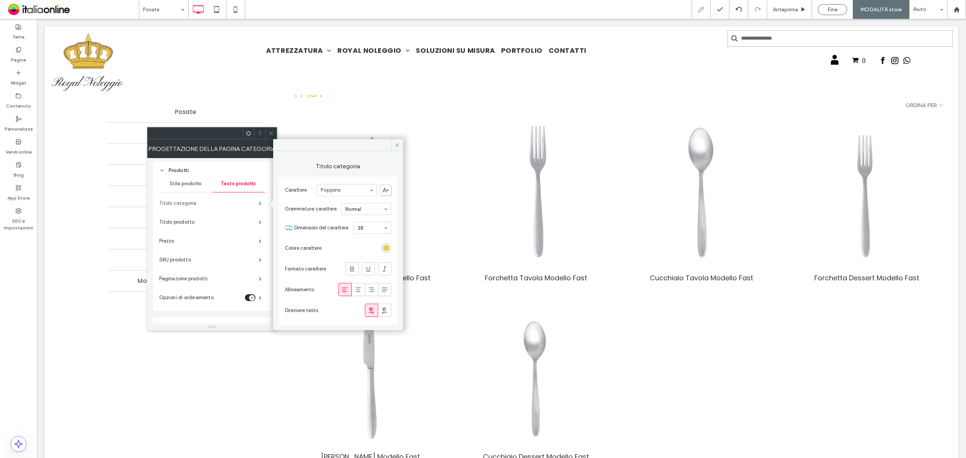
click at [242, 201] on label "Titolo categoria" at bounding box center [209, 203] width 100 height 15
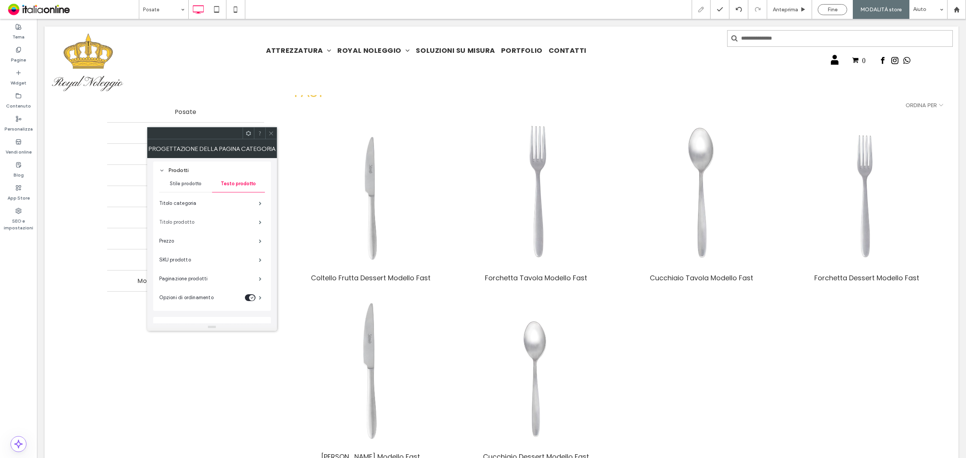
scroll to position [0, 0]
click at [212, 171] on div "Generale" at bounding box center [212, 173] width 106 height 6
click at [260, 186] on span at bounding box center [260, 188] width 3 height 4
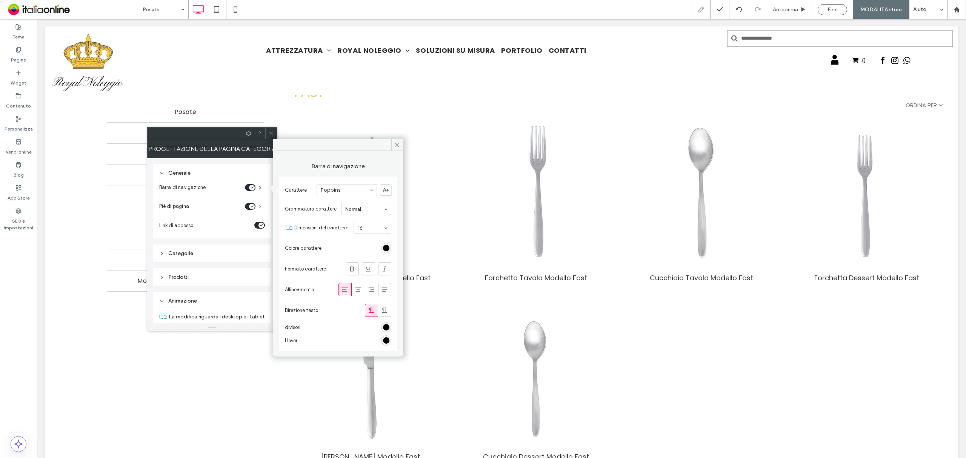
click at [261, 204] on span at bounding box center [260, 206] width 3 height 4
click at [231, 231] on section "Link di accesso" at bounding box center [212, 225] width 106 height 19
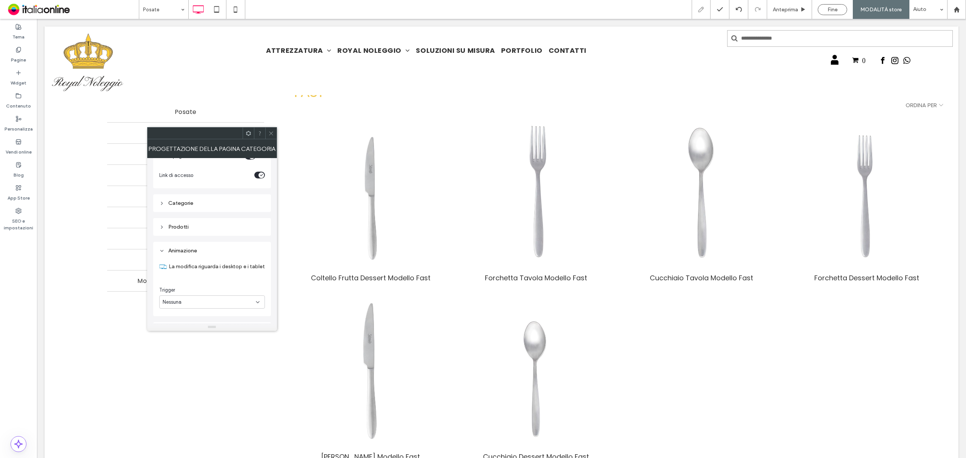
click at [222, 208] on div "Categorie" at bounding box center [212, 203] width 106 height 10
click at [233, 171] on div "Prodotti" at bounding box center [212, 169] width 106 height 6
click at [260, 158] on div "toggle" at bounding box center [261, 156] width 6 height 6
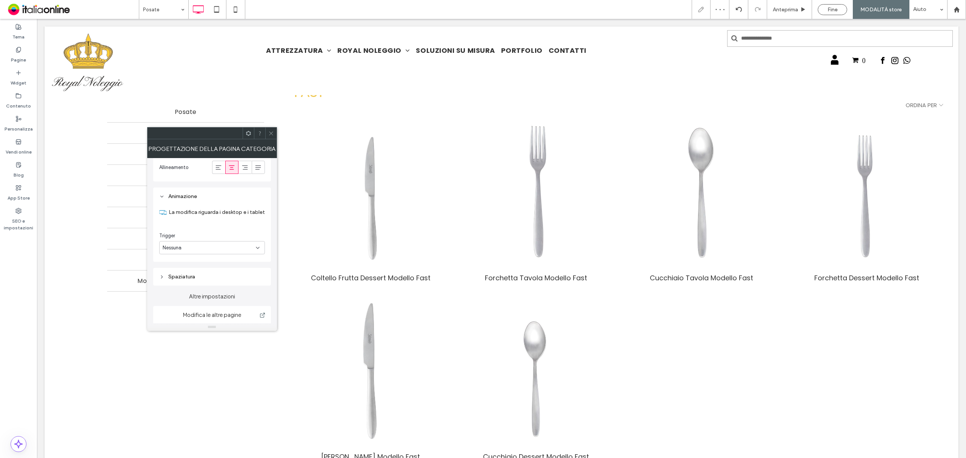
scroll to position [481, 0]
click at [188, 251] on div "Spaziatura" at bounding box center [212, 252] width 106 height 6
click at [247, 139] on span at bounding box center [249, 133] width 6 height 11
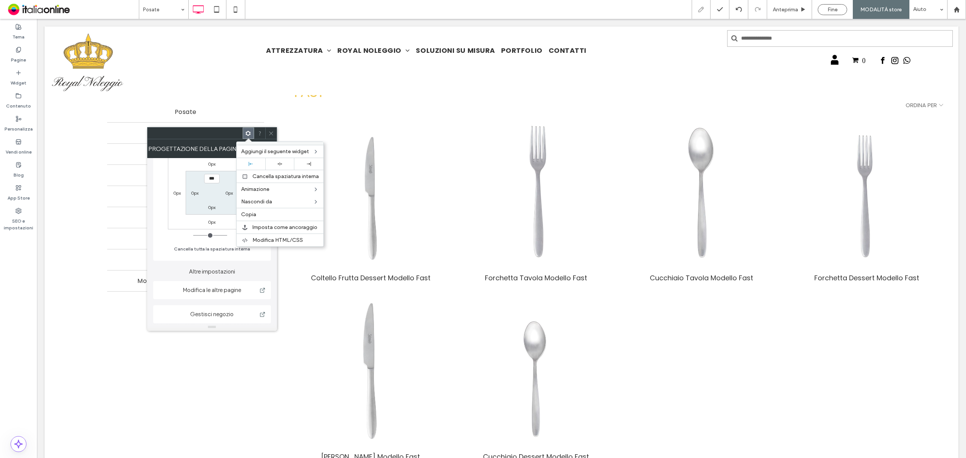
click at [272, 133] on icon at bounding box center [271, 134] width 6 height 6
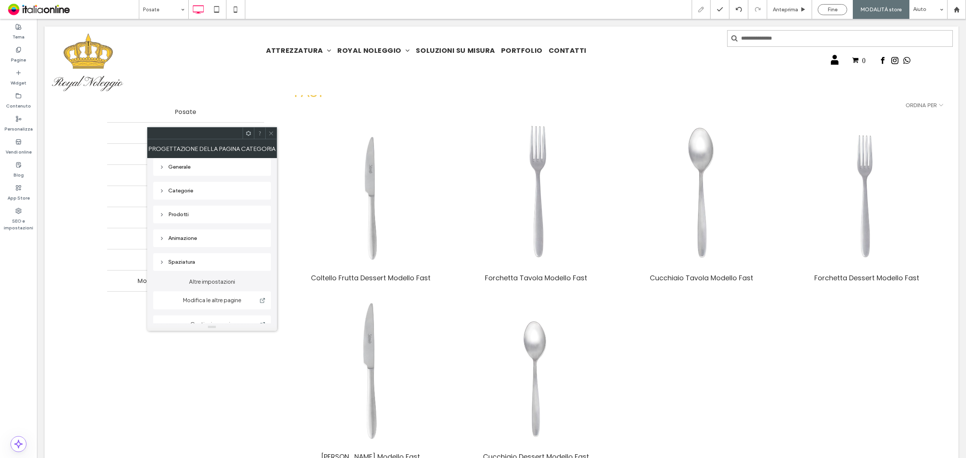
scroll to position [0, 0]
click at [189, 176] on div "Generale" at bounding box center [212, 173] width 106 height 6
click at [270, 133] on use at bounding box center [271, 133] width 4 height 4
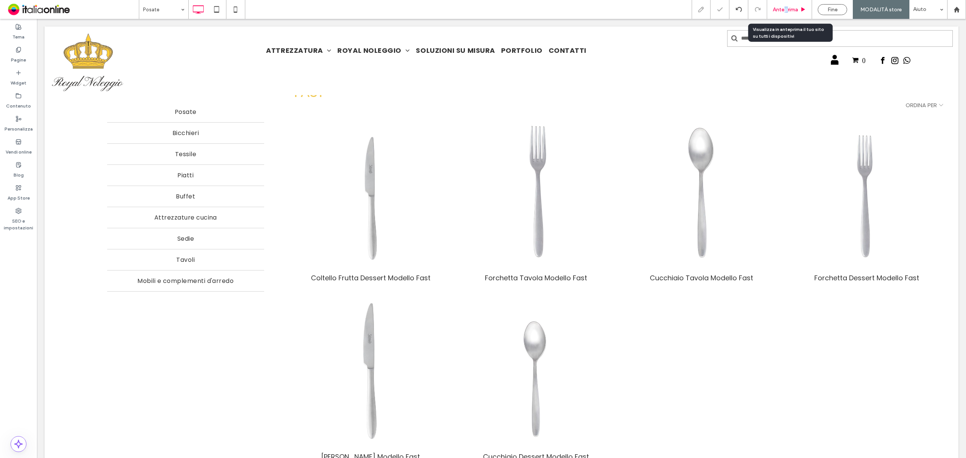
click at [772, 14] on div "Anteprima" at bounding box center [789, 9] width 45 height 19
click at [772, 5] on div "Anteprima" at bounding box center [789, 9] width 45 height 19
click at [772, 11] on span "Anteprima" at bounding box center [785, 9] width 25 height 6
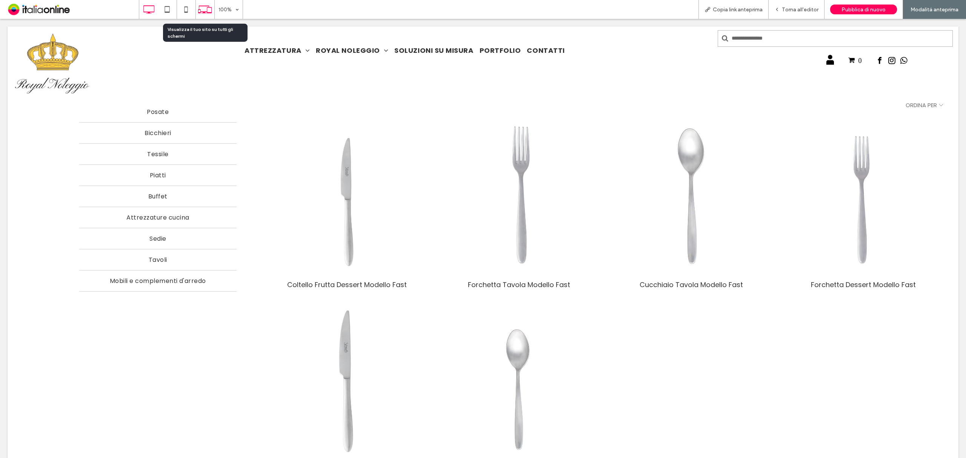
click at [211, 9] on icon at bounding box center [205, 9] width 14 height 14
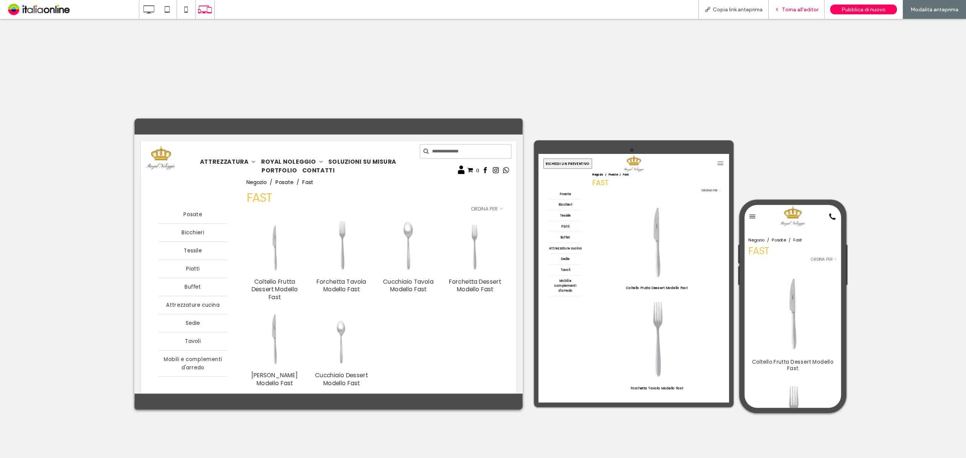
click at [772, 8] on span "Torna all'editor" at bounding box center [800, 9] width 37 height 6
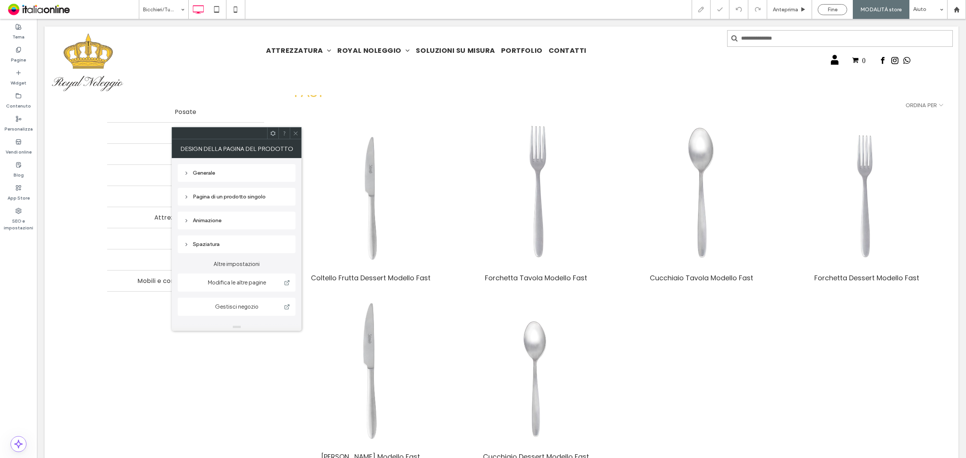
click at [204, 198] on div "Pagina di un prodotto singolo" at bounding box center [237, 197] width 106 height 6
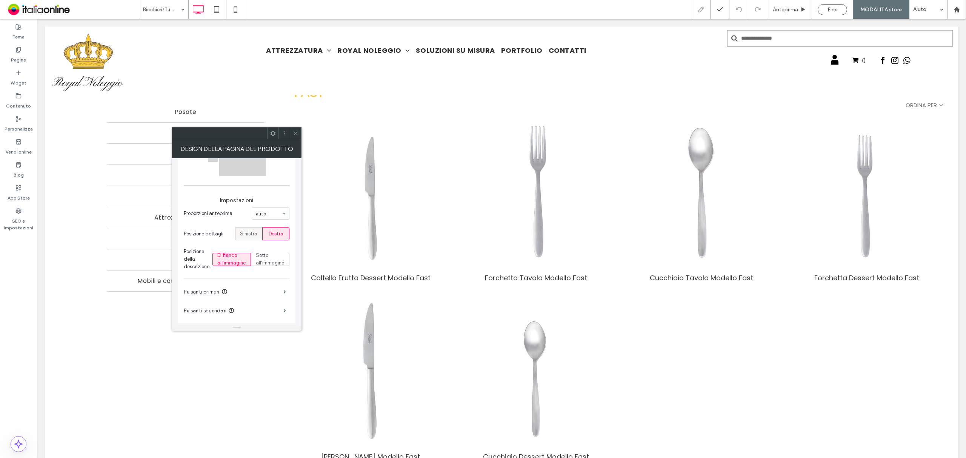
scroll to position [100, 0]
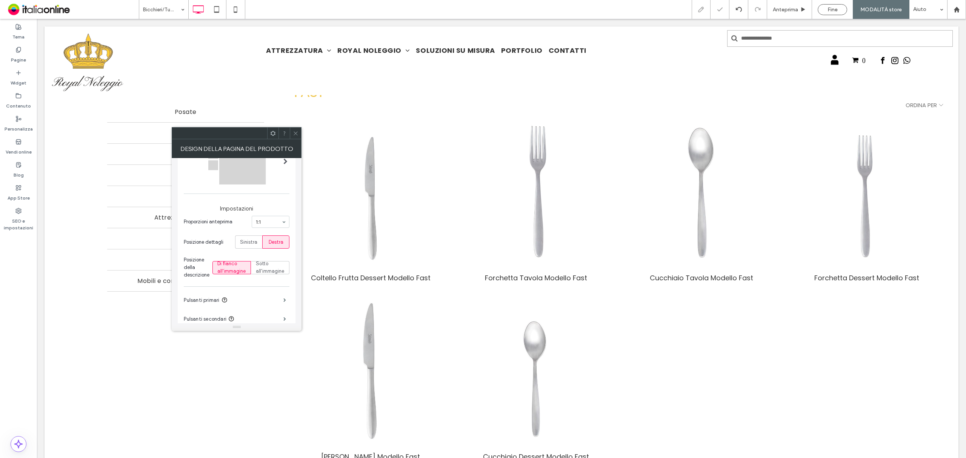
click at [269, 222] on input at bounding box center [269, 221] width 26 height 5
click at [208, 229] on section "Proporzioni anteprima auto" at bounding box center [237, 222] width 106 height 20
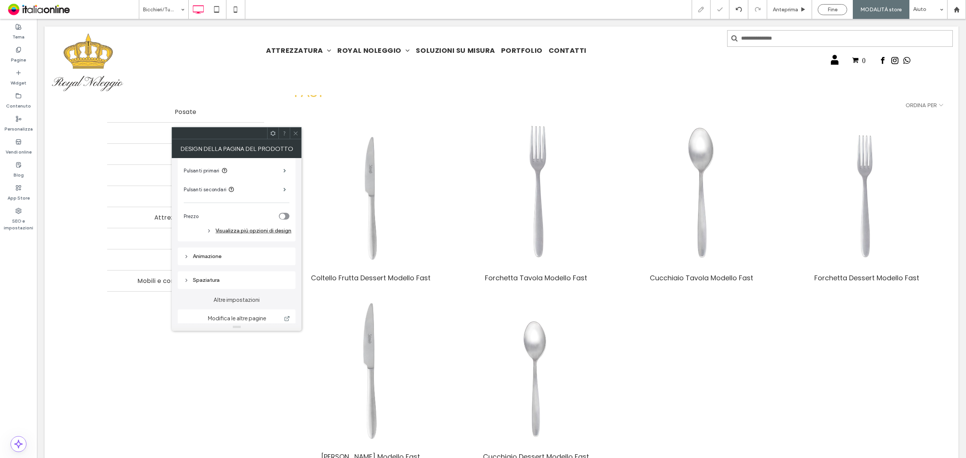
scroll to position [251, 0]
click at [242, 234] on div "Animazione" at bounding box center [237, 235] width 106 height 6
click at [254, 189] on div "Ingresso" at bounding box center [233, 190] width 93 height 8
click at [258, 201] on div "Nessuna" at bounding box center [236, 201] width 105 height 13
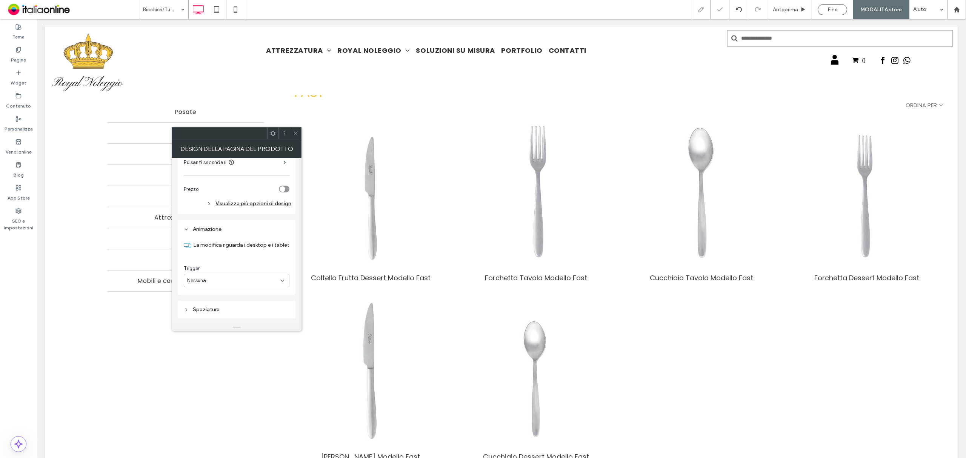
scroll to position [217, 0]
click at [251, 244] on div "Visualizza più opzioni di design" at bounding box center [238, 243] width 108 height 10
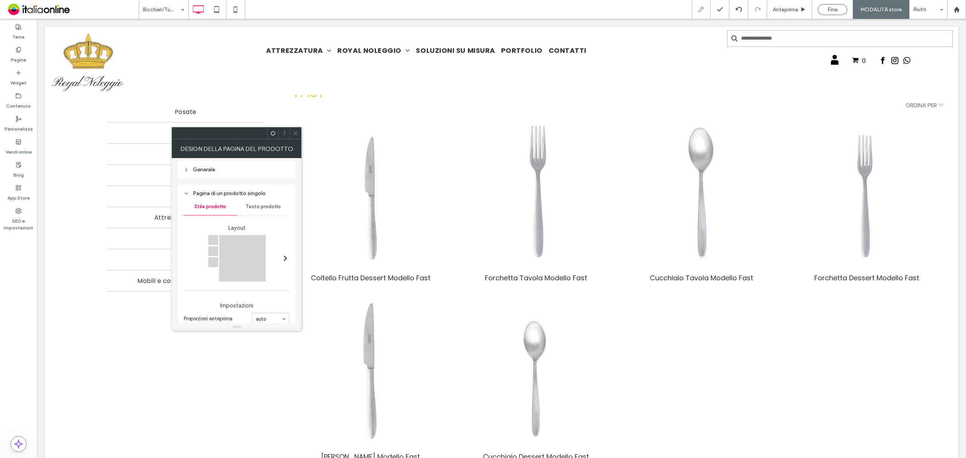
scroll to position [0, 0]
click at [211, 171] on div "Generale" at bounding box center [237, 173] width 106 height 6
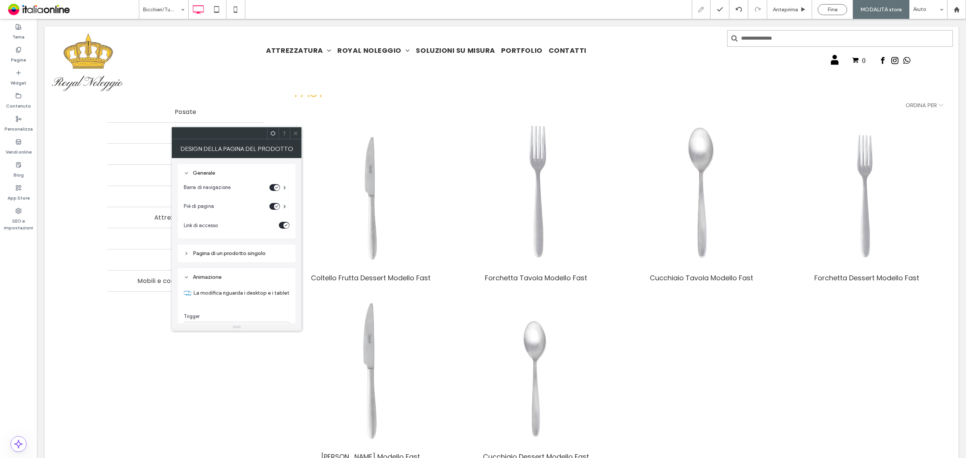
click at [225, 252] on div "Pagina di un prodotto singolo" at bounding box center [237, 253] width 106 height 6
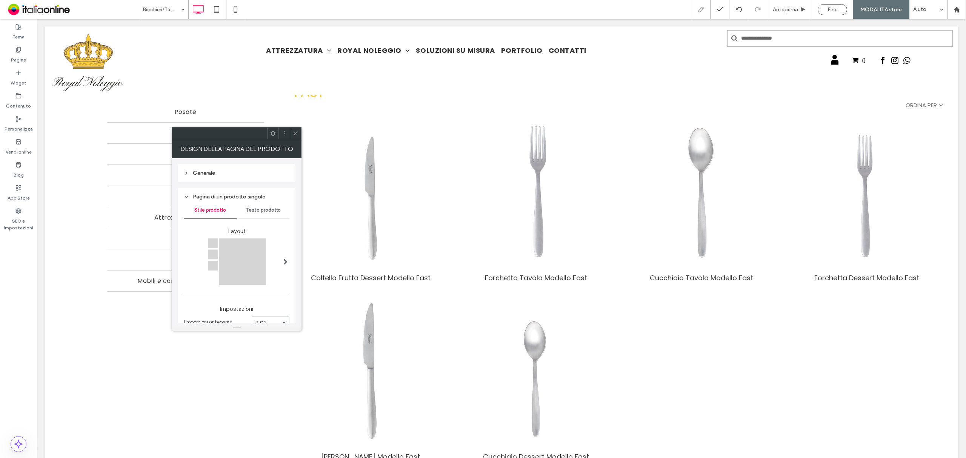
click at [275, 212] on span "Testo prodotto" at bounding box center [263, 210] width 35 height 6
click at [215, 209] on span "Stile prodotto" at bounding box center [210, 210] width 32 height 6
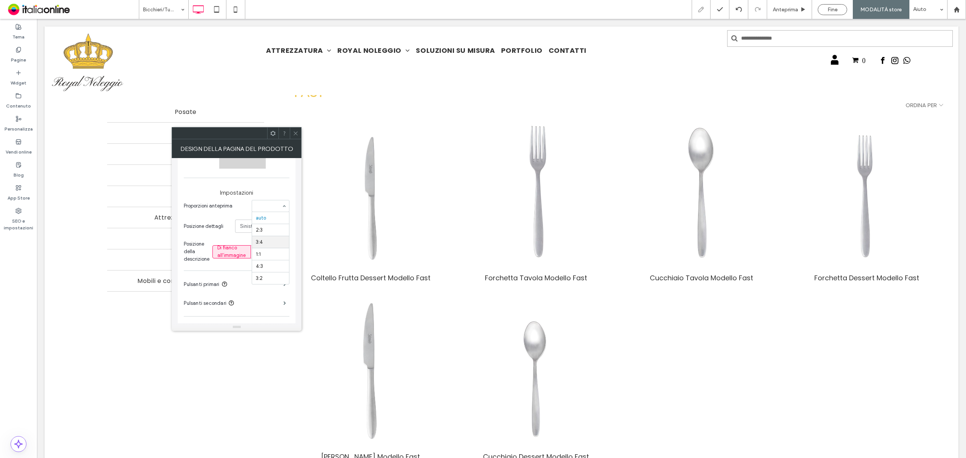
scroll to position [5, 0]
click at [271, 210] on div at bounding box center [270, 205] width 37 height 11
click at [294, 132] on icon at bounding box center [296, 134] width 6 height 6
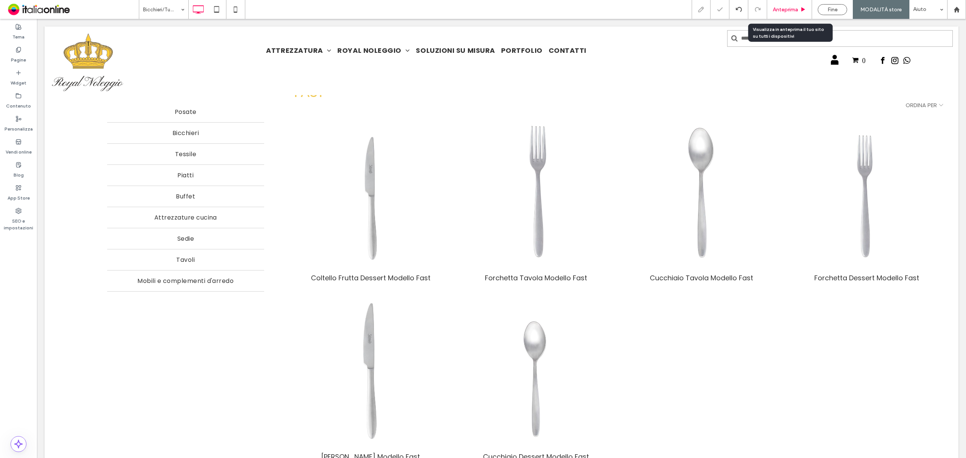
click at [772, 12] on span "Anteprima" at bounding box center [785, 9] width 25 height 6
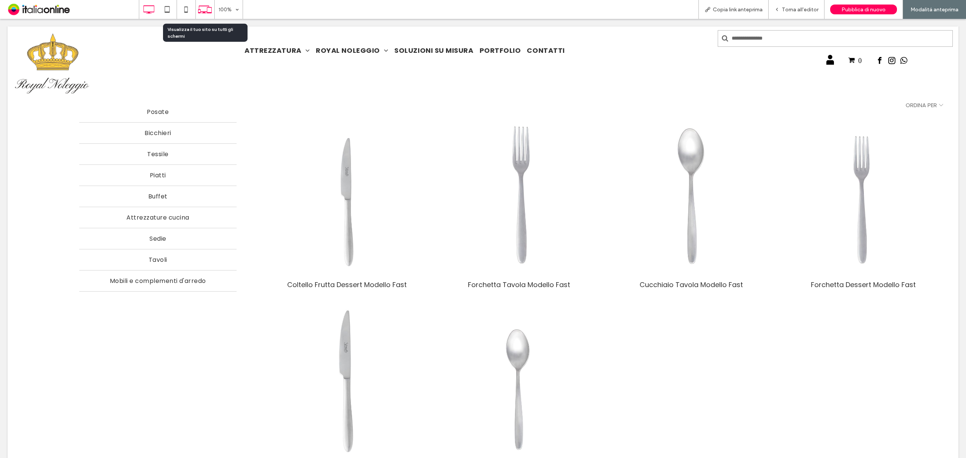
click at [213, 12] on div at bounding box center [205, 9] width 18 height 14
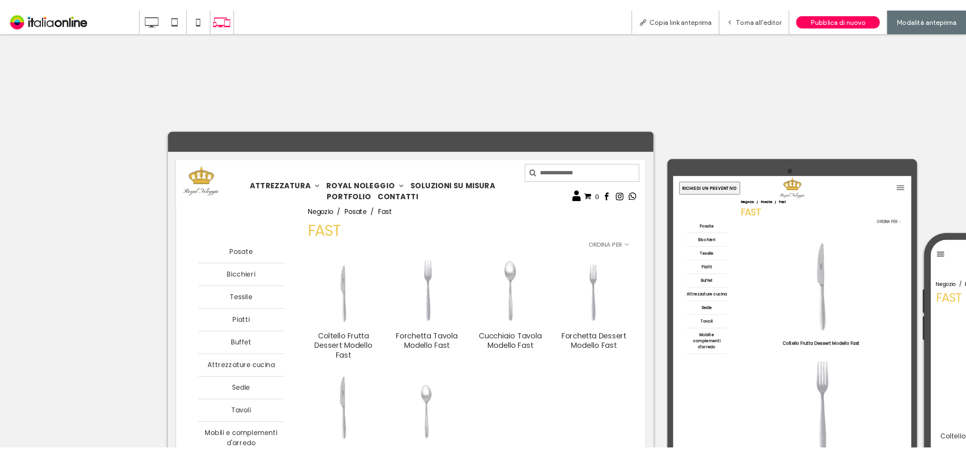
scroll to position [72, 0]
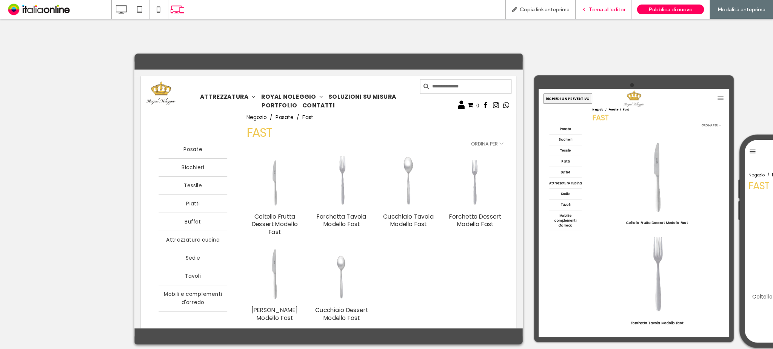
click at [596, 15] on div "Torna all'editor" at bounding box center [603, 9] width 56 height 19
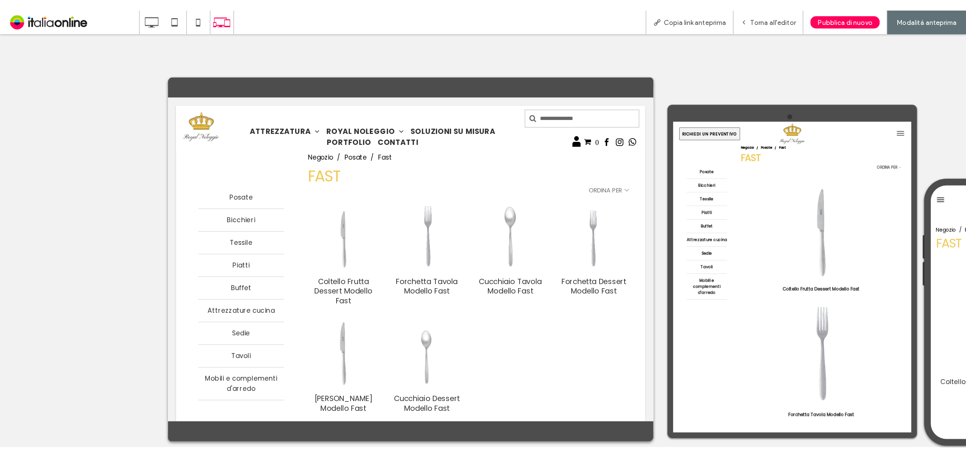
scroll to position [0, 0]
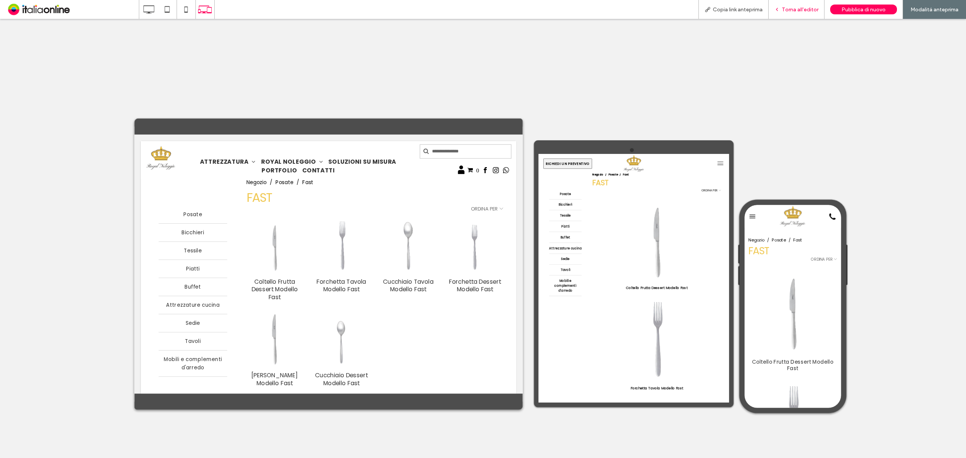
click at [772, 12] on span "Torna all'editor" at bounding box center [800, 9] width 37 height 6
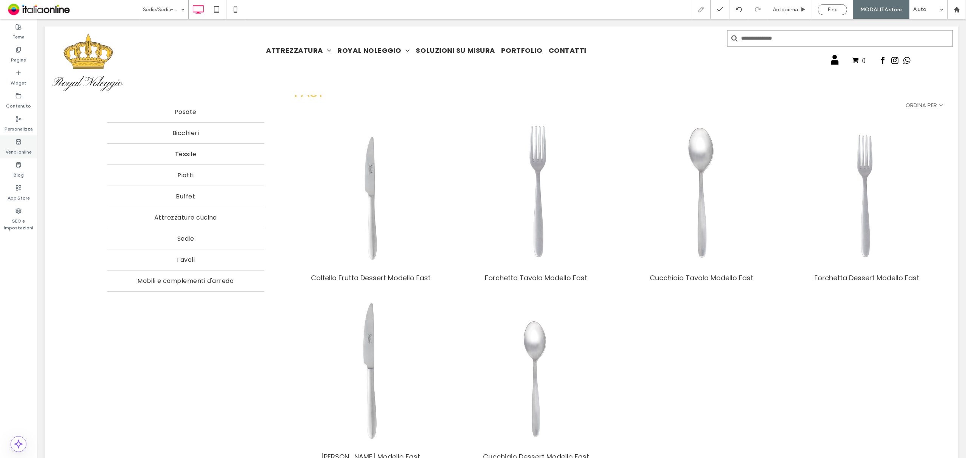
click at [14, 146] on label "Vendi online" at bounding box center [19, 150] width 26 height 11
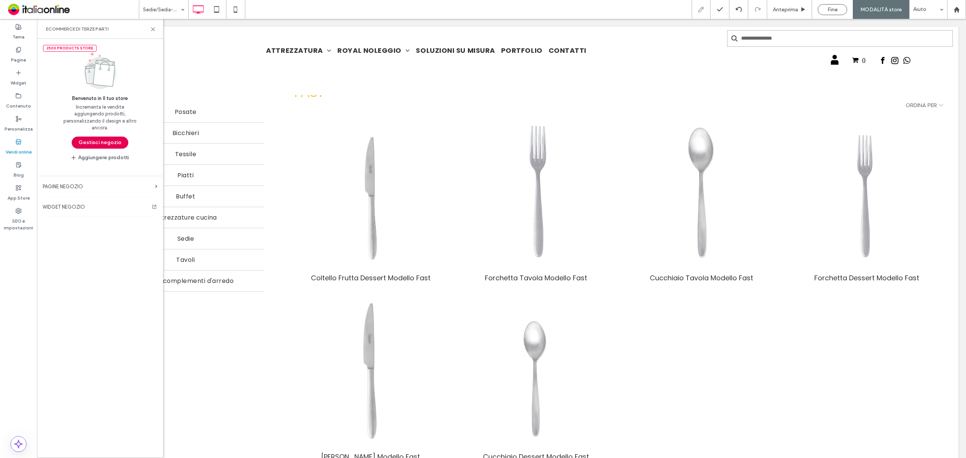
click at [100, 139] on button "Gestisci negozio" at bounding box center [100, 143] width 57 height 12
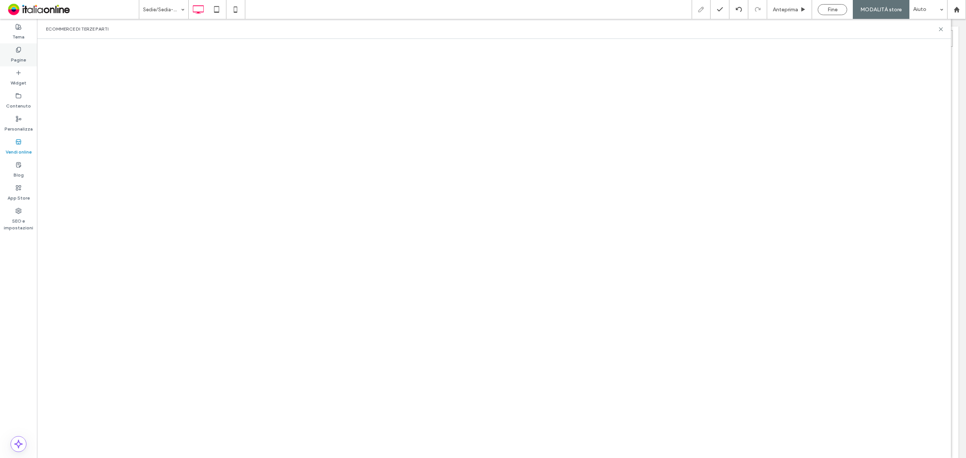
click at [18, 54] on label "Pagine" at bounding box center [18, 58] width 15 height 11
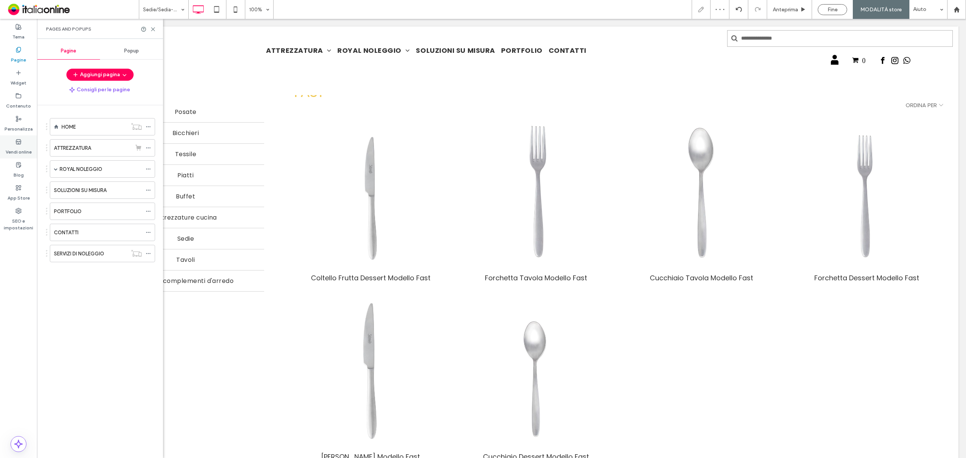
click at [23, 149] on label "Vendi online" at bounding box center [19, 150] width 26 height 11
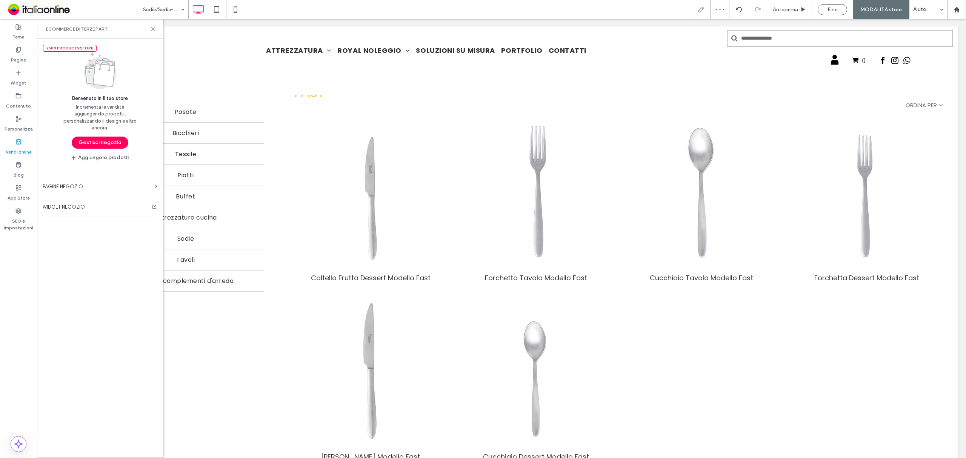
click at [92, 141] on button "Gestisci negozio" at bounding box center [100, 143] width 57 height 12
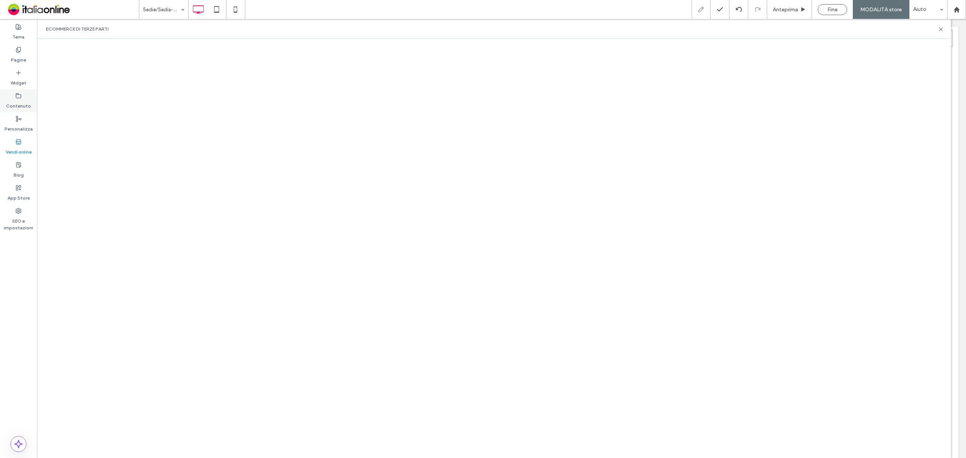
click at [14, 100] on label "Contenuto" at bounding box center [18, 104] width 25 height 11
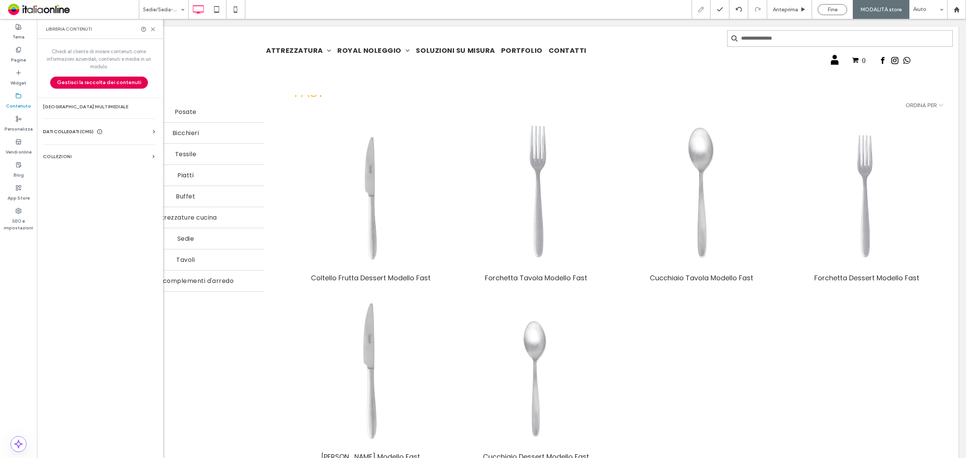
click at [109, 80] on button "Gestisci la raccolta dei contenuti" at bounding box center [99, 83] width 98 height 12
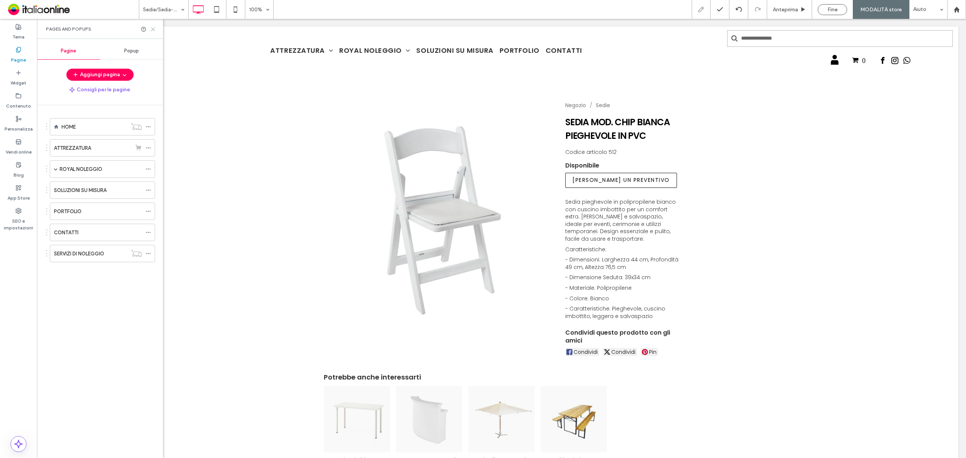
click at [154, 29] on icon at bounding box center [153, 29] width 6 height 6
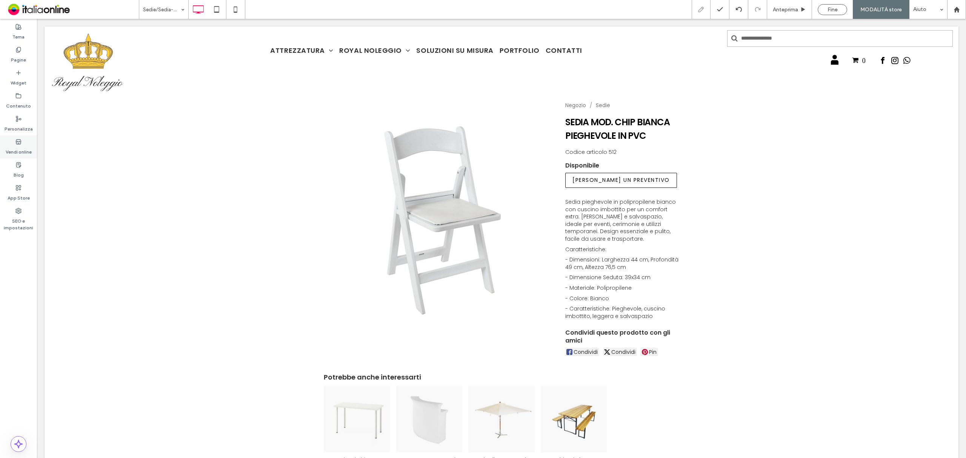
click at [20, 145] on label "Vendi online" at bounding box center [19, 150] width 26 height 11
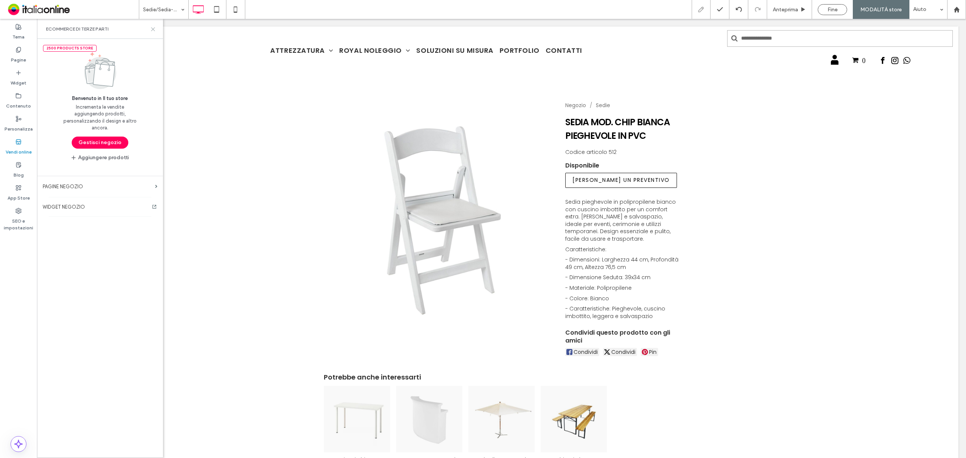
drag, startPoint x: 199, startPoint y: 12, endPoint x: 151, endPoint y: 28, distance: 50.5
click at [151, 28] on icon at bounding box center [153, 29] width 6 height 6
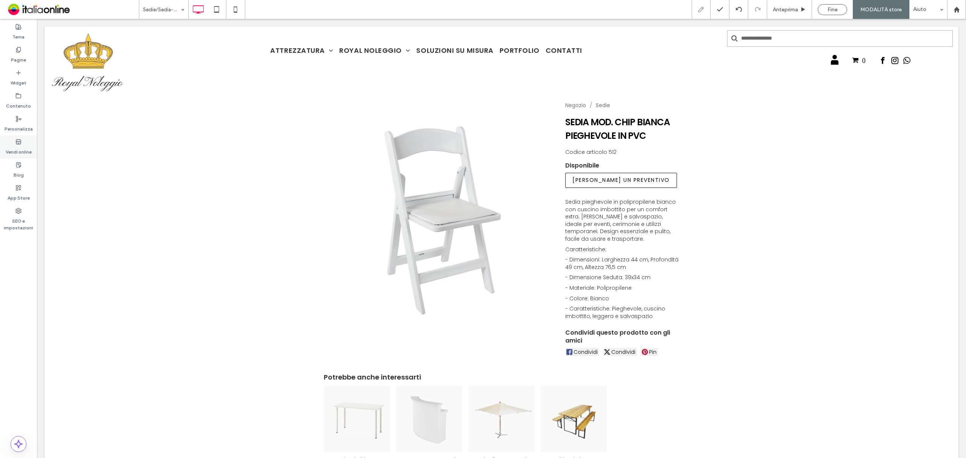
click at [20, 147] on label "Vendi online" at bounding box center [19, 150] width 26 height 11
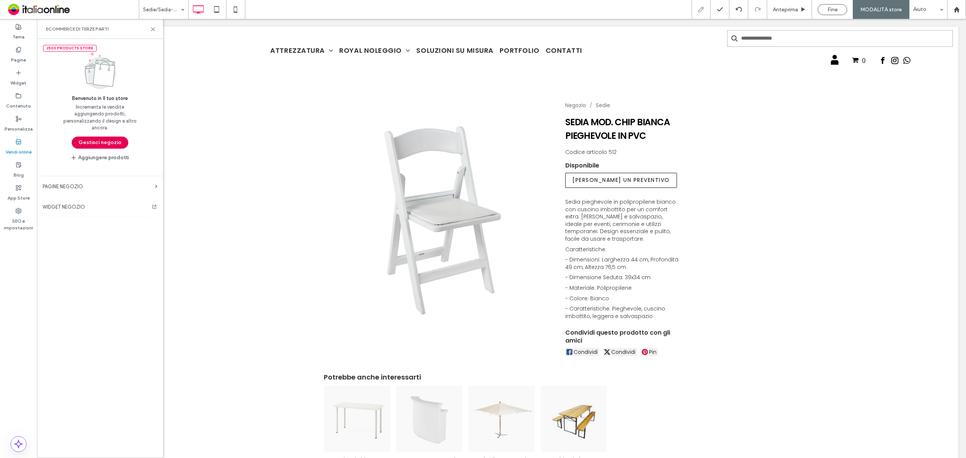
click at [124, 147] on button "Gestisci negozio" at bounding box center [100, 143] width 57 height 12
